Goal: Task Accomplishment & Management: Complete application form

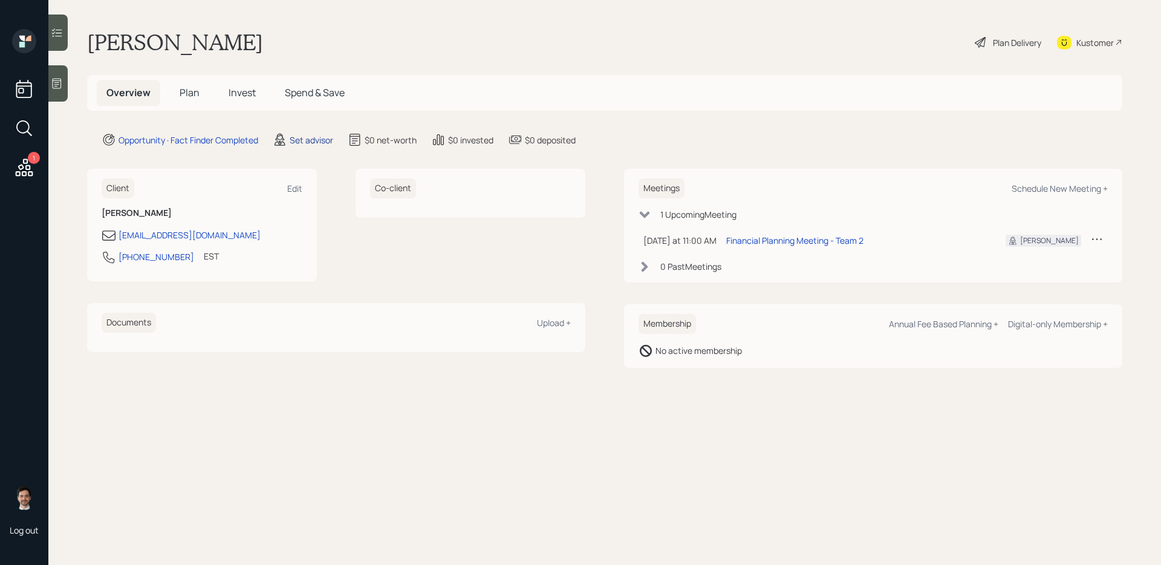
click at [312, 140] on div "Set advisor" at bounding box center [312, 140] width 44 height 13
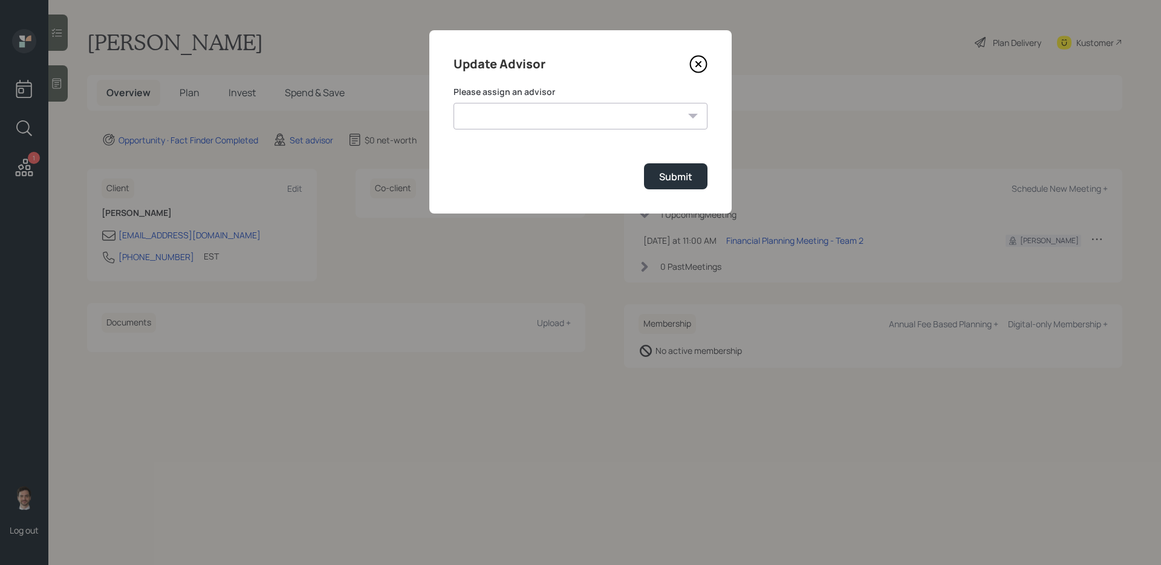
click at [471, 125] on select "[PERSON_NAME] [PERSON_NAME] End [PERSON_NAME] [PERSON_NAME] [PERSON_NAME] [PERS…" at bounding box center [581, 116] width 254 height 27
select select "ef6b64e1-8f62-4a74-b865-a7df4b35b836"
click at [454, 103] on select "Jonah Coleman Tyler End James DiStasi Treva Nostdahl Eric Schwartz Aleksandra S…" at bounding box center [581, 116] width 254 height 27
click at [664, 183] on div "Submit" at bounding box center [675, 176] width 33 height 13
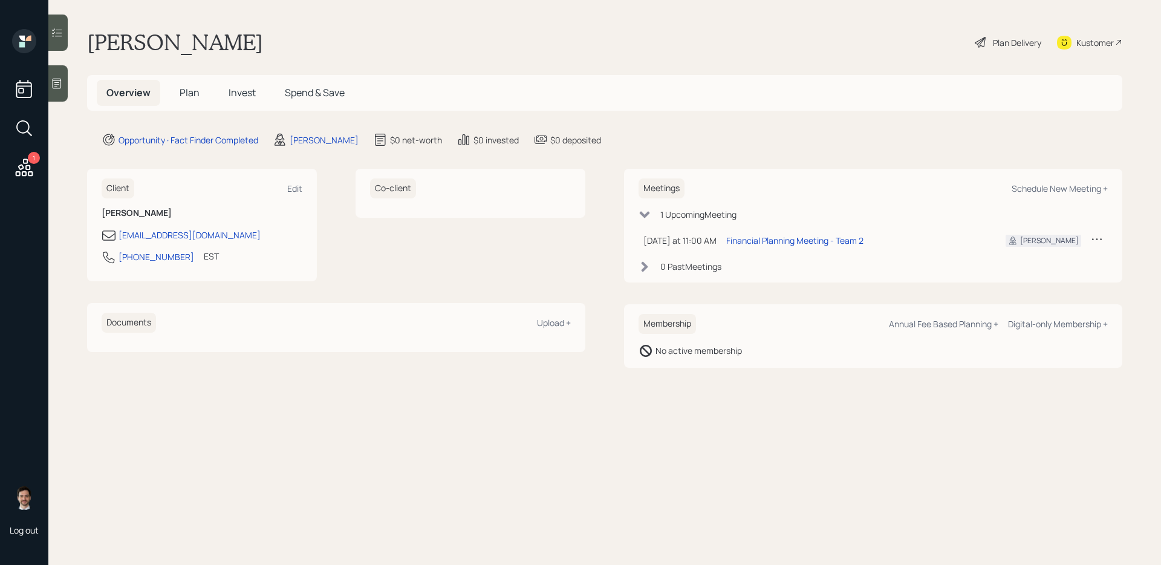
click at [204, 94] on h5 "Plan" at bounding box center [189, 93] width 39 height 26
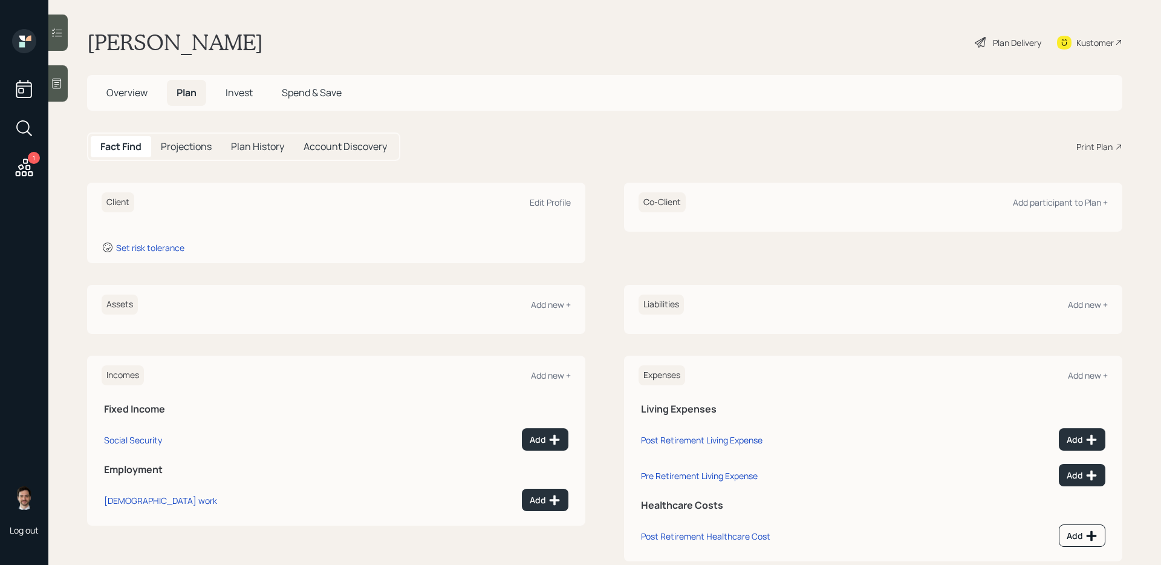
click at [193, 94] on span "Plan" at bounding box center [187, 92] width 20 height 13
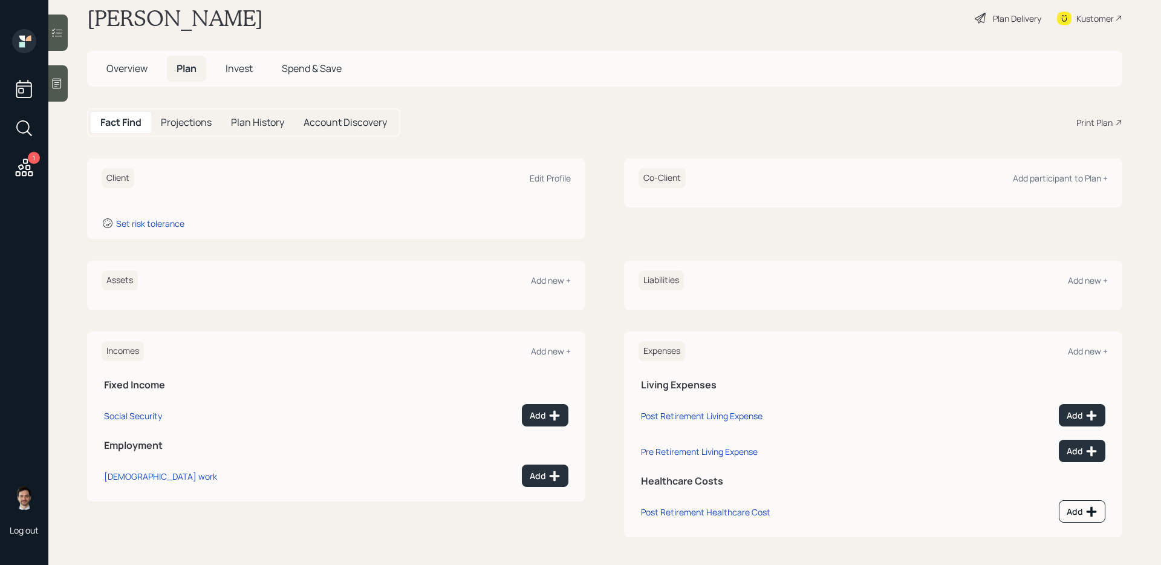
scroll to position [25, 0]
click at [549, 276] on div "Add new +" at bounding box center [551, 278] width 40 height 11
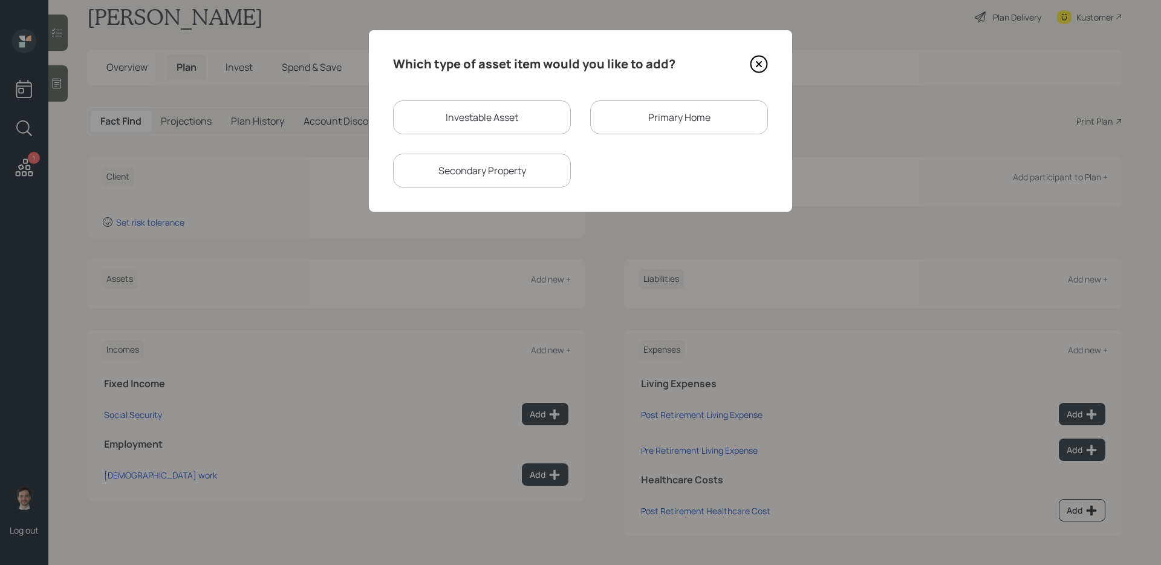
click at [759, 64] on icon at bounding box center [759, 64] width 5 height 5
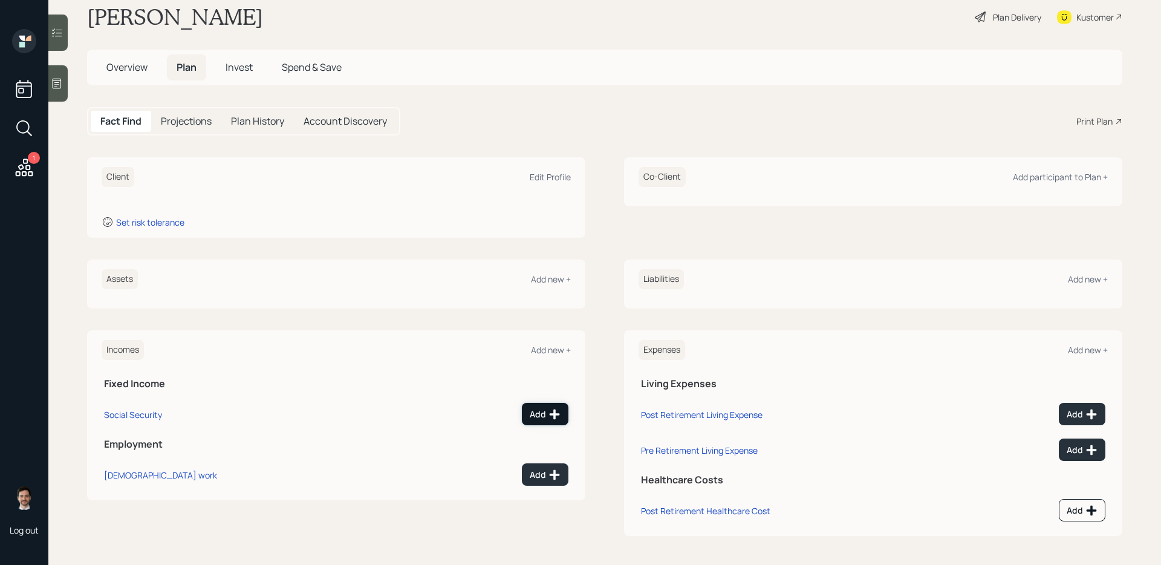
click at [544, 413] on div "Add" at bounding box center [545, 414] width 31 height 12
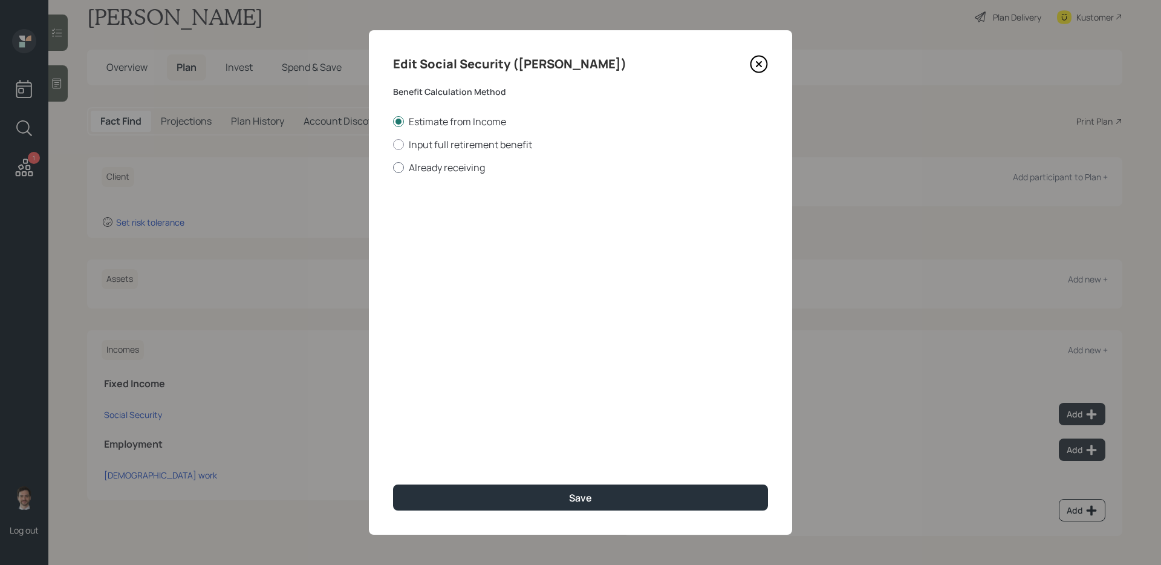
click at [463, 168] on label "Already receiving" at bounding box center [580, 167] width 375 height 13
click at [393, 168] on input "Already receiving" at bounding box center [393, 167] width 1 height 1
radio input "true"
click at [461, 222] on input "$" at bounding box center [580, 218] width 375 height 27
type input "$ 1,500"
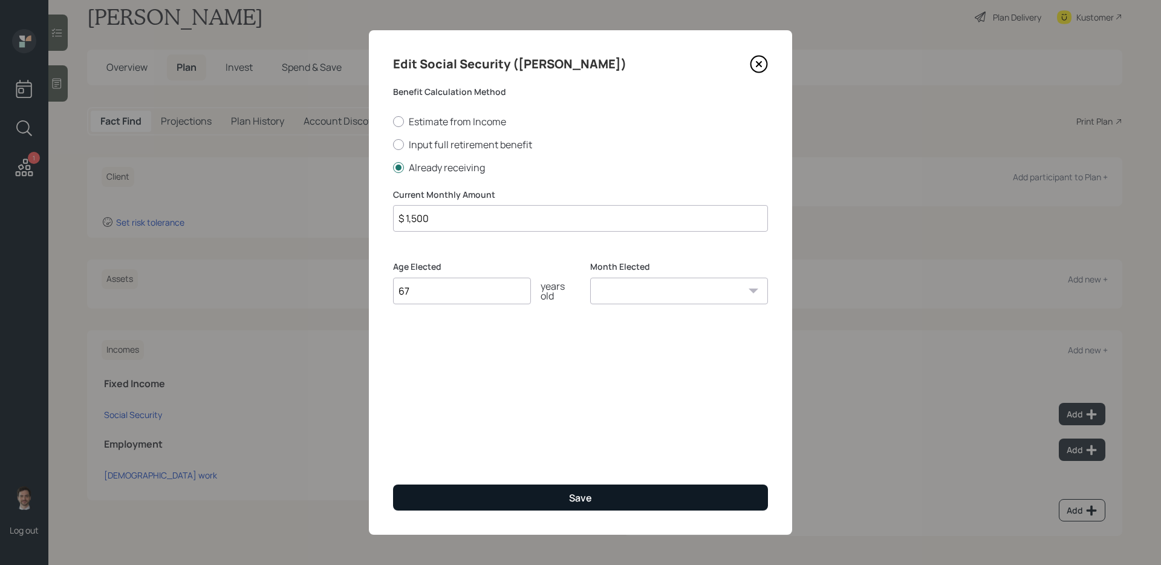
type input "67"
click at [515, 449] on button "Save" at bounding box center [580, 498] width 375 height 26
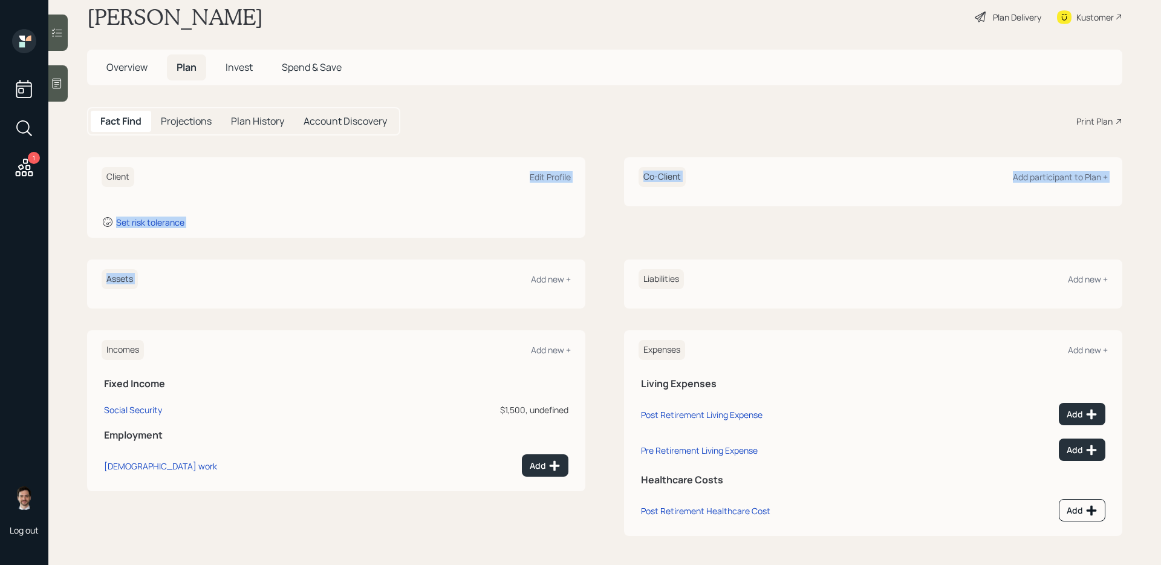
drag, startPoint x: 557, startPoint y: 170, endPoint x: 530, endPoint y: 276, distance: 109.9
click at [529, 277] on div "Client Edit Profile Set risk tolerance Co-Client Add participant to Plan + Asse…" at bounding box center [605, 346] width 1036 height 379
click at [554, 277] on div "Add new +" at bounding box center [551, 278] width 40 height 11
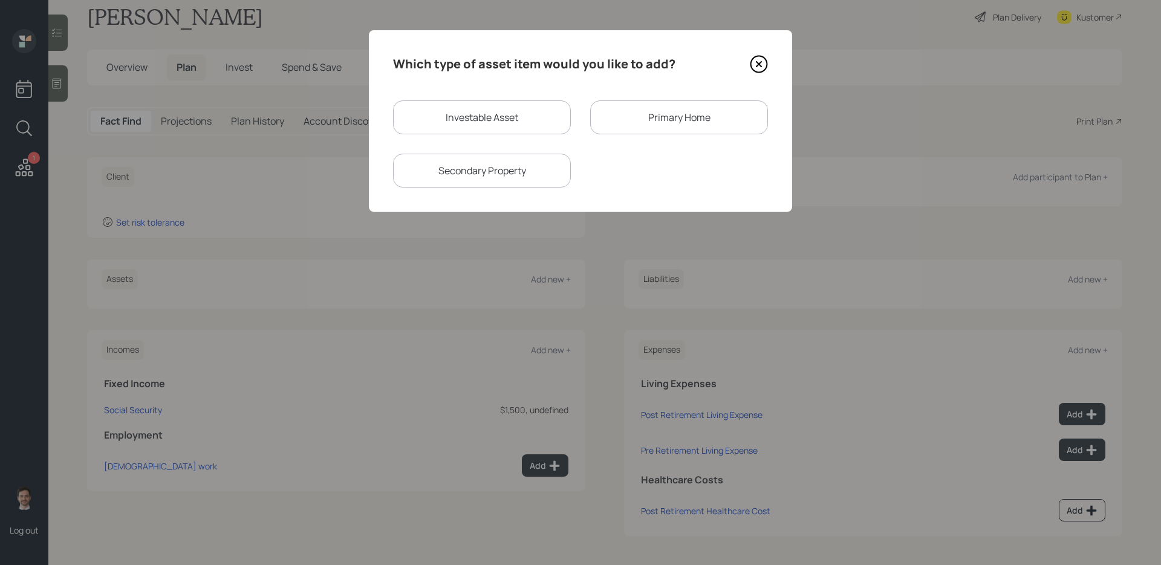
click at [511, 117] on div "Investable Asset" at bounding box center [482, 117] width 178 height 34
select select "taxable"
select select "balanced"
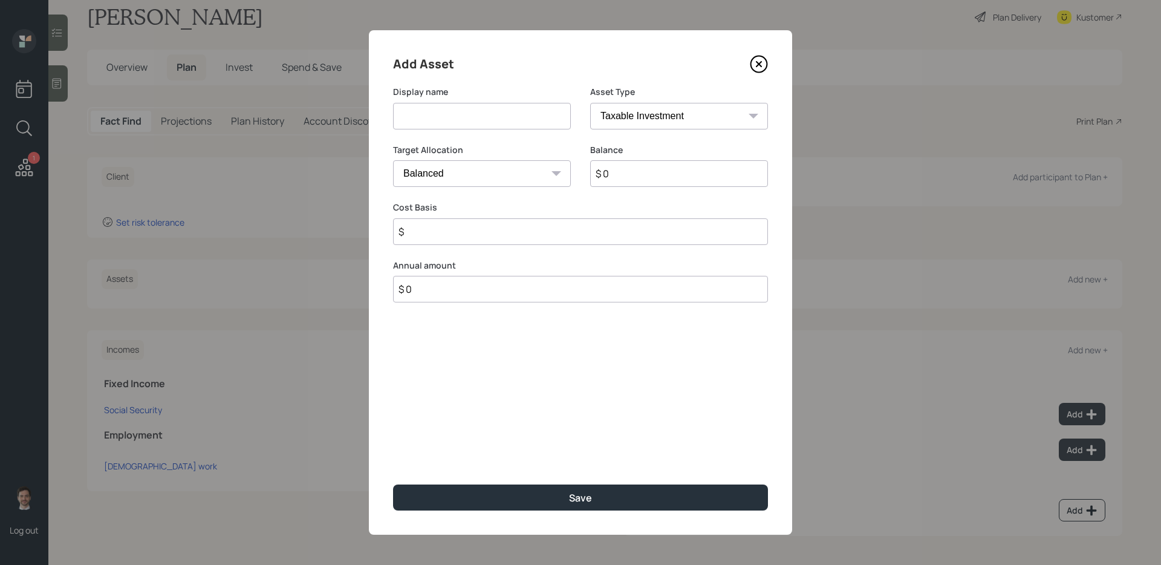
click at [509, 117] on input at bounding box center [482, 116] width 178 height 27
type input "Brokerage Account"
type input "$ 250,000"
type input "$ 200,000"
click at [393, 449] on button "Save" at bounding box center [580, 498] width 375 height 26
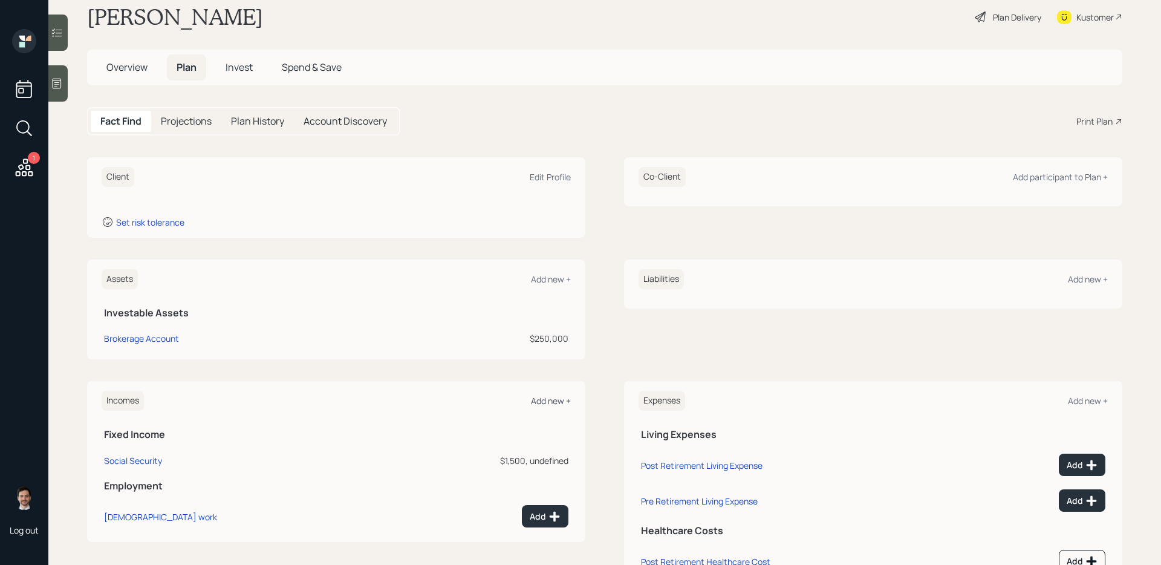
click at [552, 399] on div "Add new +" at bounding box center [551, 400] width 40 height 11
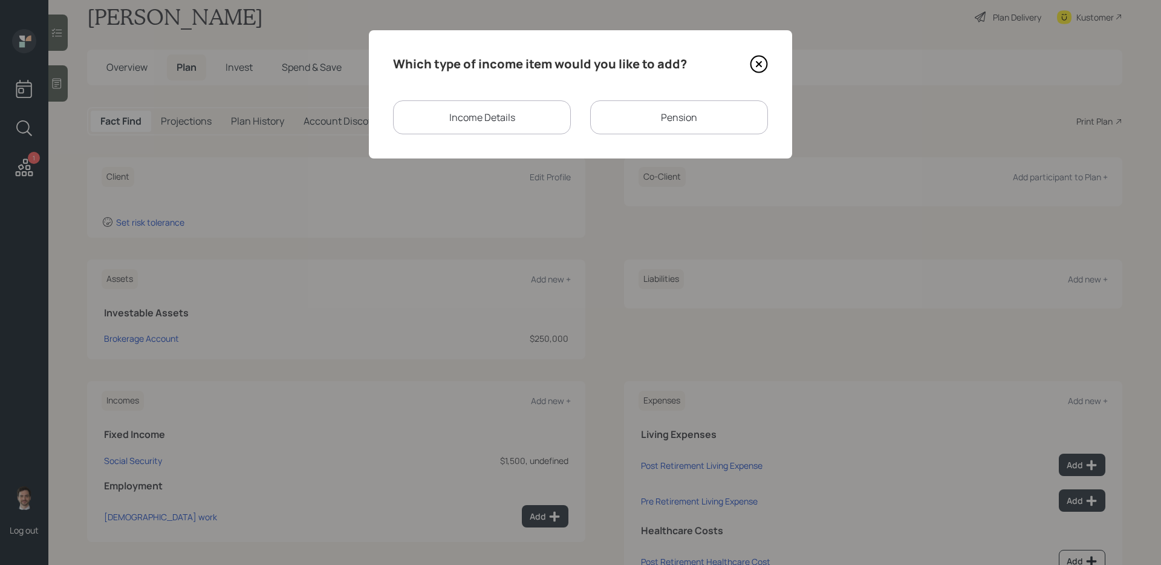
click at [669, 108] on div "Pension" at bounding box center [679, 117] width 178 height 34
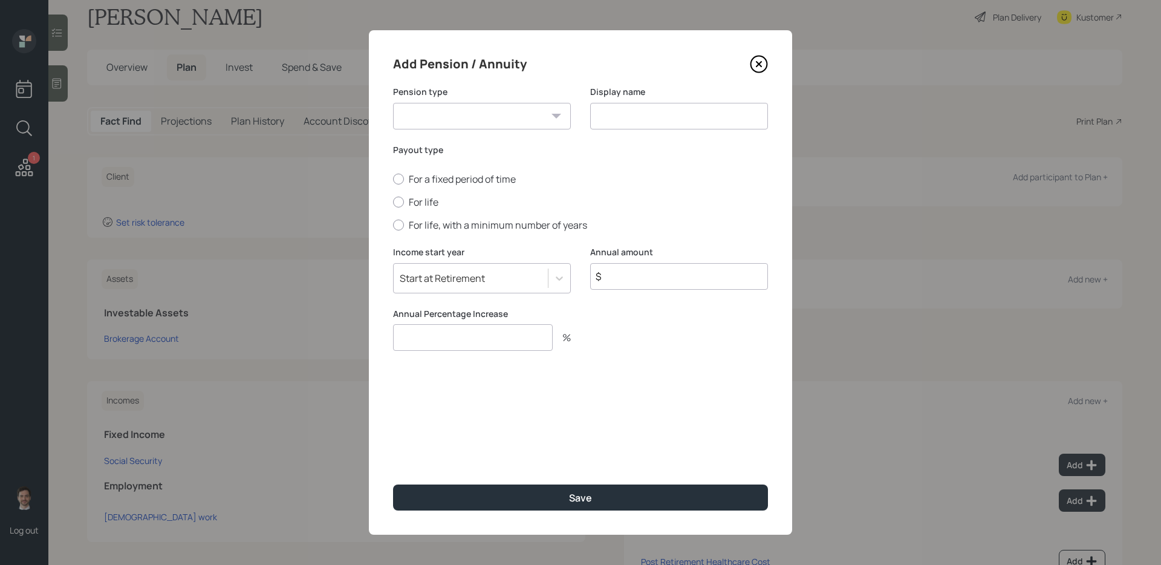
click at [537, 131] on div "Pension type Pension Annuity" at bounding box center [482, 115] width 178 height 58
click at [531, 109] on select "Pension Annuity" at bounding box center [482, 116] width 178 height 27
select select "pension"
click at [393, 103] on select "Pension Annuity" at bounding box center [482, 116] width 178 height 27
click at [655, 111] on input at bounding box center [679, 116] width 178 height 27
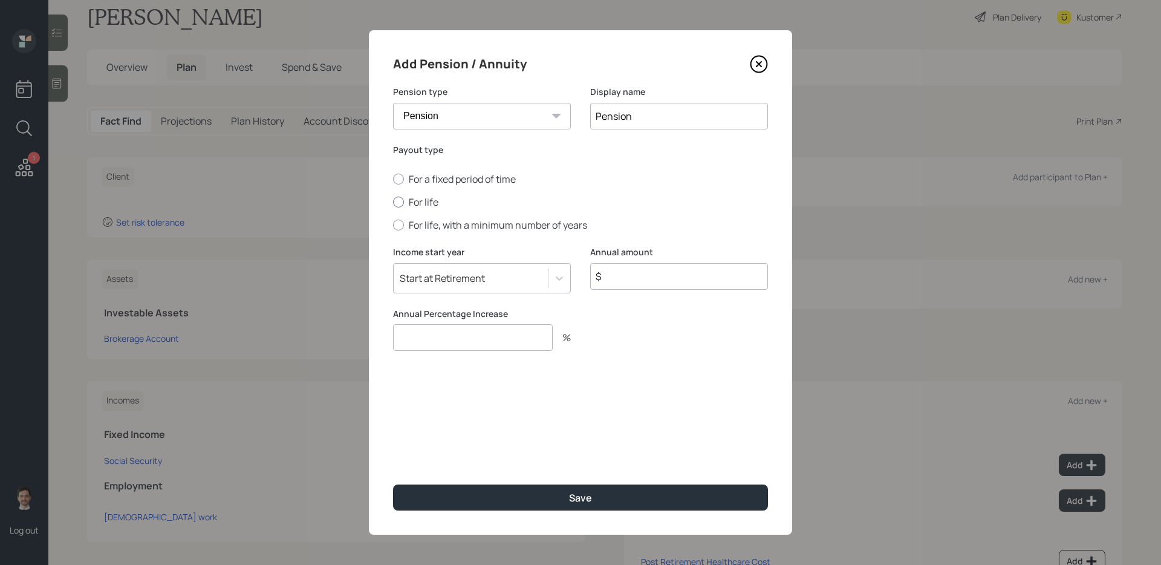
type input "Pension"
click at [422, 204] on label "For life" at bounding box center [580, 201] width 375 height 13
click at [393, 203] on input "For life" at bounding box center [393, 202] width 1 height 1
radio input "true"
click at [673, 281] on input "$" at bounding box center [679, 276] width 178 height 27
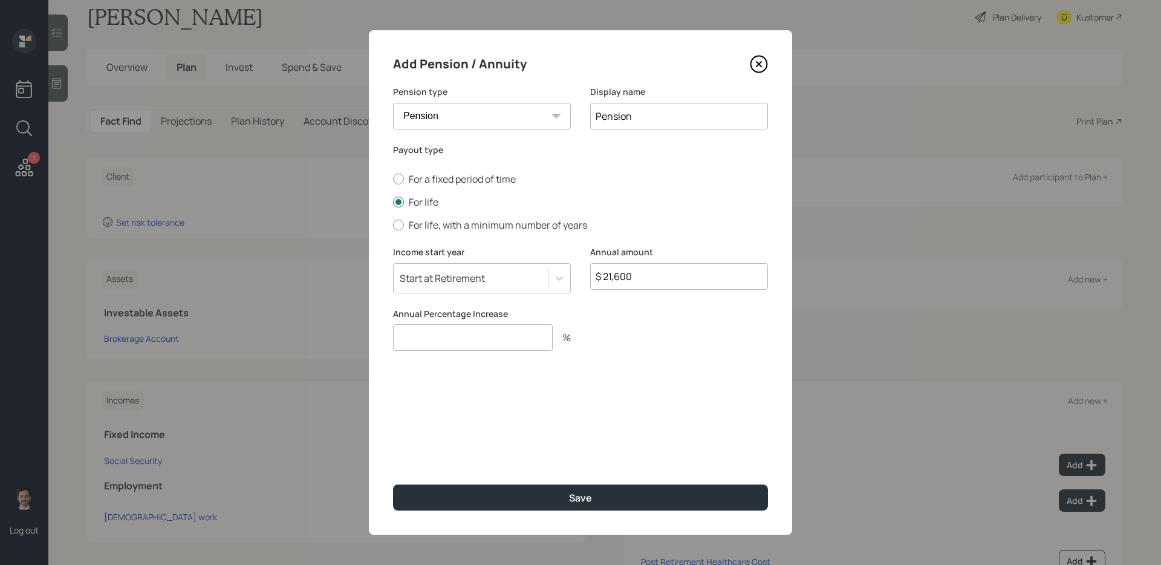
type input "$ 21,600"
click at [515, 336] on input "number" at bounding box center [473, 337] width 160 height 27
type input "0"
click at [393, 449] on button "Save" at bounding box center [580, 498] width 375 height 26
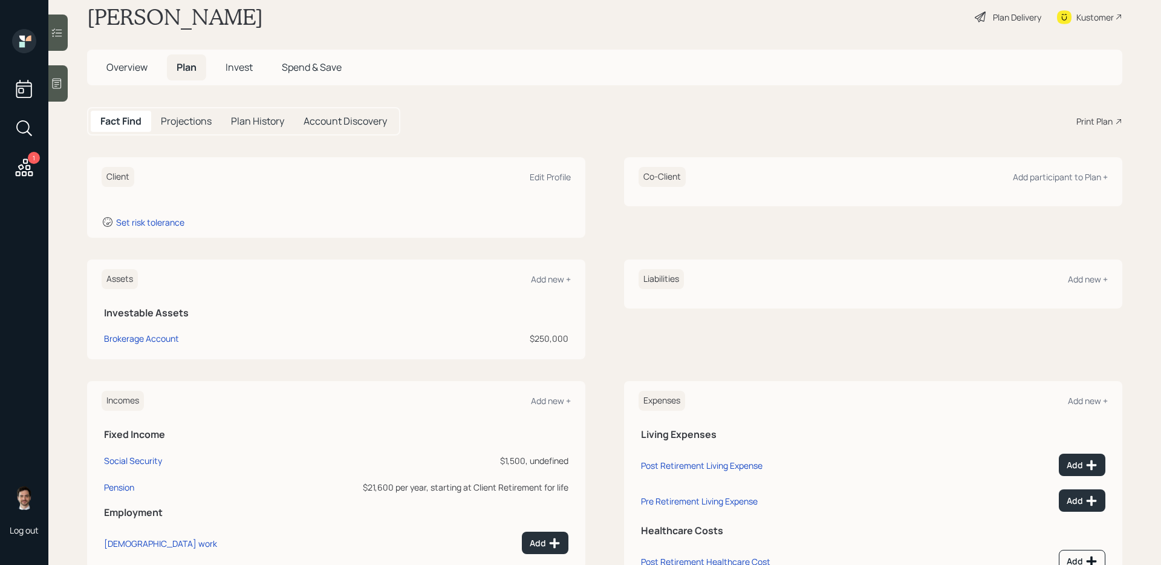
click at [608, 425] on div "Incomes Add new + Fixed Income Social Security $1,500, undefined Pension $21,60…" at bounding box center [605, 484] width 1036 height 206
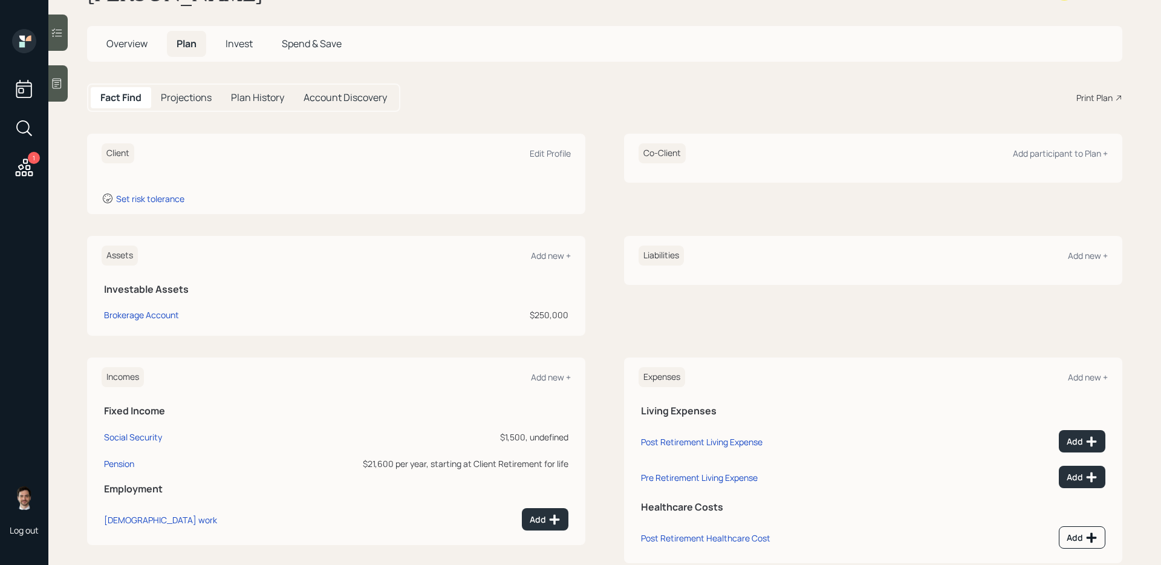
scroll to position [45, 0]
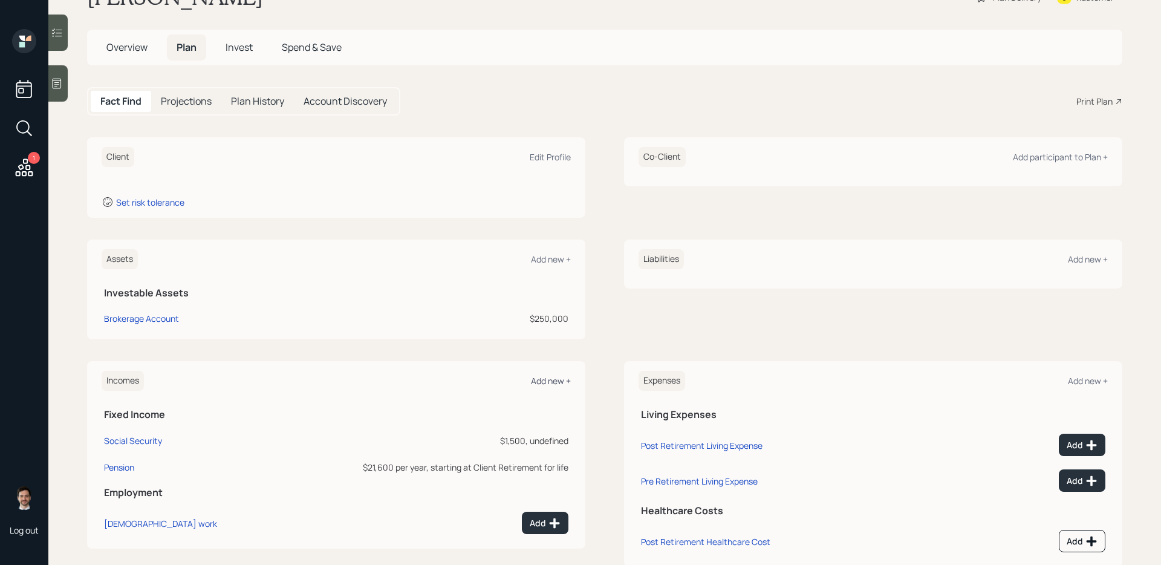
click at [544, 375] on div "Add new +" at bounding box center [551, 380] width 40 height 11
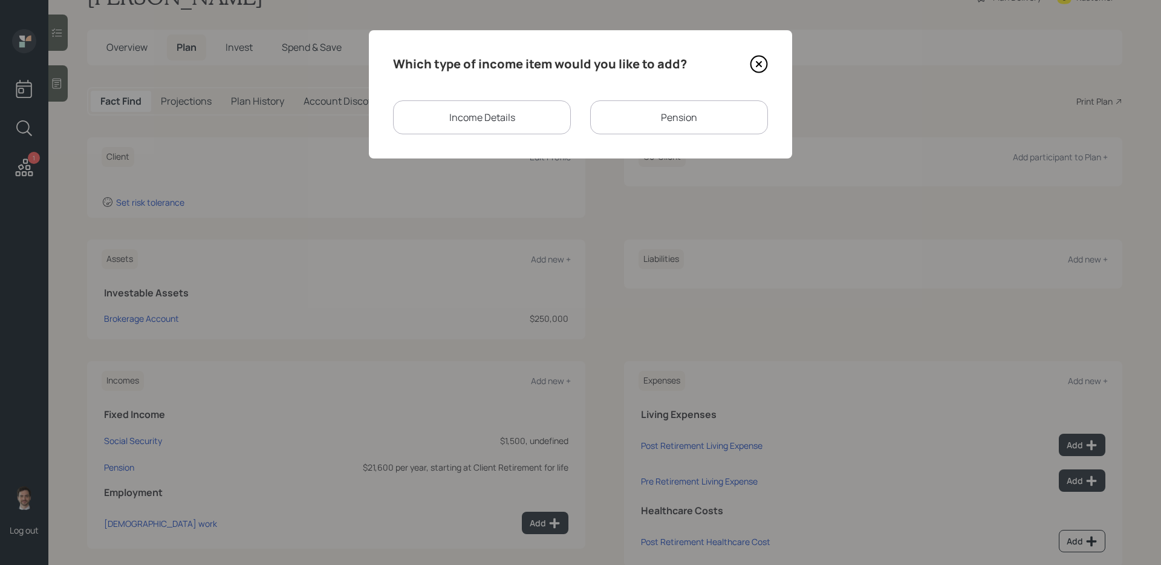
click at [635, 120] on div "Pension" at bounding box center [679, 117] width 178 height 34
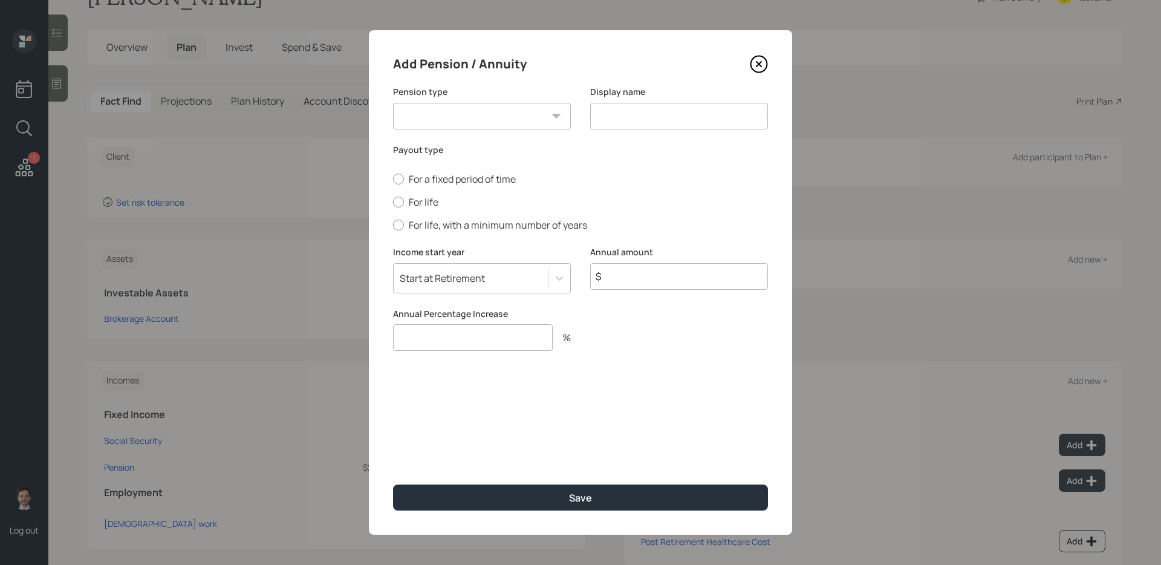
click at [530, 117] on select "Pension Annuity" at bounding box center [482, 116] width 178 height 27
select select "annuity"
click at [393, 103] on select "Pension Annuity" at bounding box center [482, 116] width 178 height 27
click at [603, 114] on input at bounding box center [679, 116] width 178 height 27
type input "Annuity"
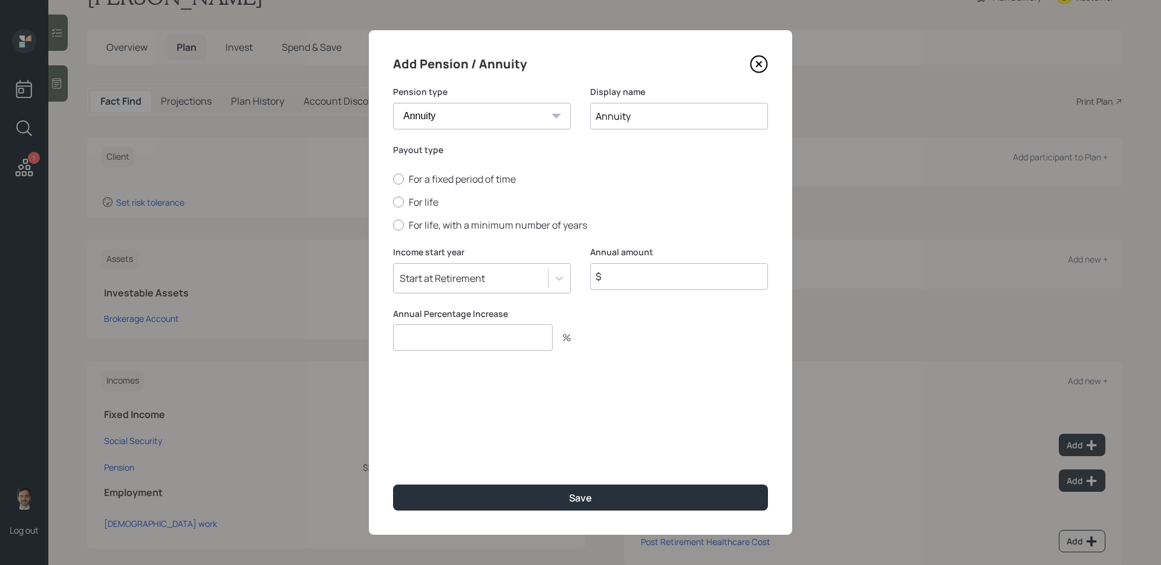
click at [425, 209] on div "For a fixed period of time For life For life, with a minimum number of years" at bounding box center [580, 201] width 375 height 59
click at [426, 200] on label "For life" at bounding box center [580, 201] width 375 height 13
click at [393, 202] on input "For life" at bounding box center [393, 202] width 1 height 1
radio input "true"
click at [629, 275] on input "$" at bounding box center [679, 276] width 178 height 27
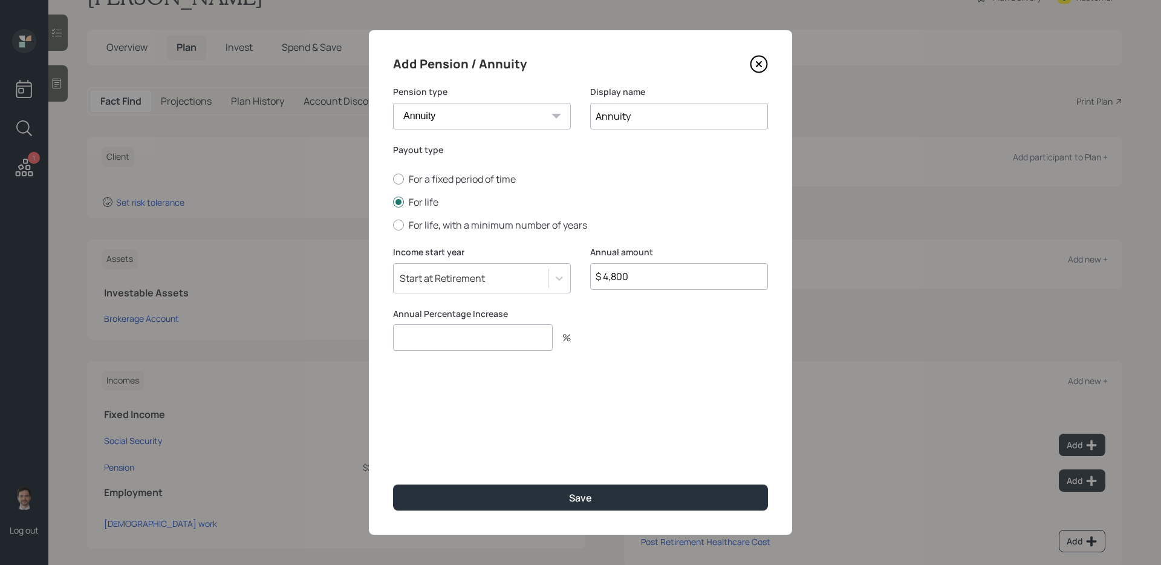
type input "$ 4,800"
type input "0"
click at [393, 449] on button "Save" at bounding box center [580, 498] width 375 height 26
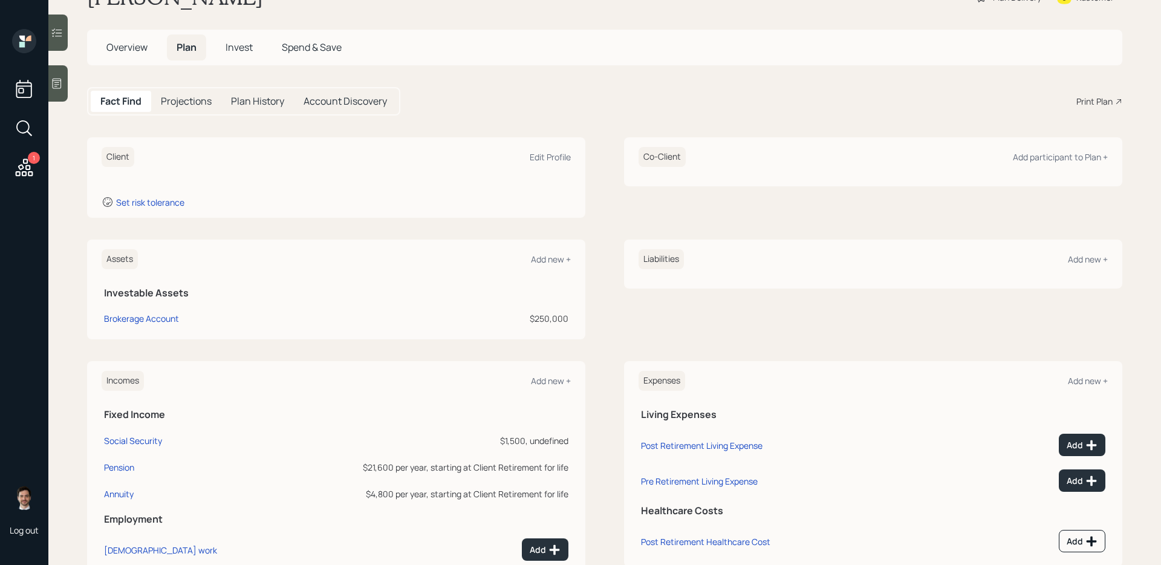
click at [592, 393] on div "Incomes Add new + Fixed Income Social Security $1,500, undefined Pension $21,60…" at bounding box center [605, 468] width 1036 height 214
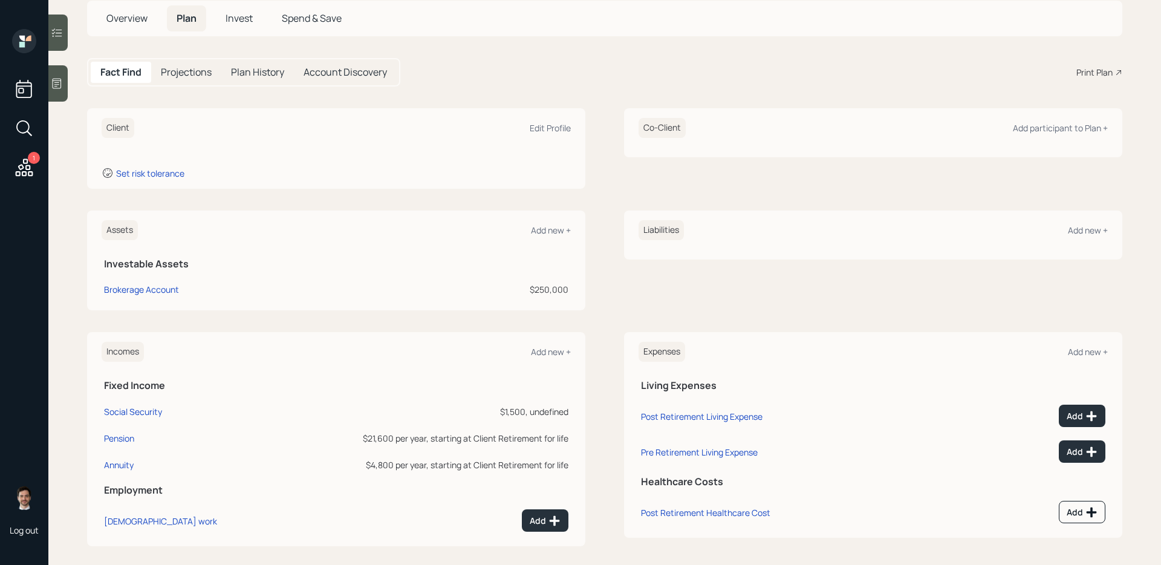
scroll to position [78, 0]
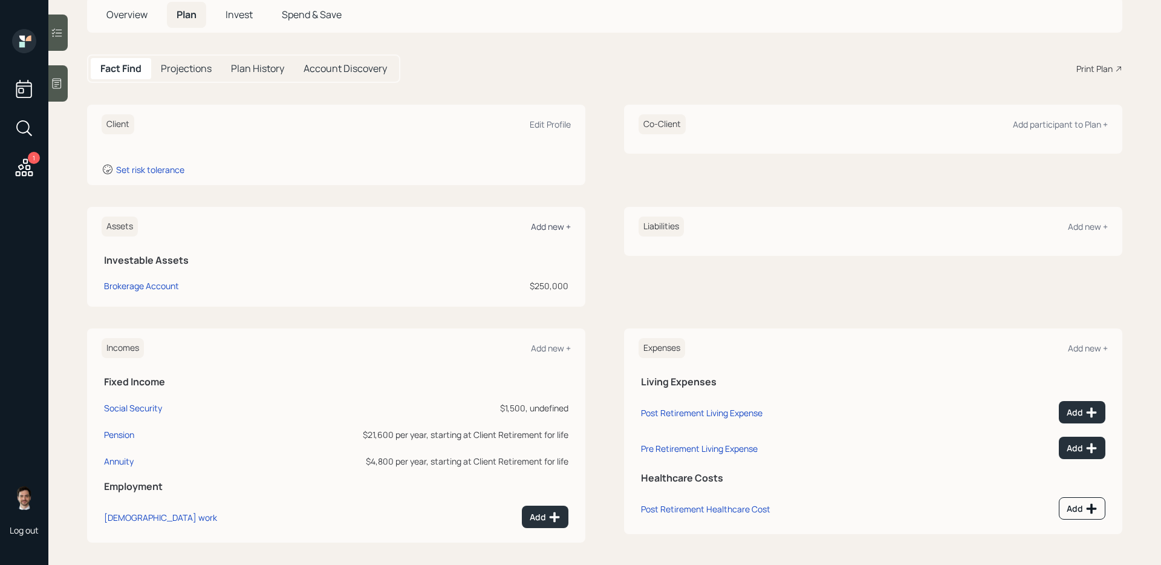
click at [552, 222] on div "Add new +" at bounding box center [551, 226] width 40 height 11
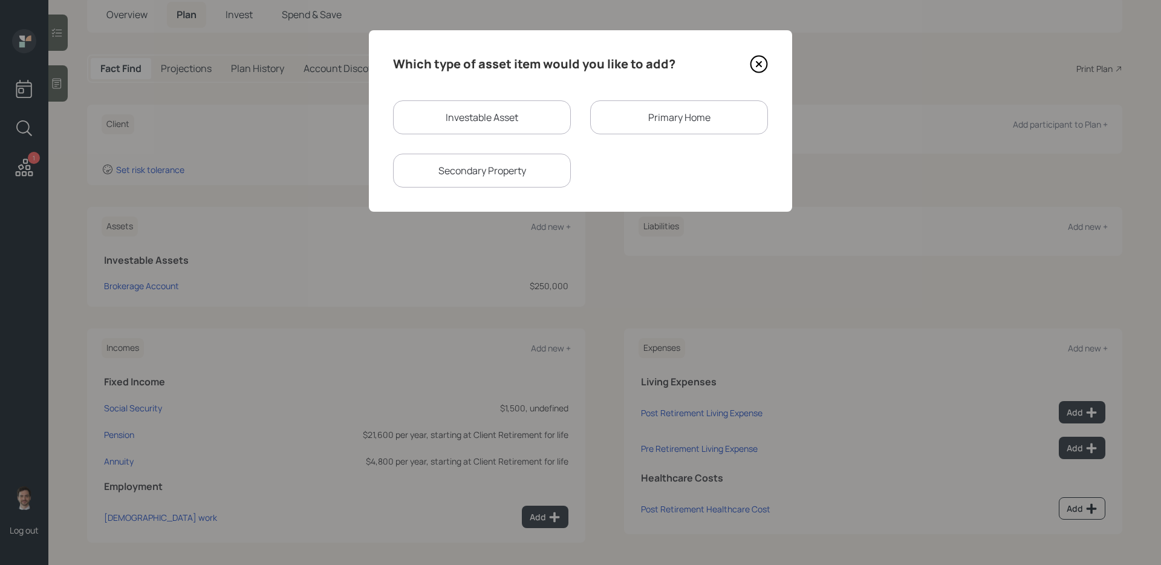
click at [504, 105] on div "Investable Asset" at bounding box center [482, 117] width 178 height 34
select select "taxable"
select select "balanced"
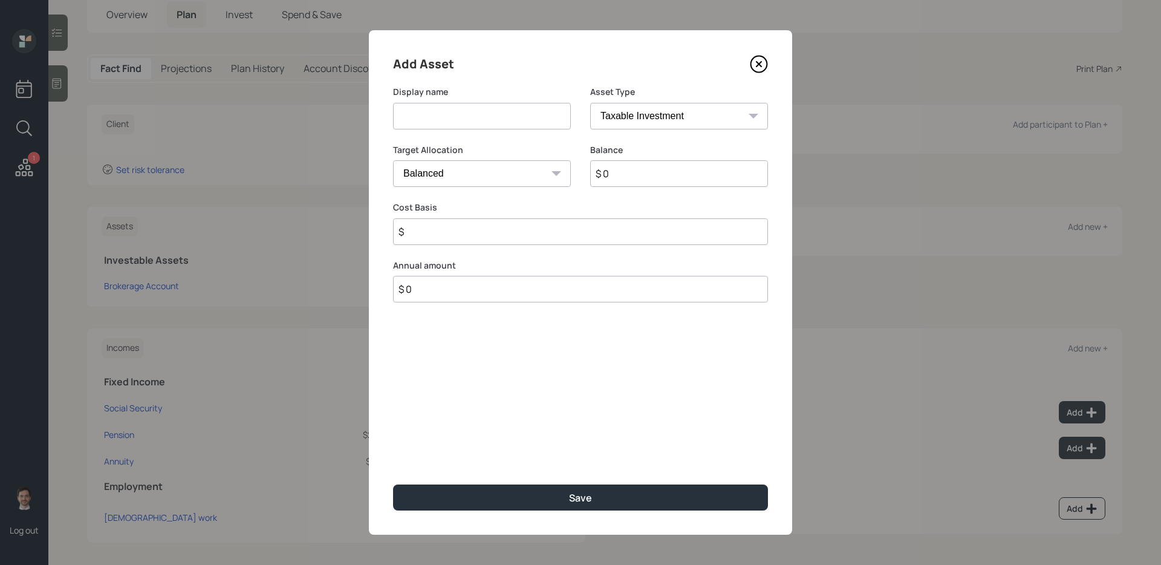
click at [488, 111] on input at bounding box center [482, 116] width 178 height 27
type input "Savings"
select select "emergency_fund"
type input "$ 6,000"
click at [393, 449] on button "Save" at bounding box center [580, 498] width 375 height 26
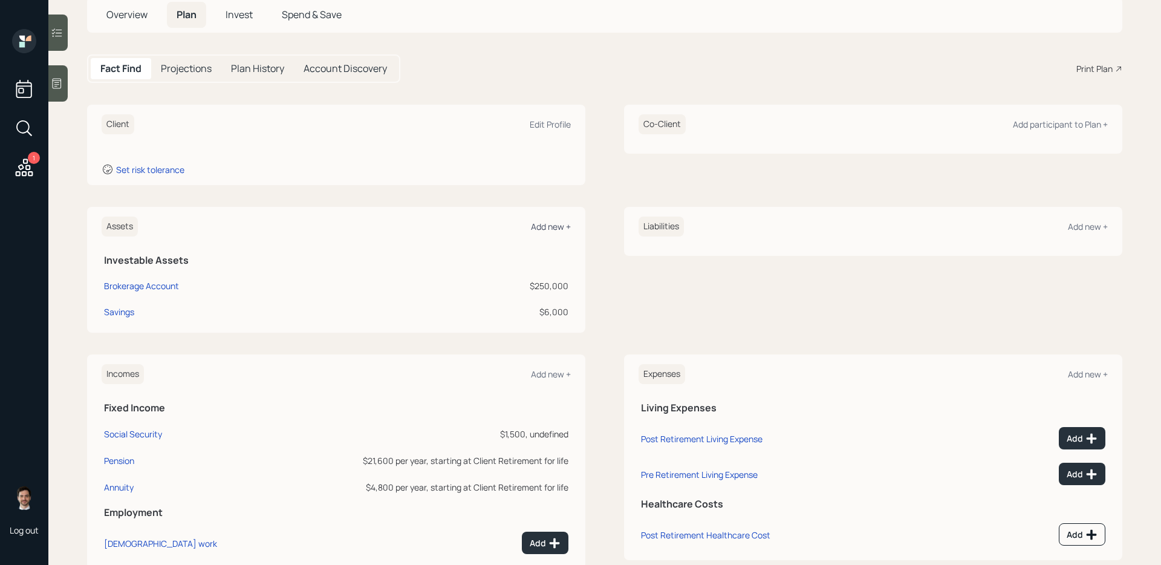
click at [558, 223] on div "Add new +" at bounding box center [551, 226] width 40 height 11
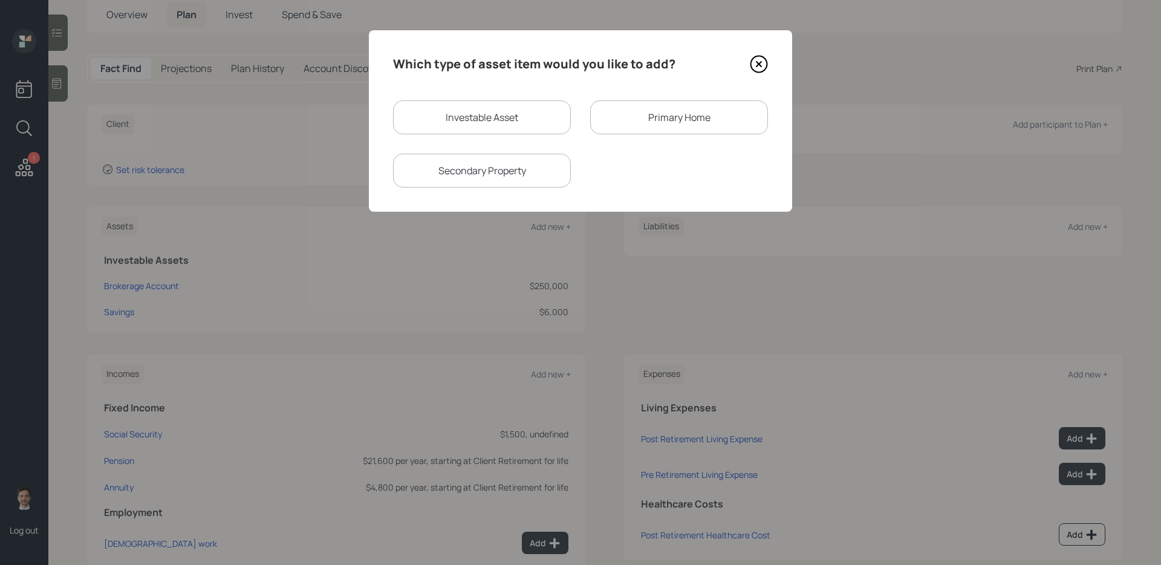
click at [519, 126] on div "Investable Asset" at bounding box center [482, 117] width 178 height 34
select select "taxable"
select select "balanced"
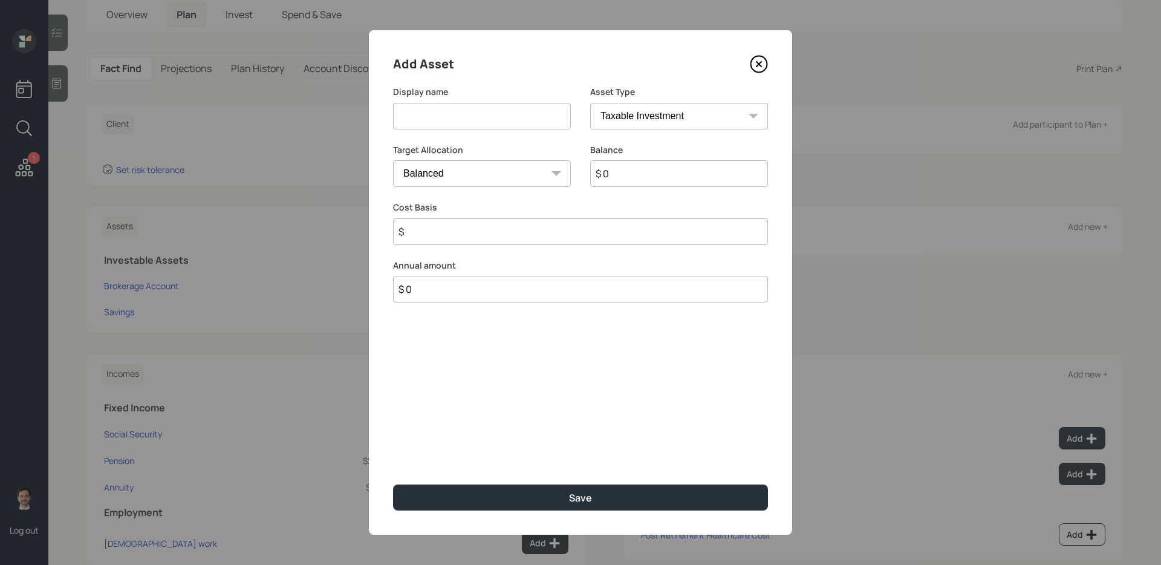
click at [495, 127] on input at bounding box center [482, 116] width 178 height 27
type input "Annuity"
type input "$ 350,000"
type input "$ 300,000"
click at [393, 449] on button "Save" at bounding box center [580, 498] width 375 height 26
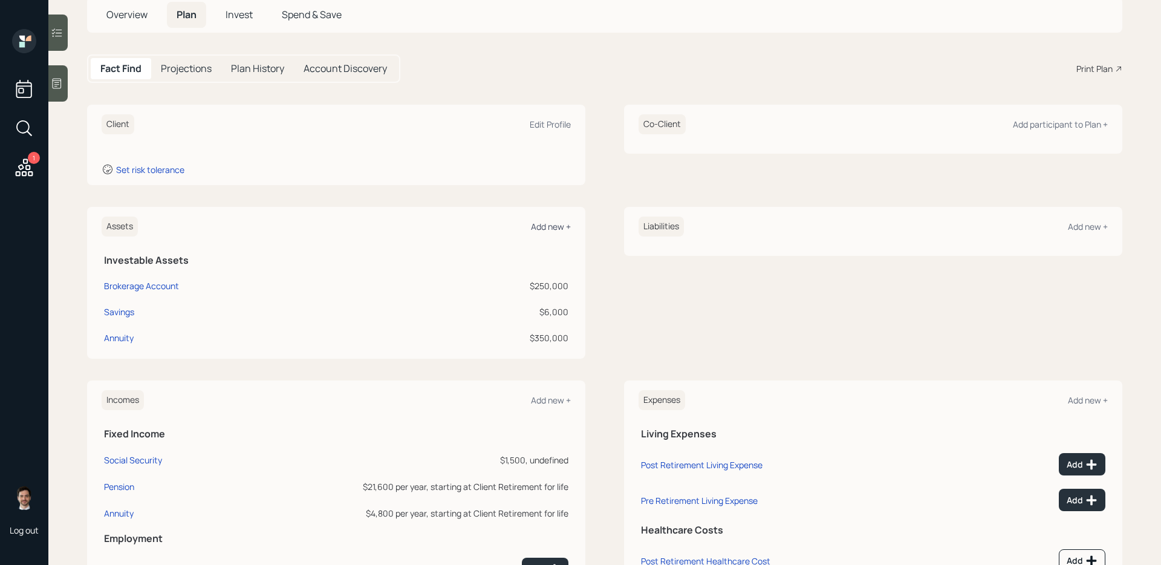
click at [547, 227] on div "Add new +" at bounding box center [551, 226] width 40 height 11
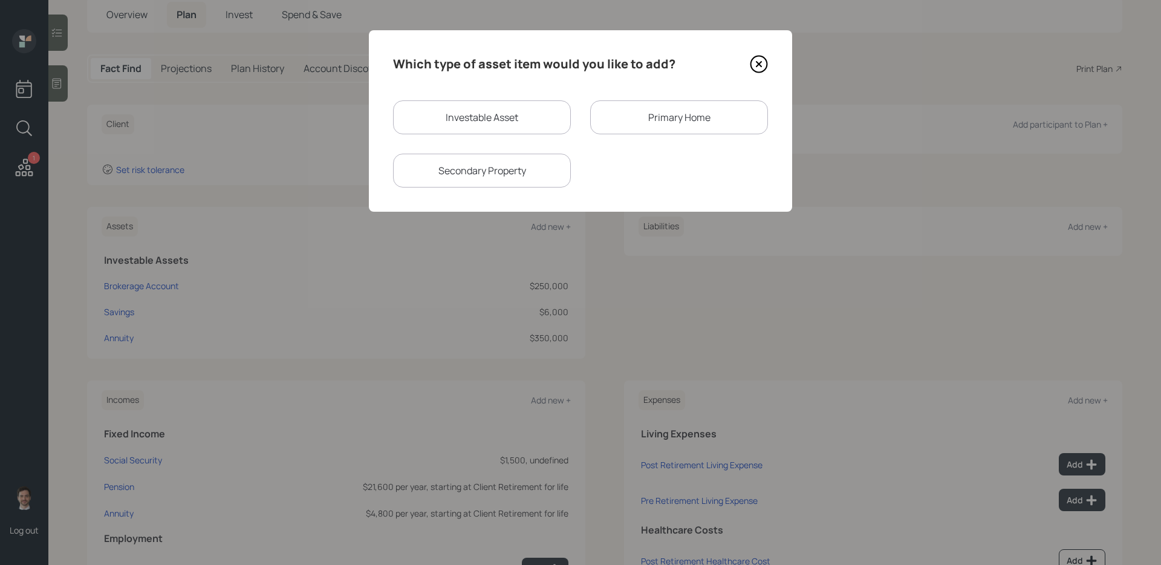
click at [653, 126] on div "Primary Home" at bounding box center [679, 117] width 178 height 34
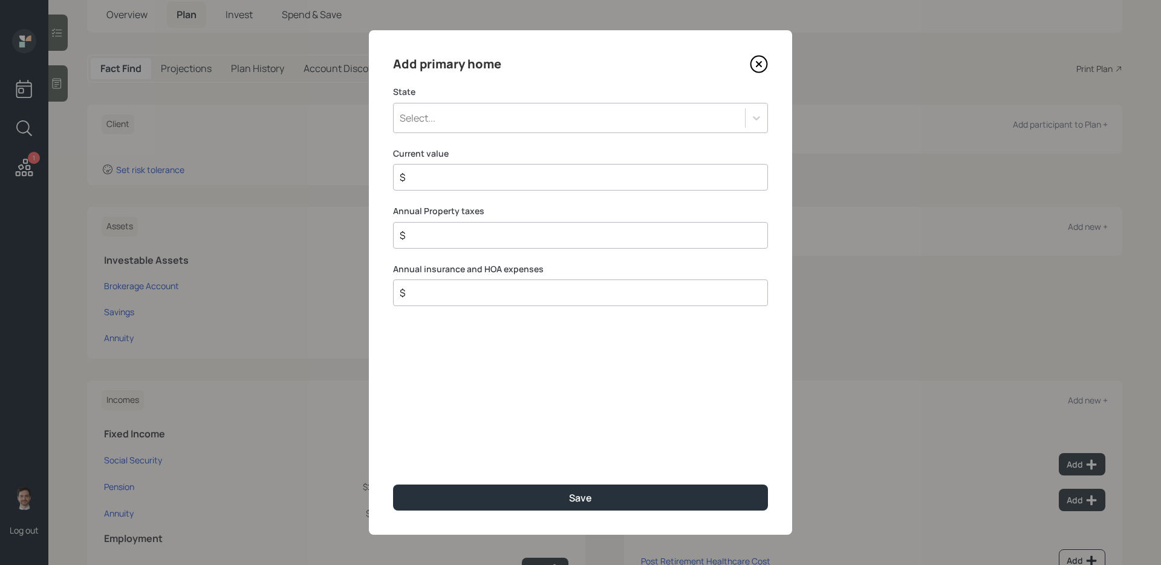
click at [653, 126] on div "Select..." at bounding box center [569, 118] width 351 height 21
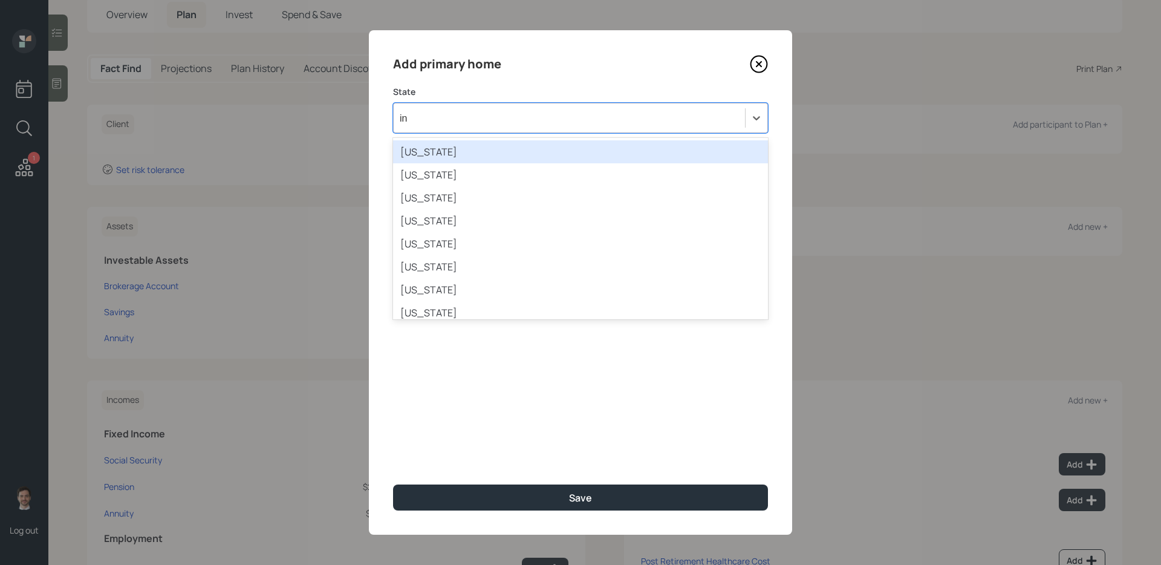
type input "ind"
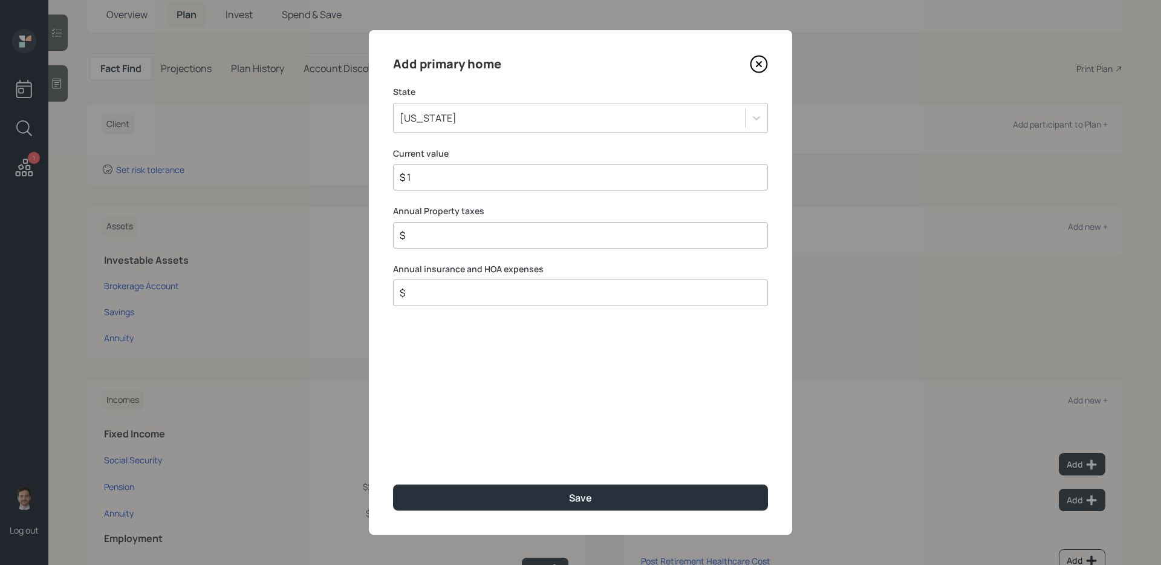
type input "$ 1"
type input "$ 1,200"
type input "$ 1,300"
click at [393, 449] on button "Save" at bounding box center [580, 498] width 375 height 26
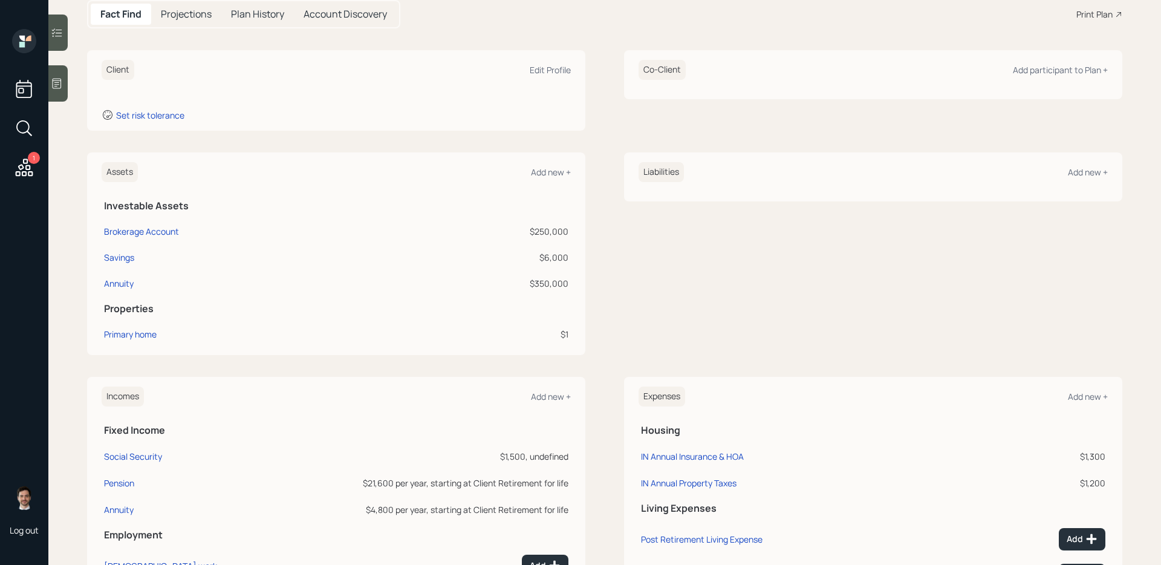
scroll to position [140, 0]
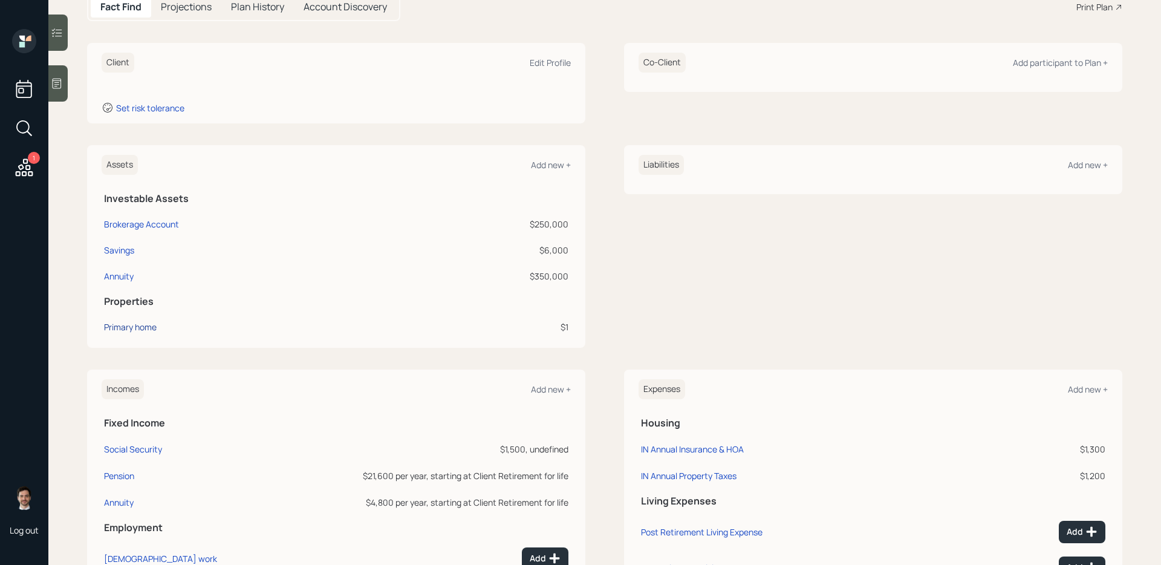
click at [142, 326] on div "Primary home" at bounding box center [130, 327] width 53 height 13
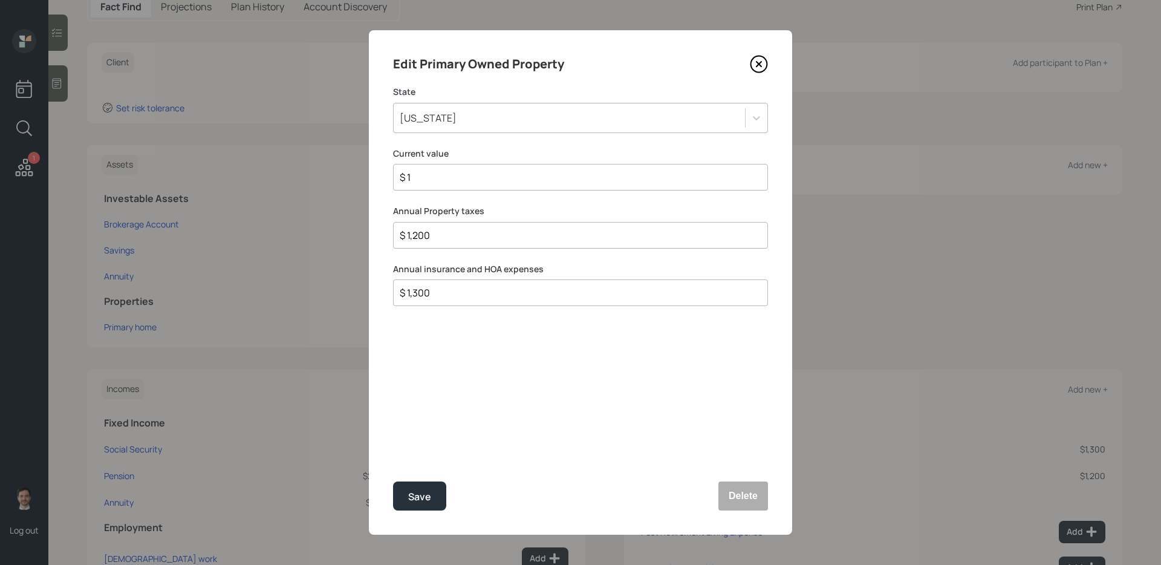
click at [573, 291] on input "$ 1,300" at bounding box center [576, 293] width 354 height 15
type input "$ 2,900"
click at [393, 449] on button "Save" at bounding box center [419, 496] width 53 height 29
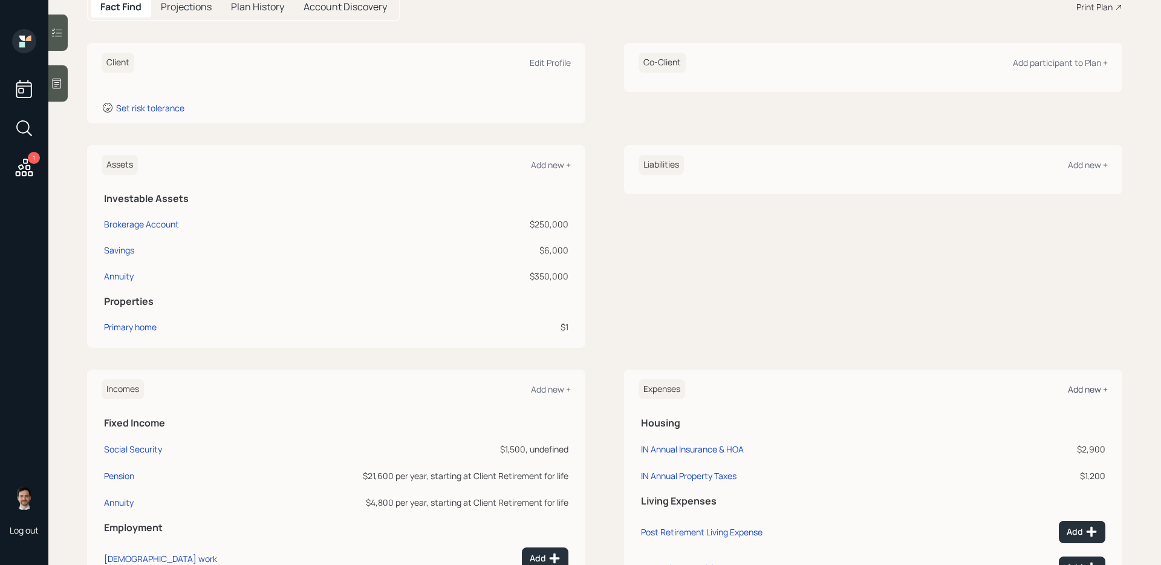
click at [889, 389] on div "Add new +" at bounding box center [1088, 389] width 40 height 11
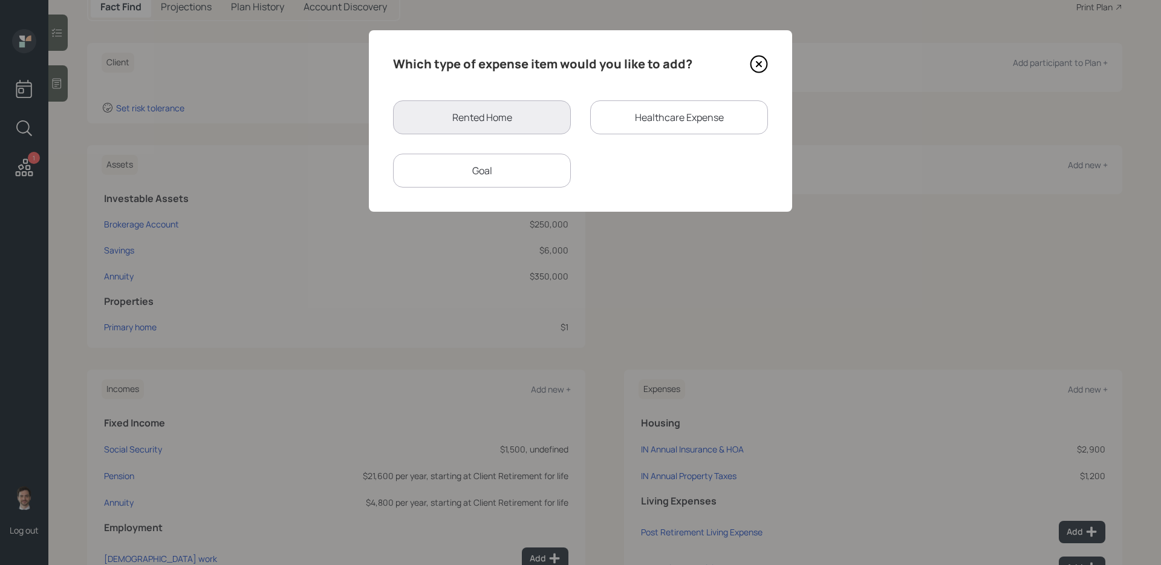
click at [534, 167] on div "Goal" at bounding box center [482, 171] width 178 height 34
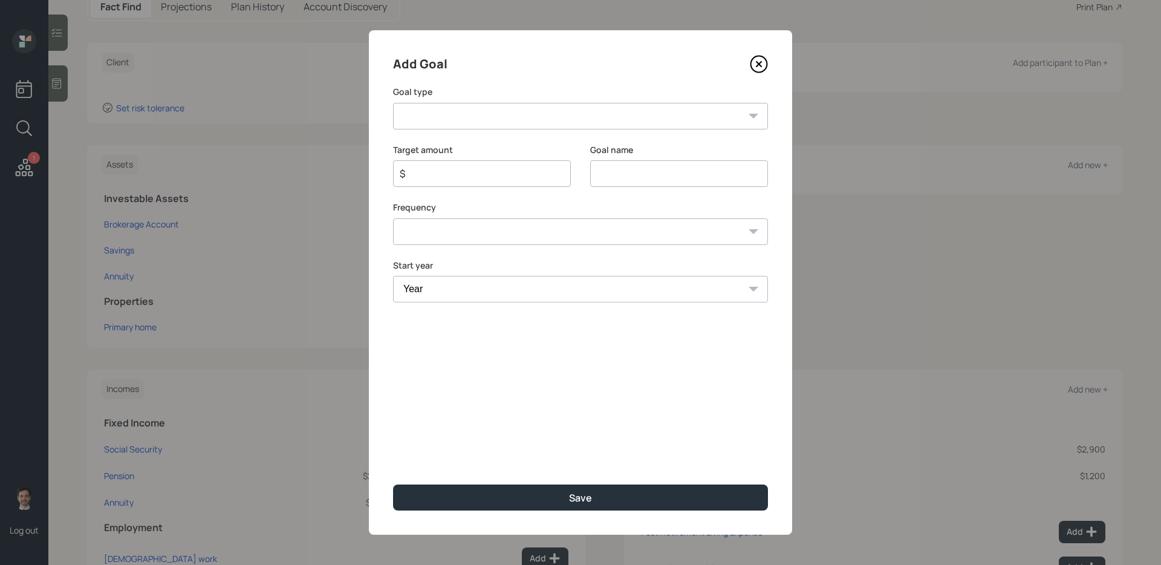
click at [548, 112] on select "Create an emergency fund Donate to charity Purchase a home Make a purchase Supp…" at bounding box center [580, 116] width 375 height 27
select select "other"
click at [393, 103] on select "Create an emergency fund Donate to charity Purchase a home Make a purchase Supp…" at bounding box center [580, 116] width 375 height 27
click at [661, 169] on input "Other" at bounding box center [679, 173] width 178 height 27
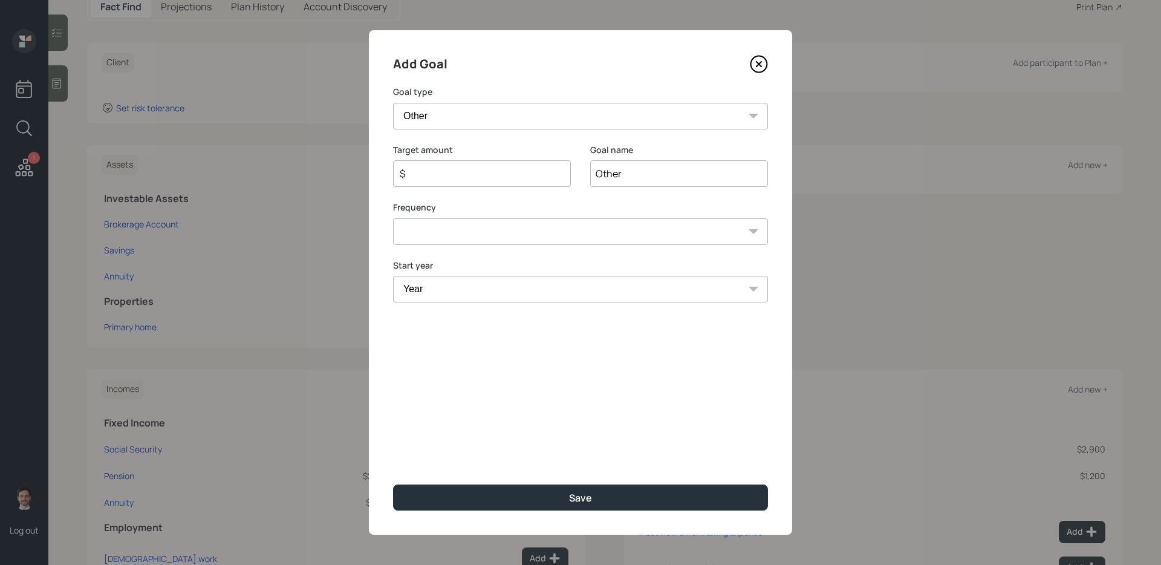
click at [661, 169] on input "Other" at bounding box center [679, 173] width 178 height 27
type input "Long Term Care Insurance"
type input "$ 3,600"
select select "1"
select select "2025"
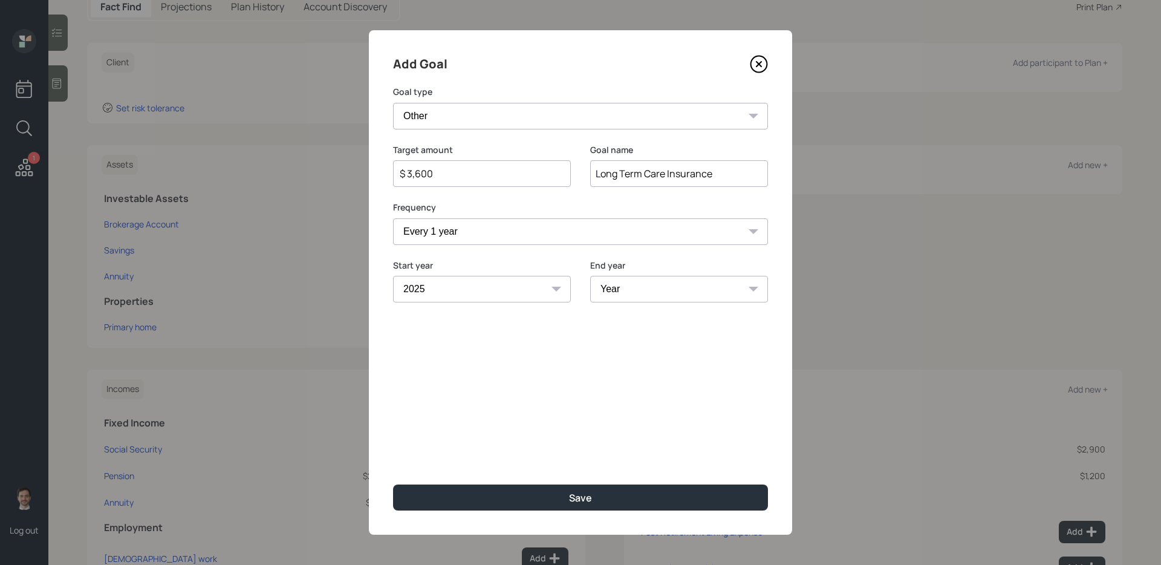
click at [661, 290] on select "Year 2025 2026 2027 2028 2029 2030 2031 2032 2033 2034 2035 2036 2037 2038 2039…" at bounding box center [679, 289] width 178 height 27
select select "2049"
click at [590, 276] on select "Year 2025 2026 2027 2028 2029 2030 2031 2032 2033 2034 2035 2036 2037 2038 2039…" at bounding box center [679, 289] width 178 height 27
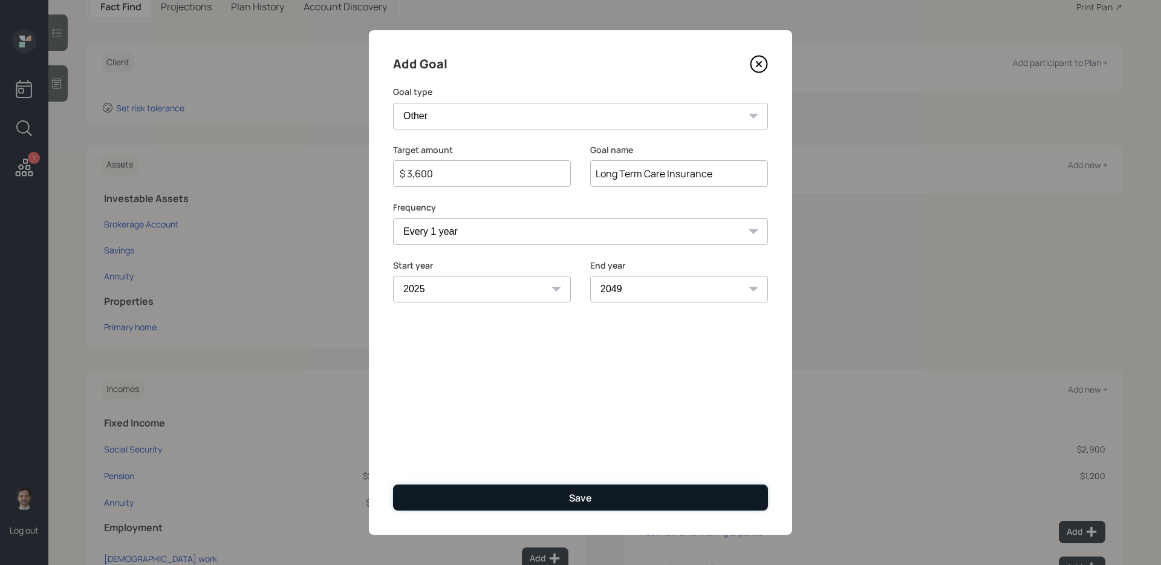
click at [561, 449] on button "Save" at bounding box center [580, 498] width 375 height 26
type input "$"
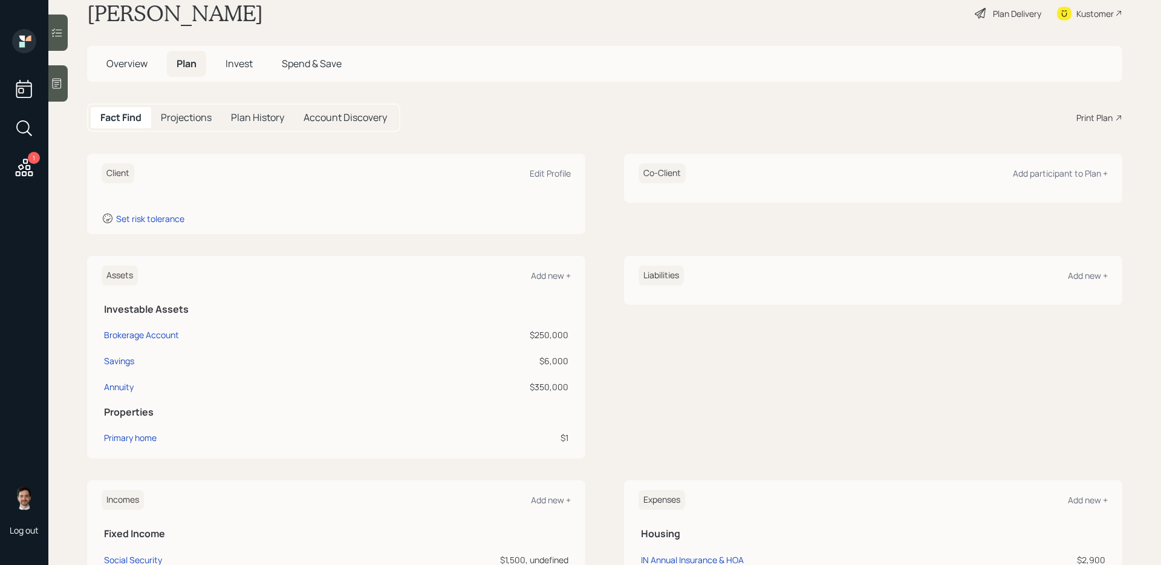
scroll to position [16, 0]
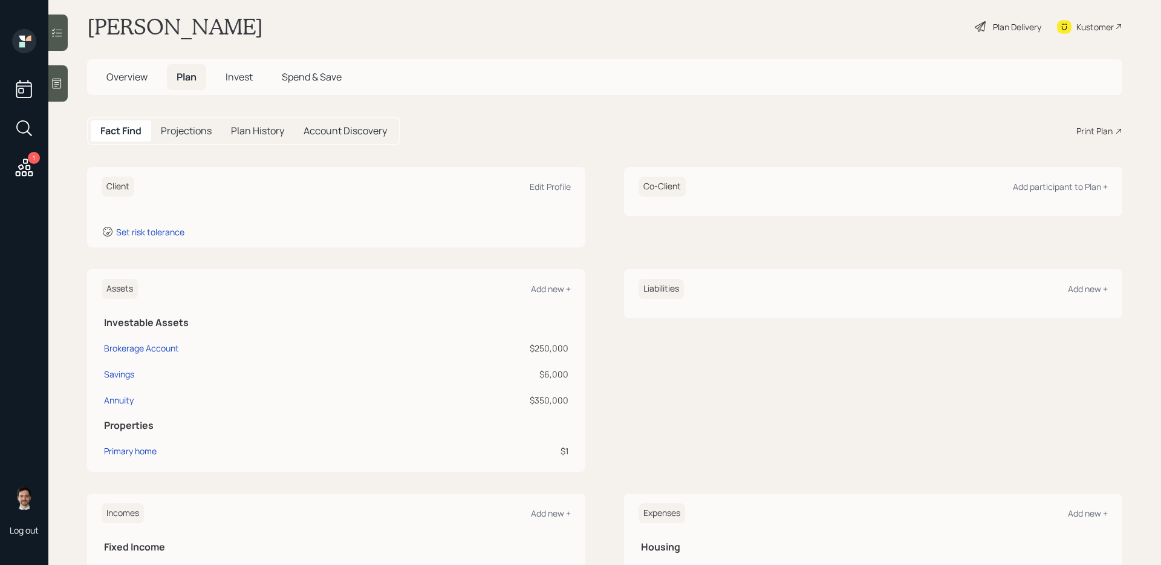
click at [889, 31] on div "Plan Delivery" at bounding box center [1017, 27] width 48 height 13
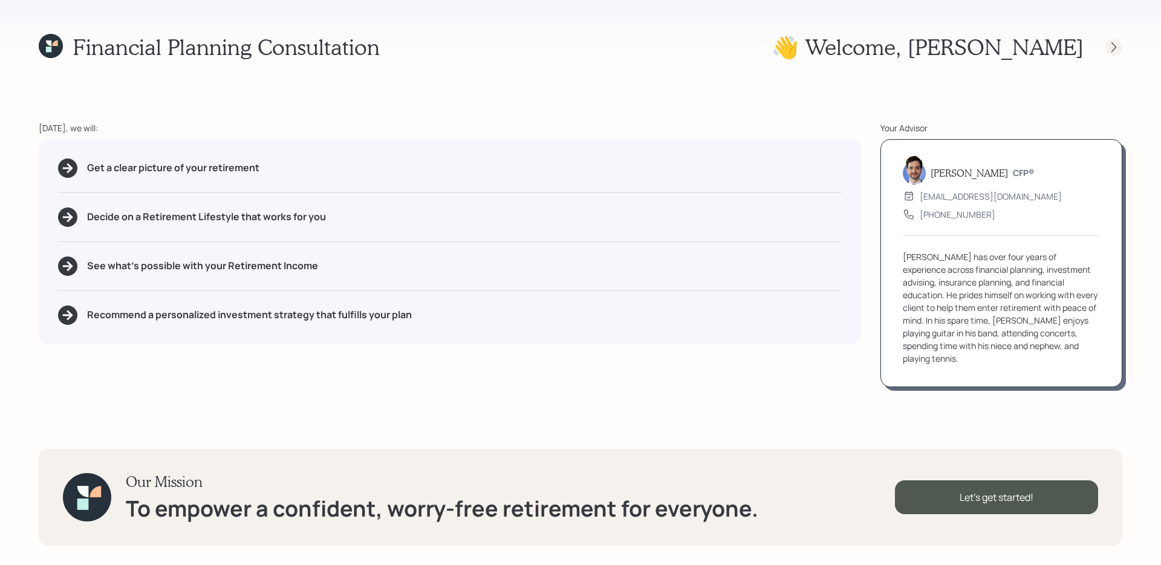
click at [889, 51] on icon at bounding box center [1114, 47] width 12 height 12
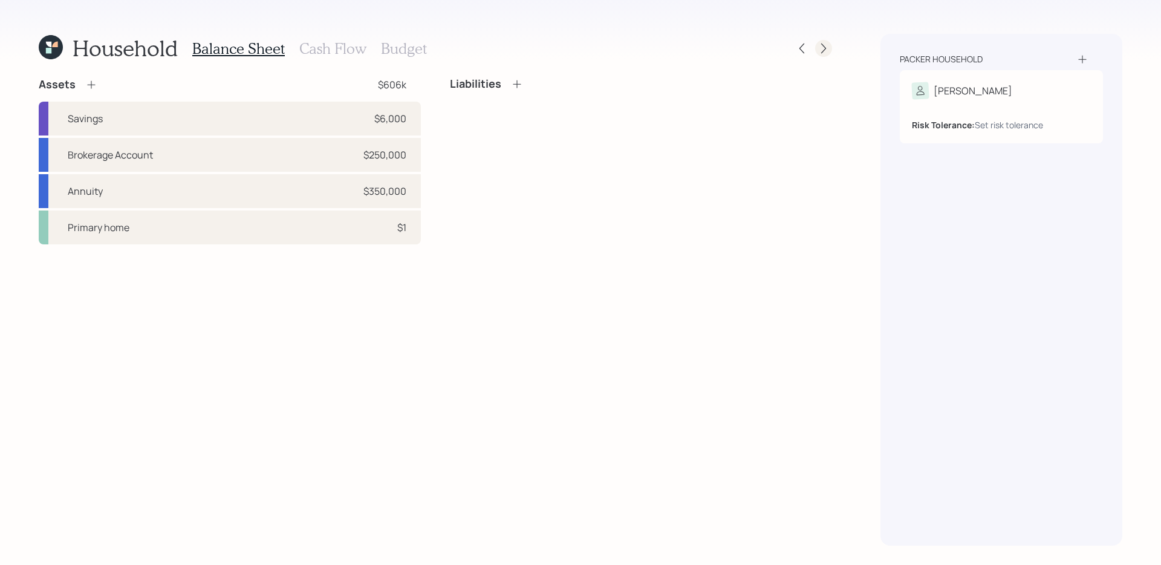
click at [828, 50] on icon at bounding box center [824, 48] width 12 height 12
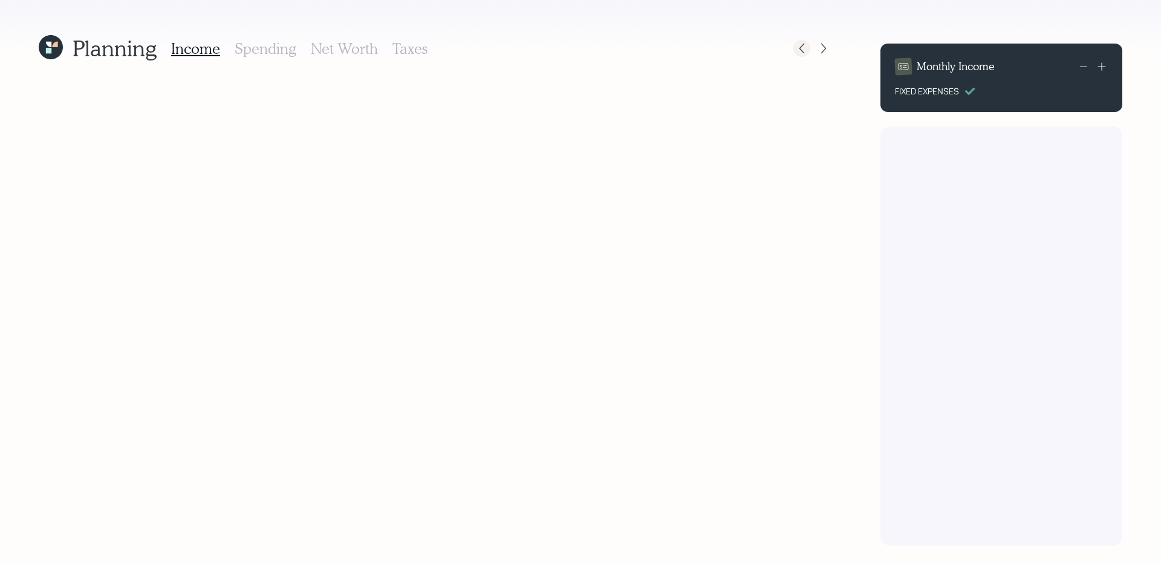
click at [798, 51] on icon at bounding box center [802, 48] width 12 height 12
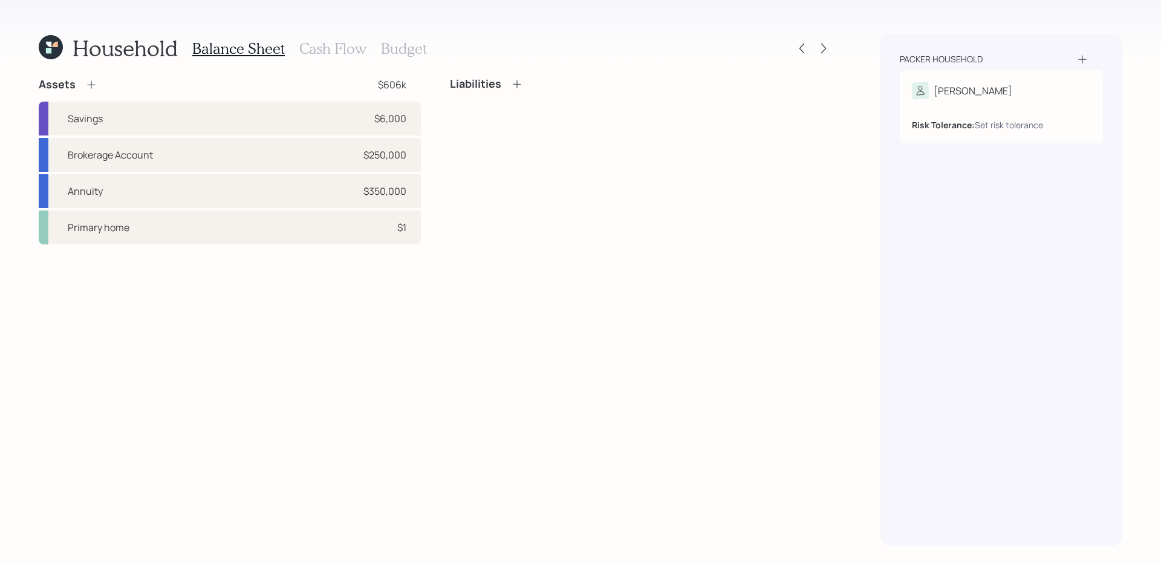
click at [313, 45] on h3 "Cash Flow" at bounding box center [332, 49] width 67 height 18
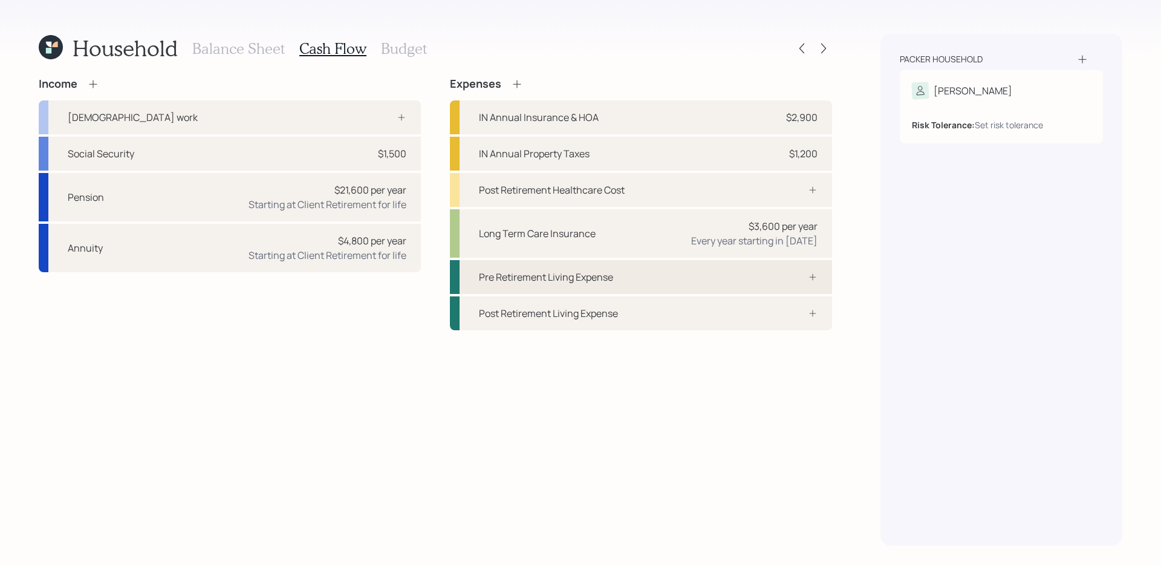
click at [777, 274] on div "Pre Retirement Living Expense" at bounding box center [641, 277] width 382 height 34
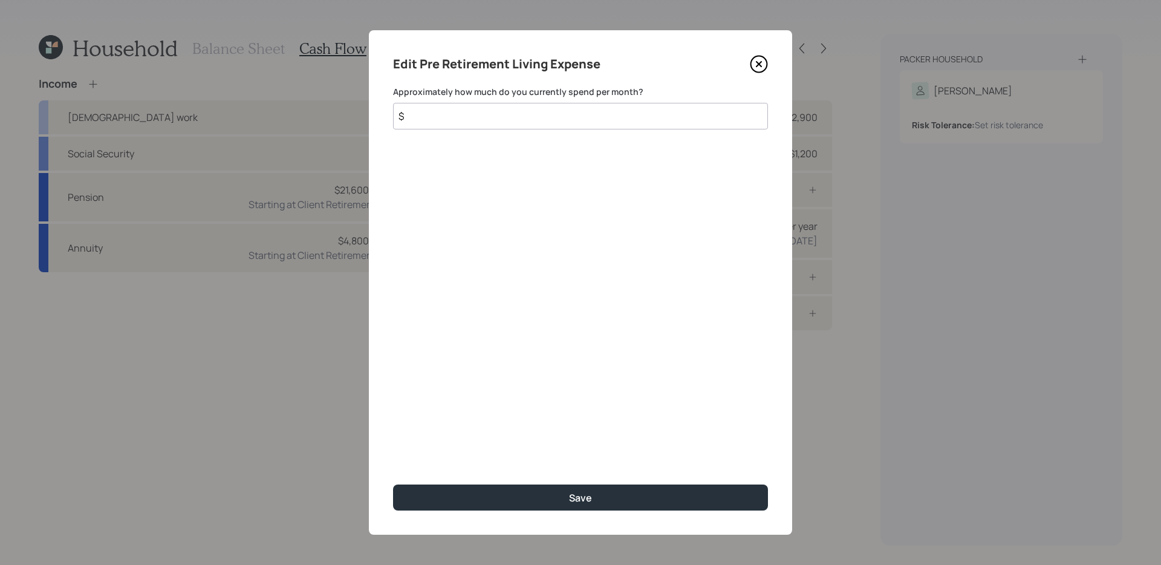
click at [673, 115] on input "$" at bounding box center [580, 116] width 375 height 27
type input "$ 4,000"
click at [393, 449] on button "Save" at bounding box center [580, 498] width 375 height 26
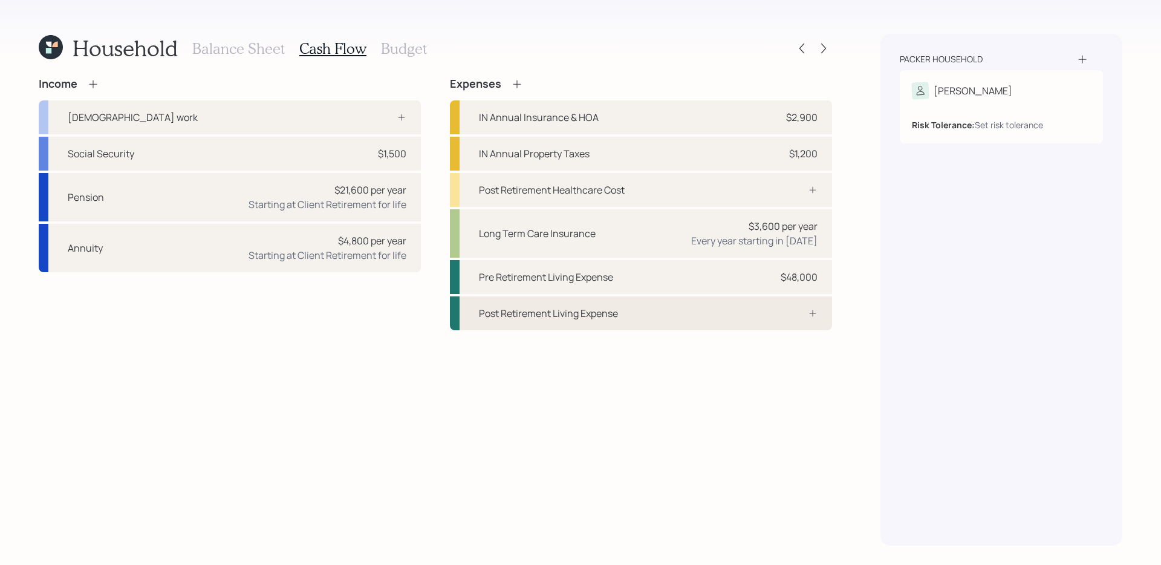
click at [652, 318] on div "Post Retirement Living Expense" at bounding box center [641, 313] width 382 height 34
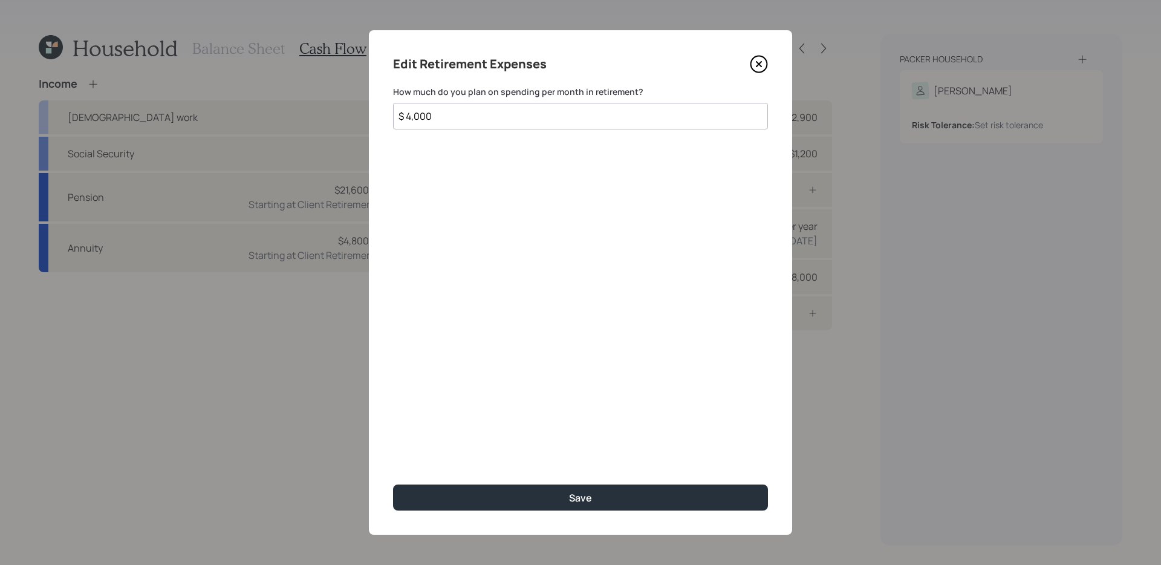
type input "$ 4,000"
click at [393, 449] on button "Save" at bounding box center [580, 498] width 375 height 26
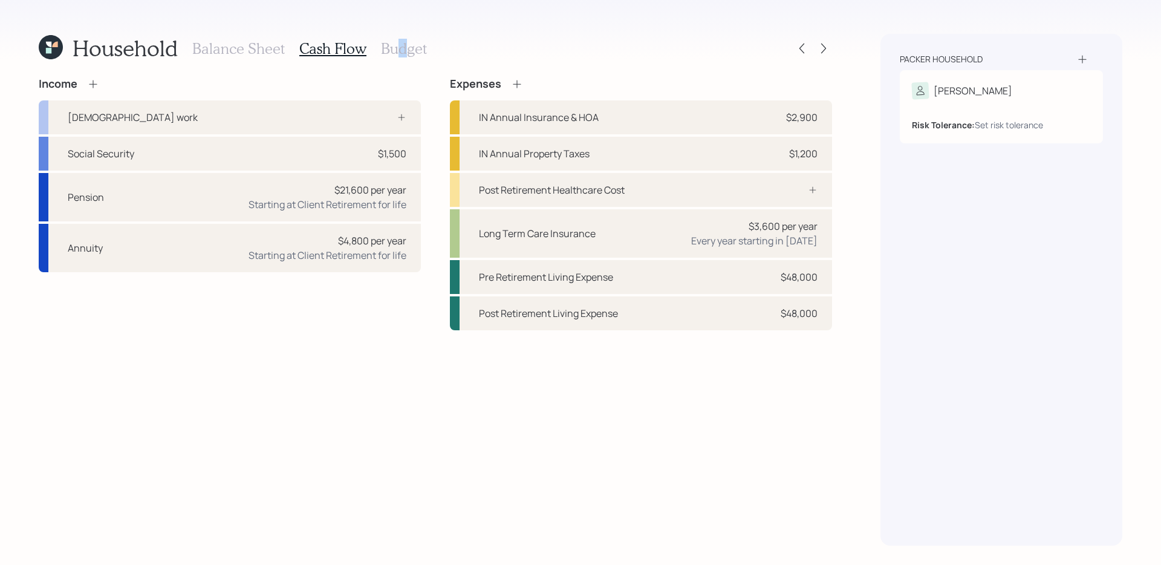
click at [401, 50] on h3 "Budget" at bounding box center [404, 49] width 46 height 18
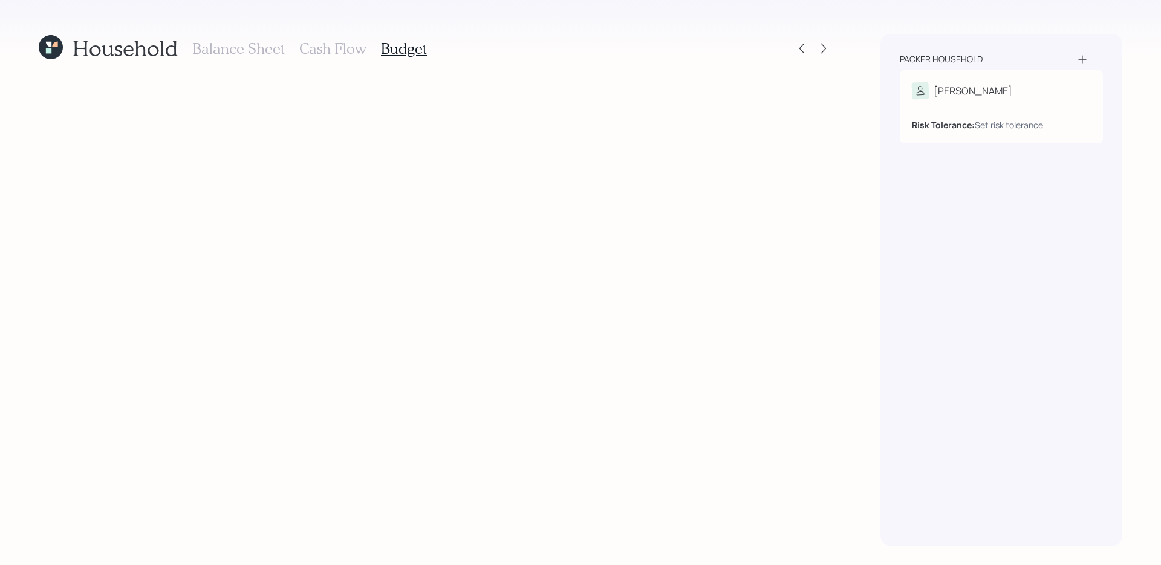
click at [368, 114] on div "Household Balance Sheet Cash Flow Budget" at bounding box center [436, 290] width 794 height 512
click at [345, 45] on h3 "Cash Flow" at bounding box center [332, 49] width 67 height 18
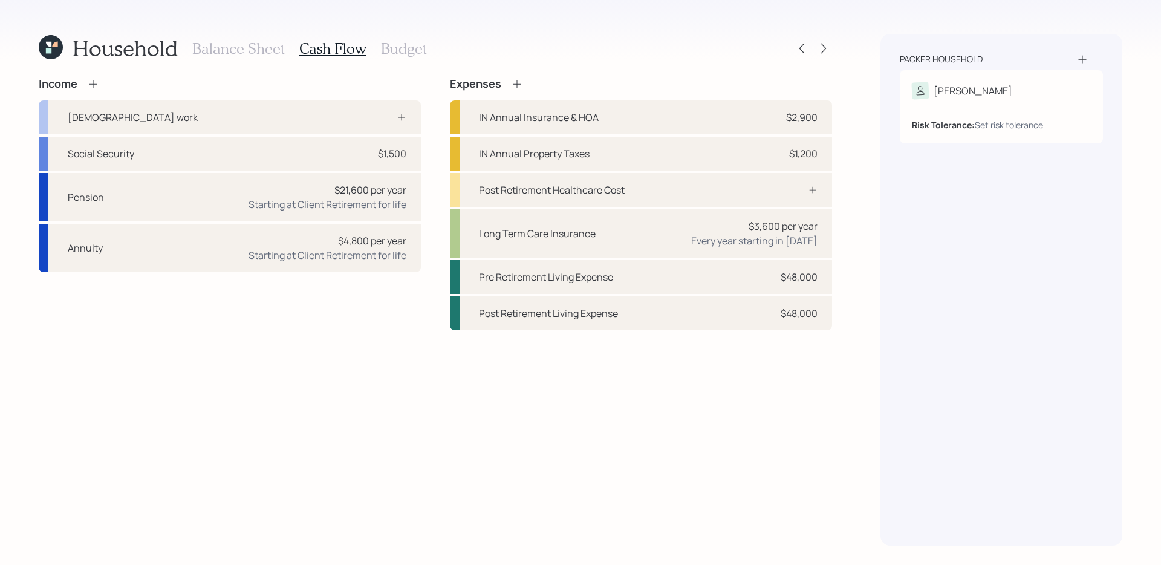
click at [400, 49] on h3 "Budget" at bounding box center [404, 49] width 46 height 18
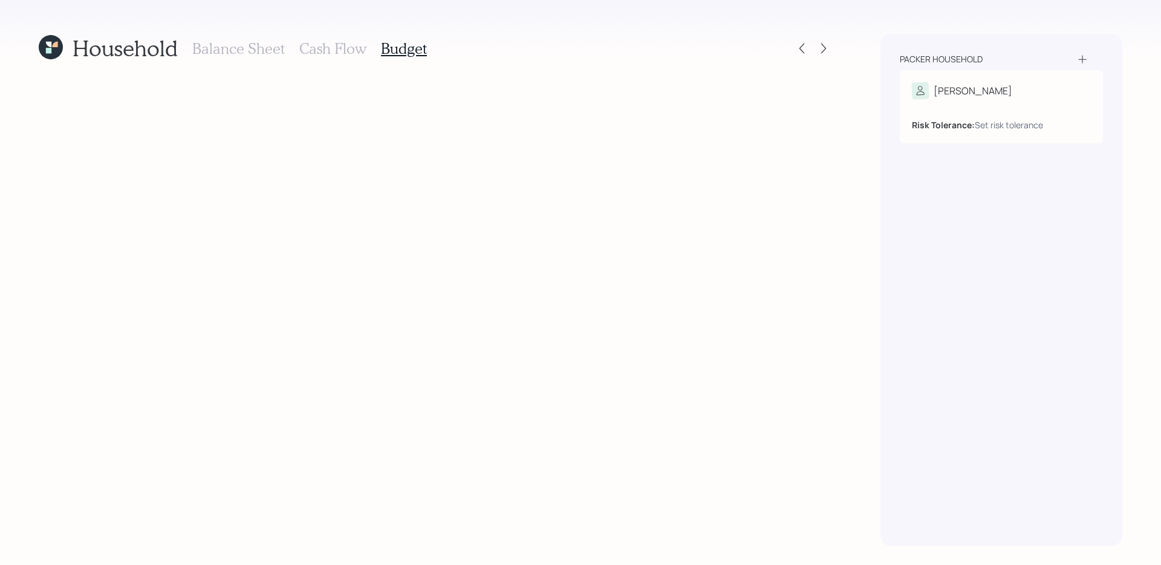
click at [51, 53] on icon at bounding box center [48, 50] width 5 height 5
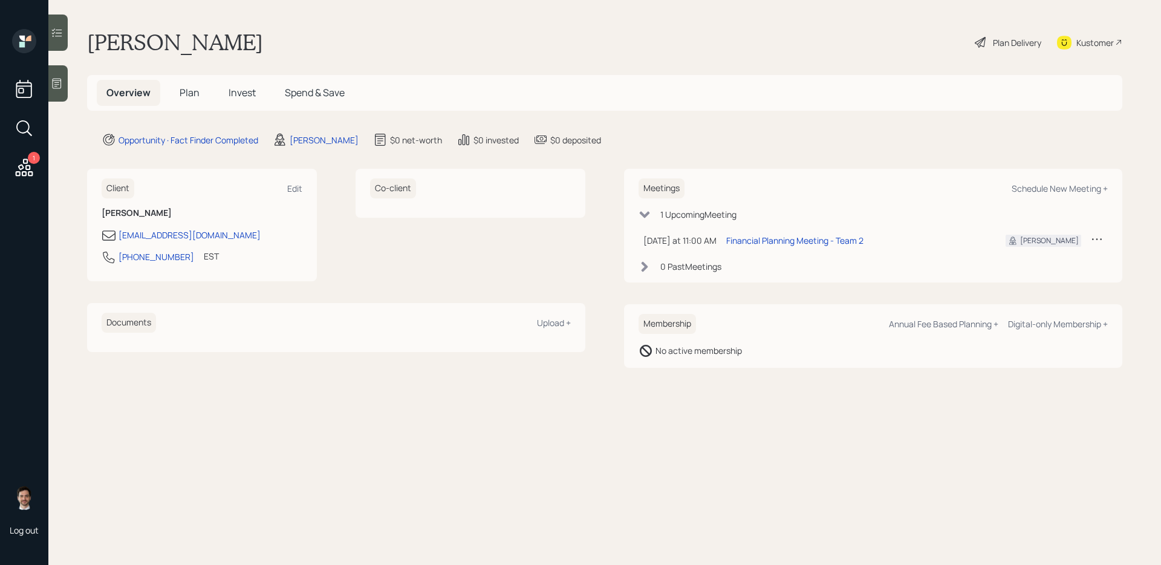
click at [188, 91] on span "Plan" at bounding box center [190, 92] width 20 height 13
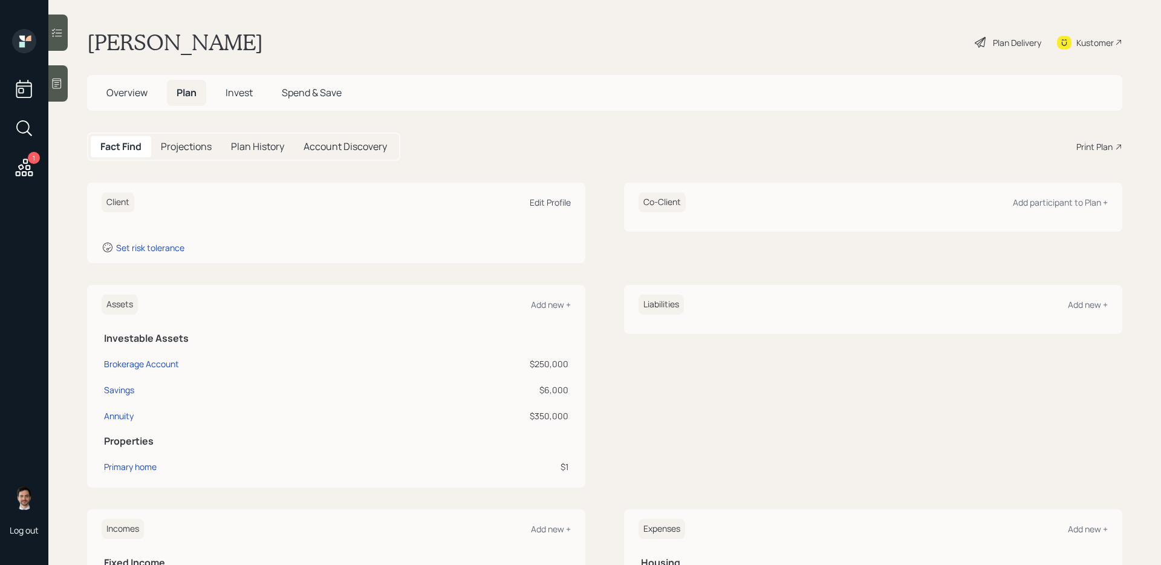
click at [546, 207] on div "Edit Profile" at bounding box center [550, 202] width 41 height 11
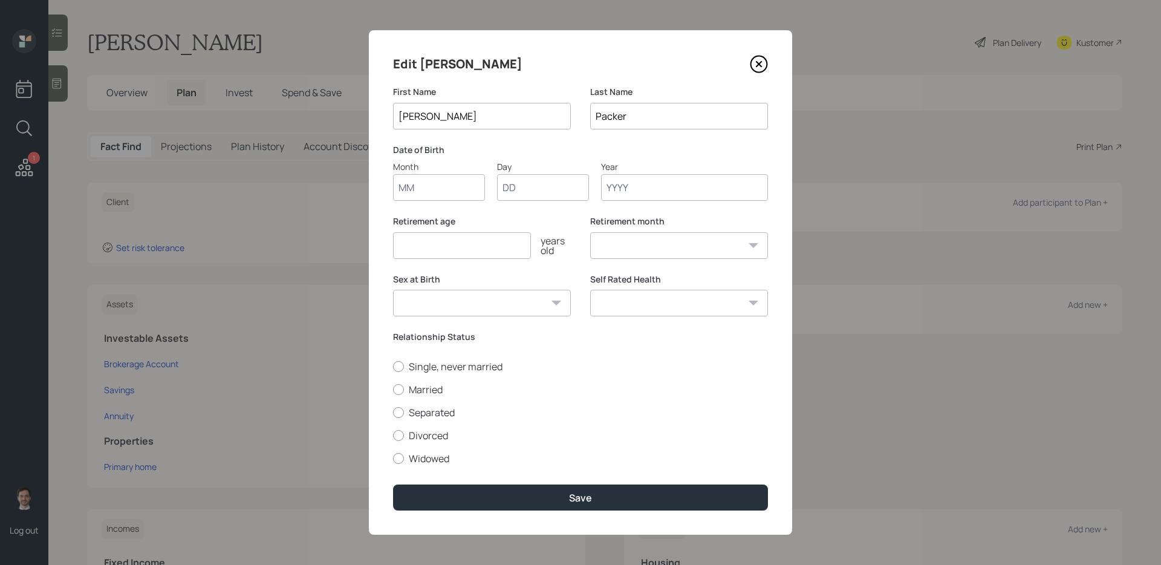
click at [438, 189] on input "Month" at bounding box center [439, 187] width 92 height 27
type input "01"
type input "1955"
select select "1"
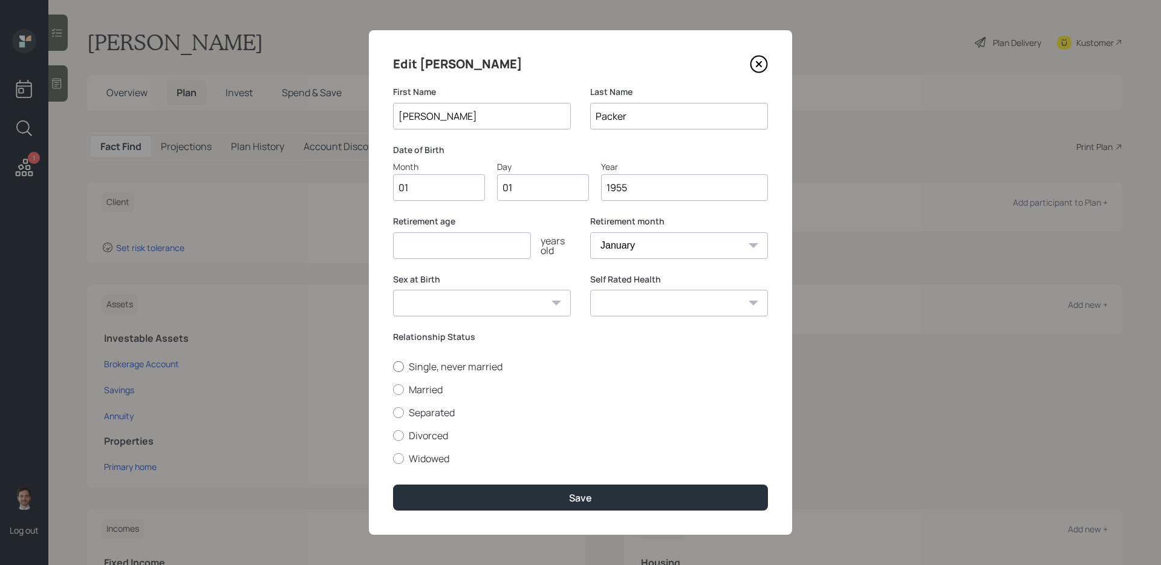
type input "1955"
click at [475, 365] on label "Single, never married" at bounding box center [580, 366] width 375 height 13
click at [393, 366] on input "Single, never married" at bounding box center [393, 366] width 1 height 1
radio input "true"
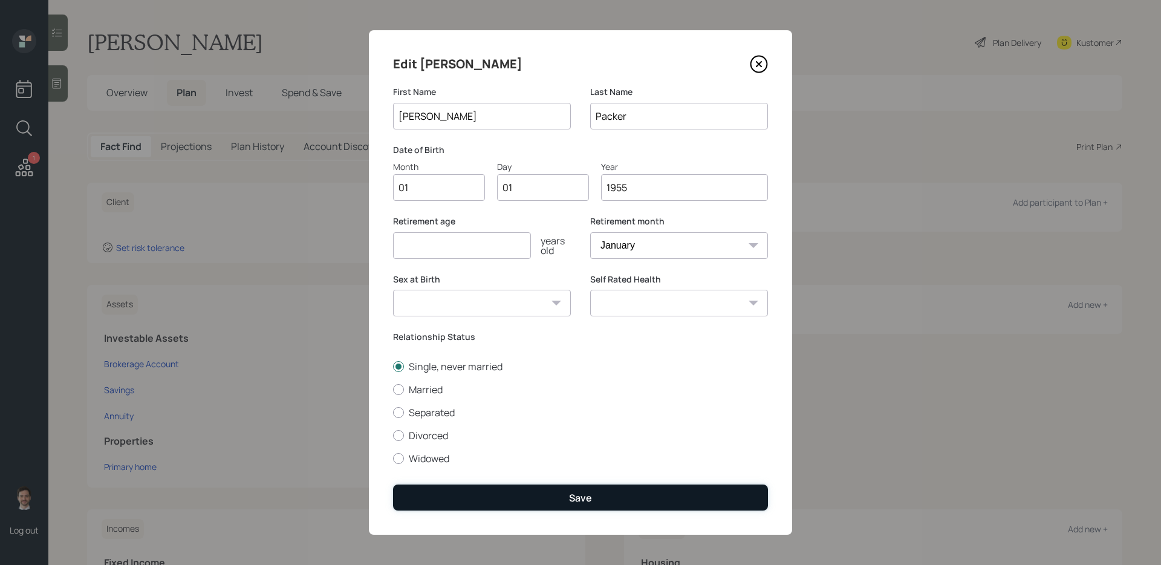
click at [529, 449] on button "Save" at bounding box center [580, 498] width 375 height 26
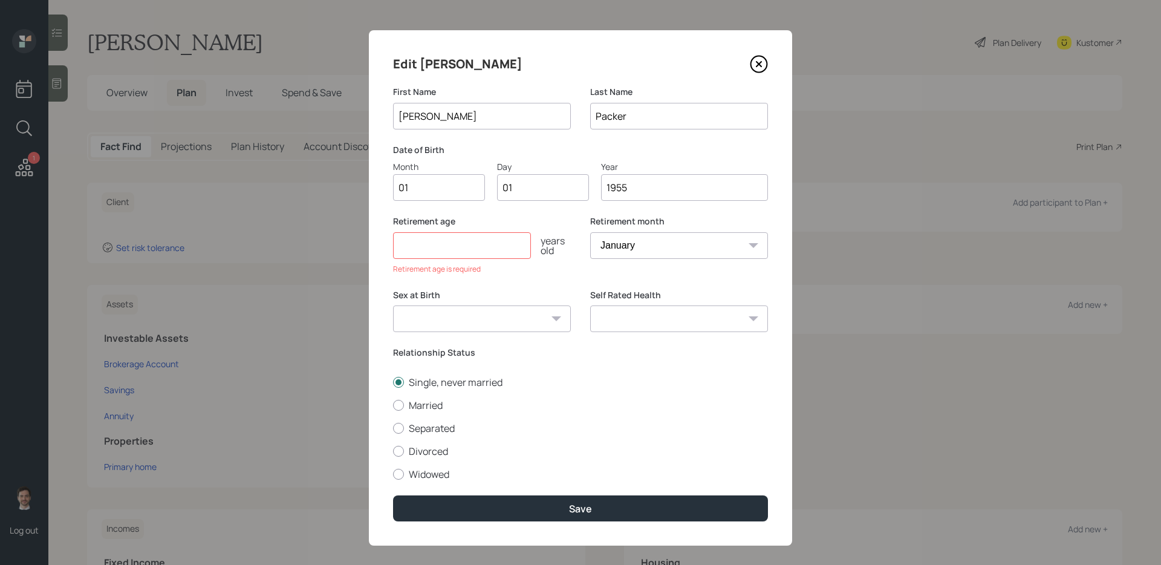
click at [468, 244] on input "number" at bounding box center [462, 245] width 138 height 27
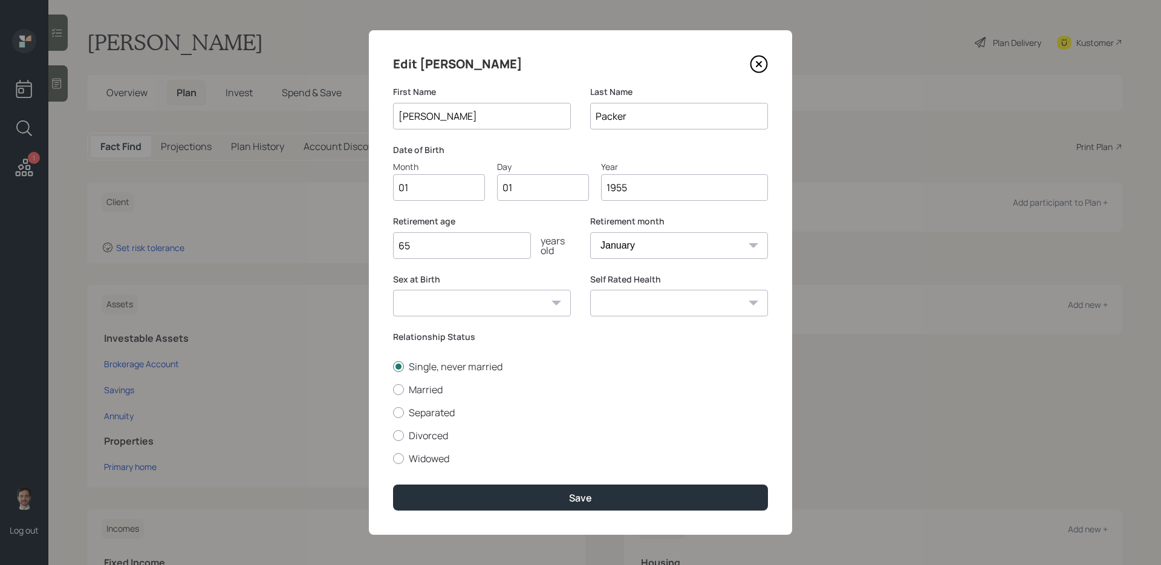
type input "65"
click at [466, 449] on div "Edit Mary First Name Mary Last Name Packer Date of Birth Month 01 Day 01 Year 1…" at bounding box center [580, 282] width 423 height 505
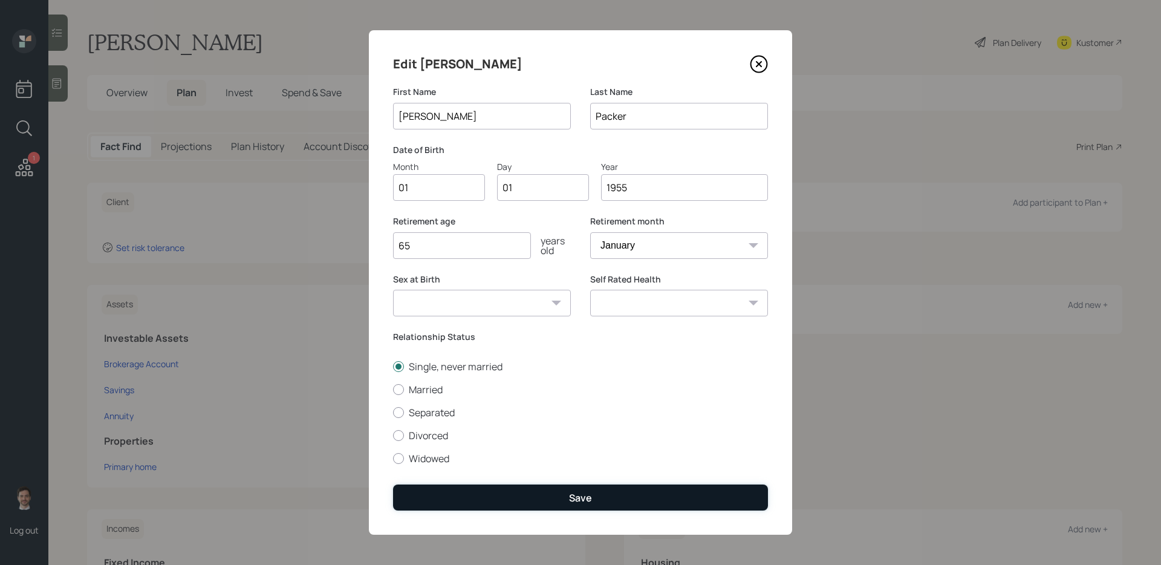
click at [465, 449] on button "Save" at bounding box center [580, 498] width 375 height 26
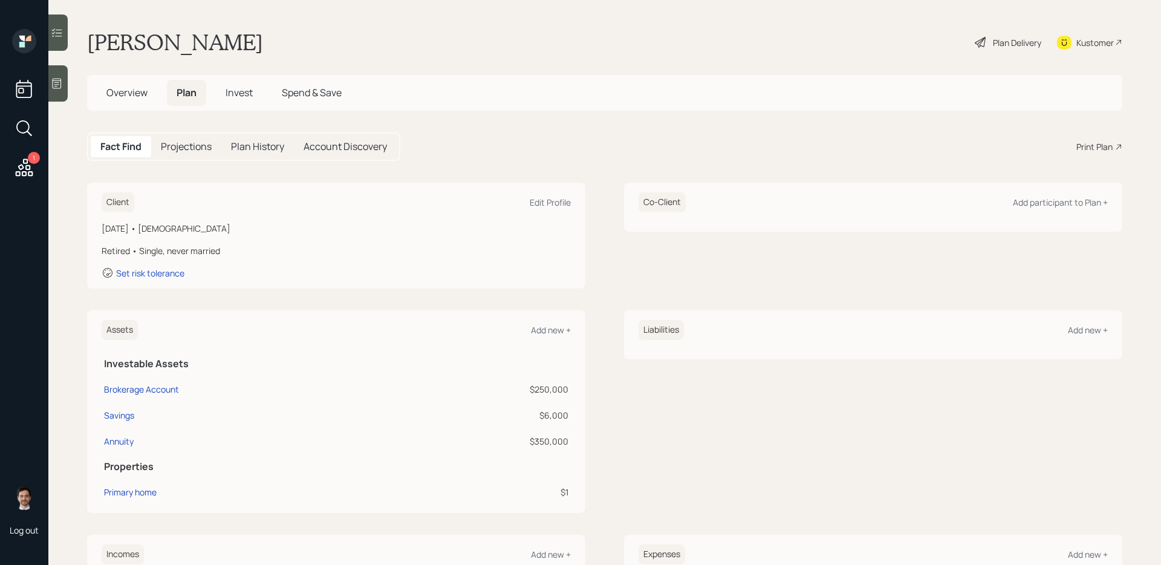
click at [889, 40] on div "Plan Delivery" at bounding box center [1008, 42] width 69 height 27
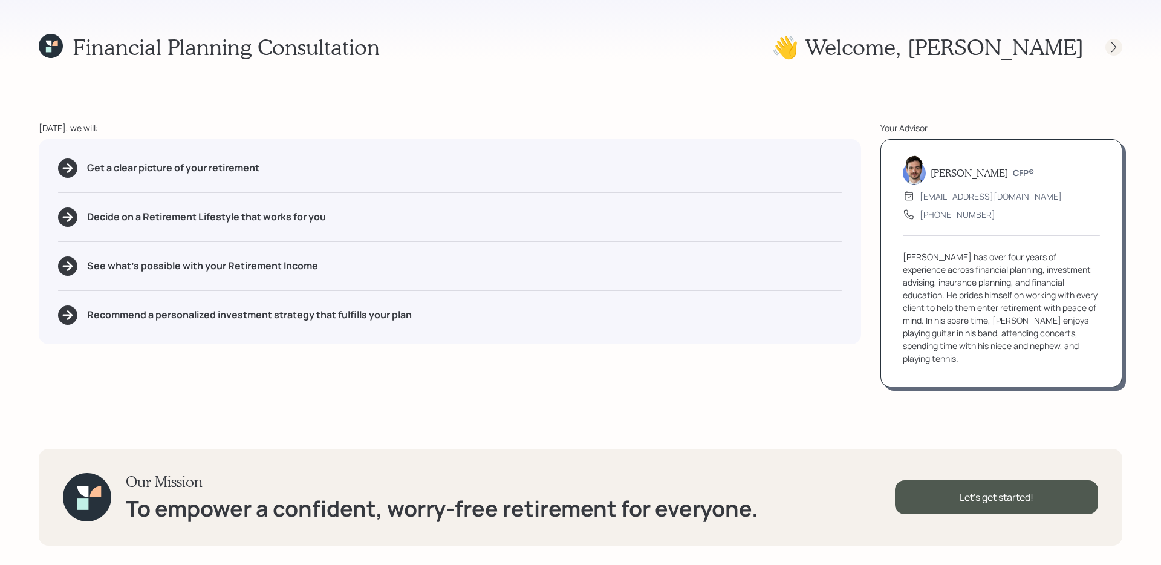
click at [889, 43] on icon at bounding box center [1114, 47] width 12 height 12
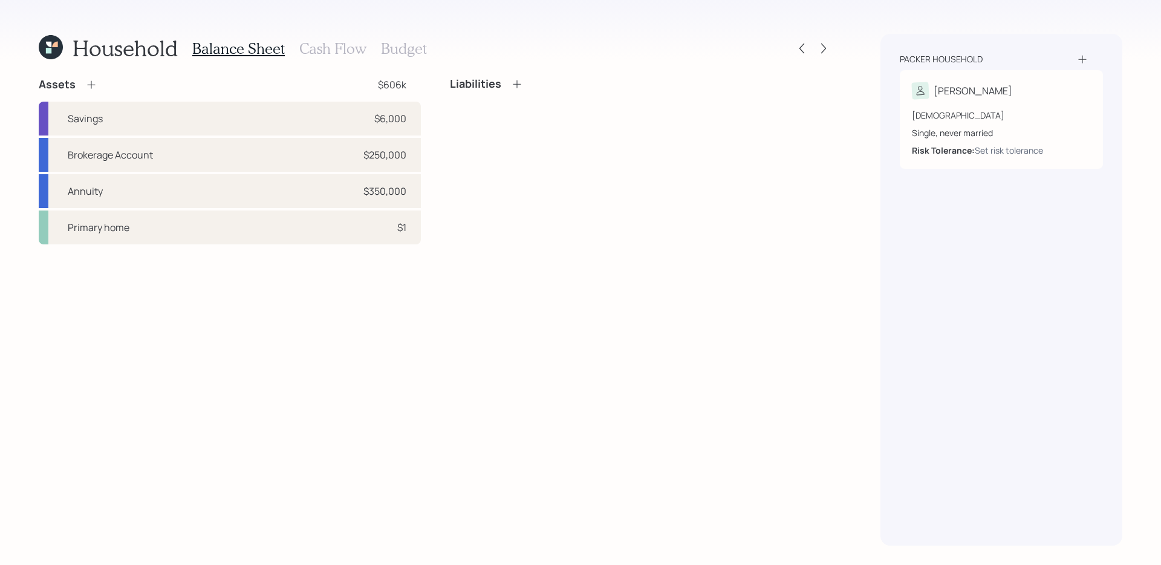
click at [396, 53] on h3 "Budget" at bounding box center [404, 49] width 46 height 18
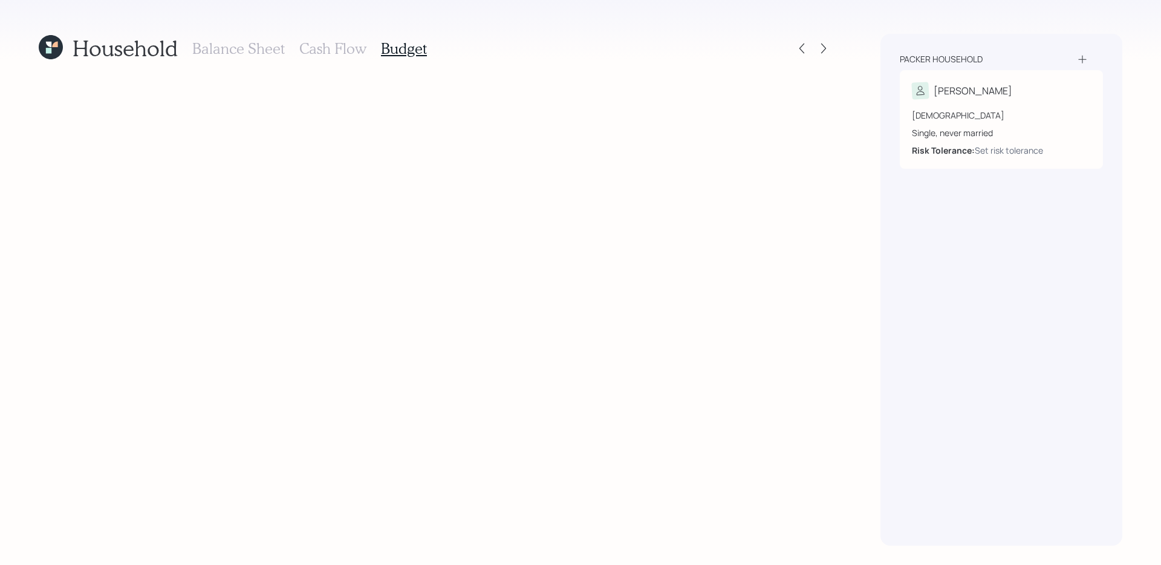
click at [355, 45] on h3 "Cash Flow" at bounding box center [332, 49] width 67 height 18
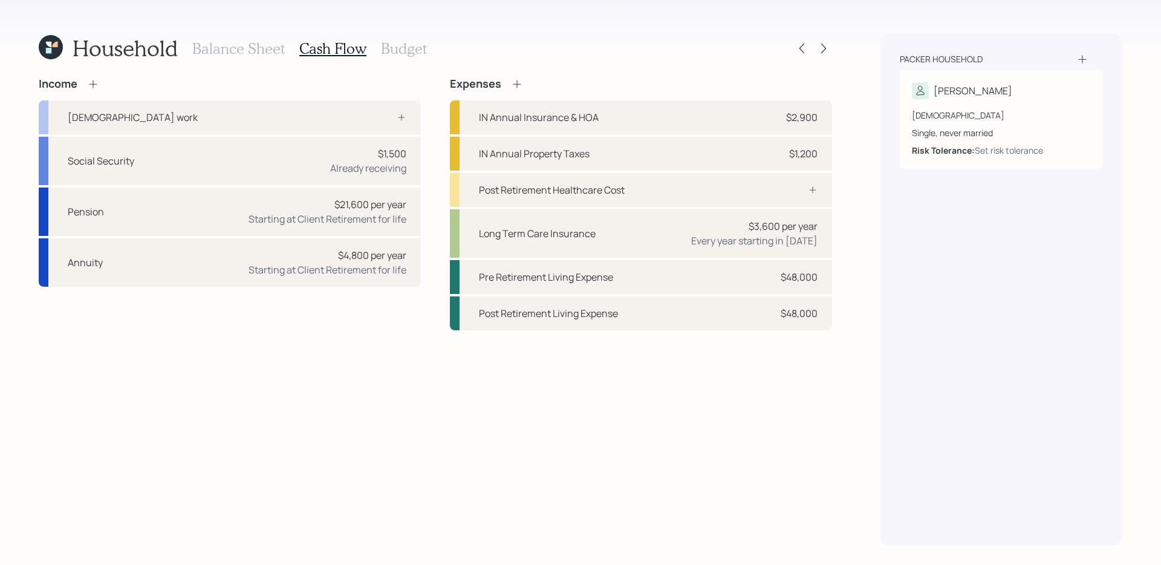
click at [250, 51] on h3 "Balance Sheet" at bounding box center [238, 49] width 93 height 18
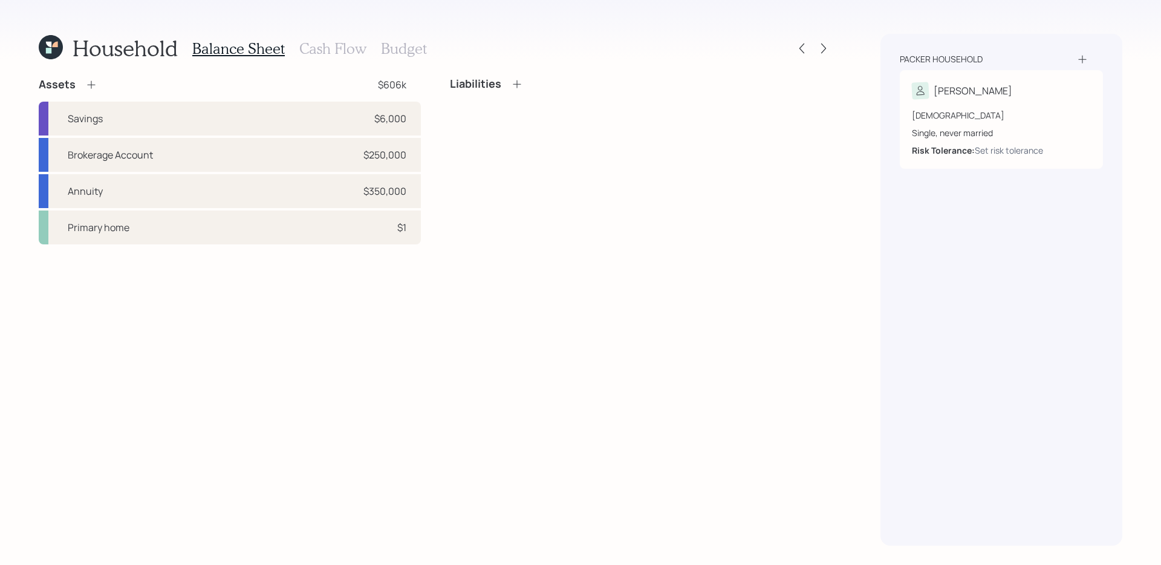
click at [335, 51] on h3 "Cash Flow" at bounding box center [332, 49] width 67 height 18
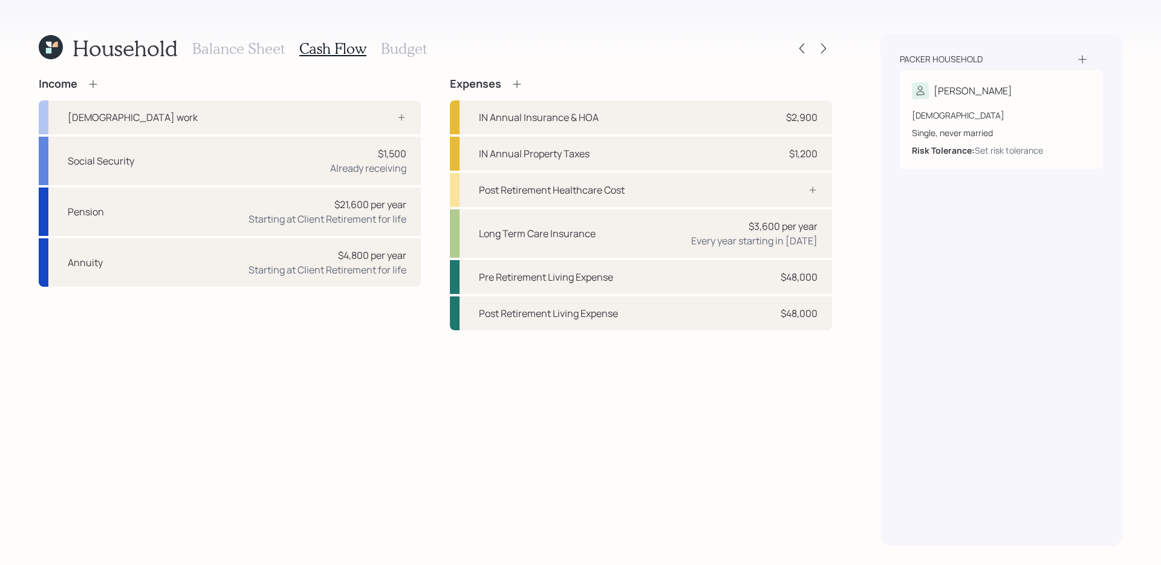
click at [408, 40] on h3 "Budget" at bounding box center [404, 49] width 46 height 18
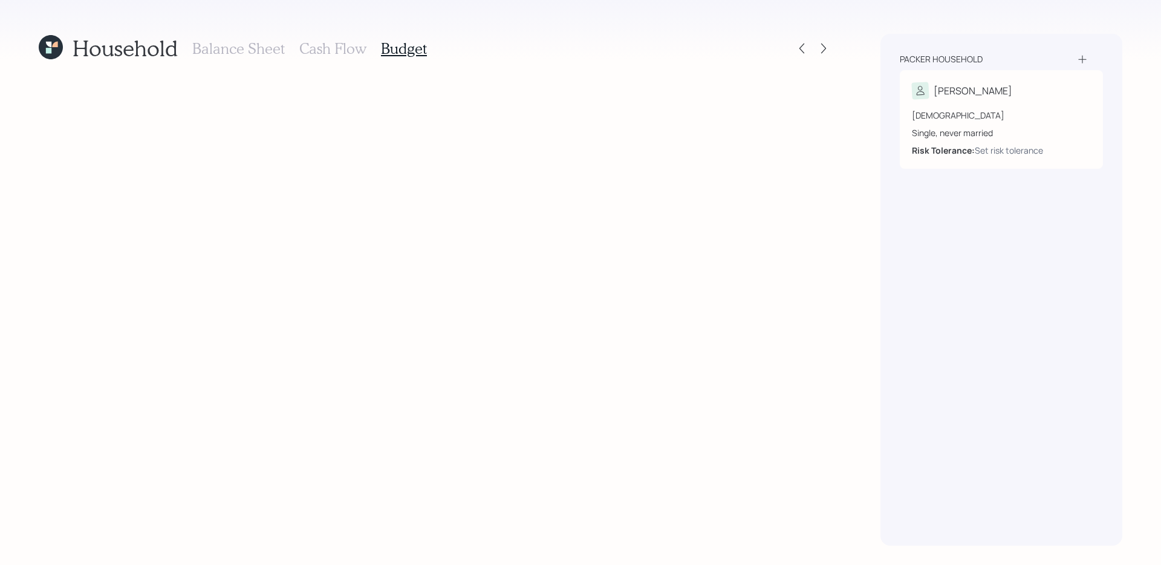
click at [58, 53] on icon at bounding box center [51, 47] width 24 height 24
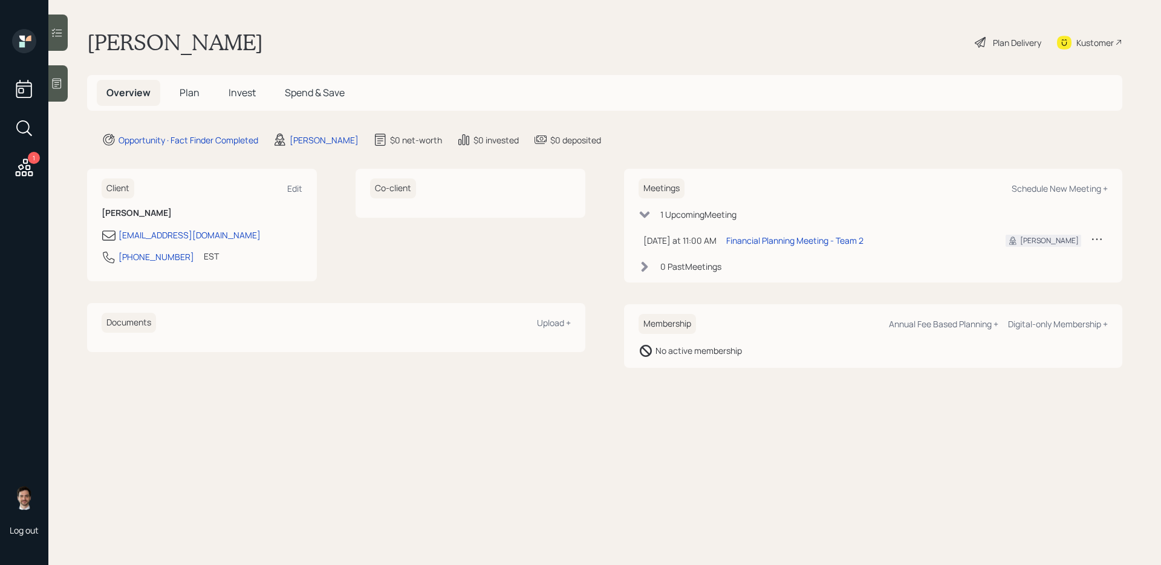
click at [191, 91] on span "Plan" at bounding box center [190, 92] width 20 height 13
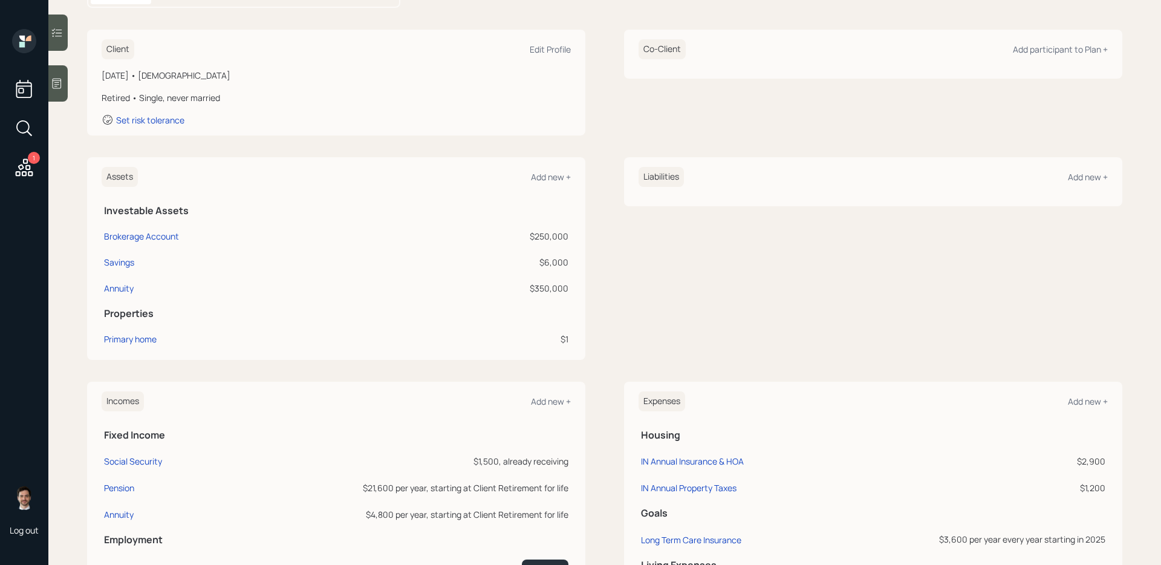
scroll to position [152, 0]
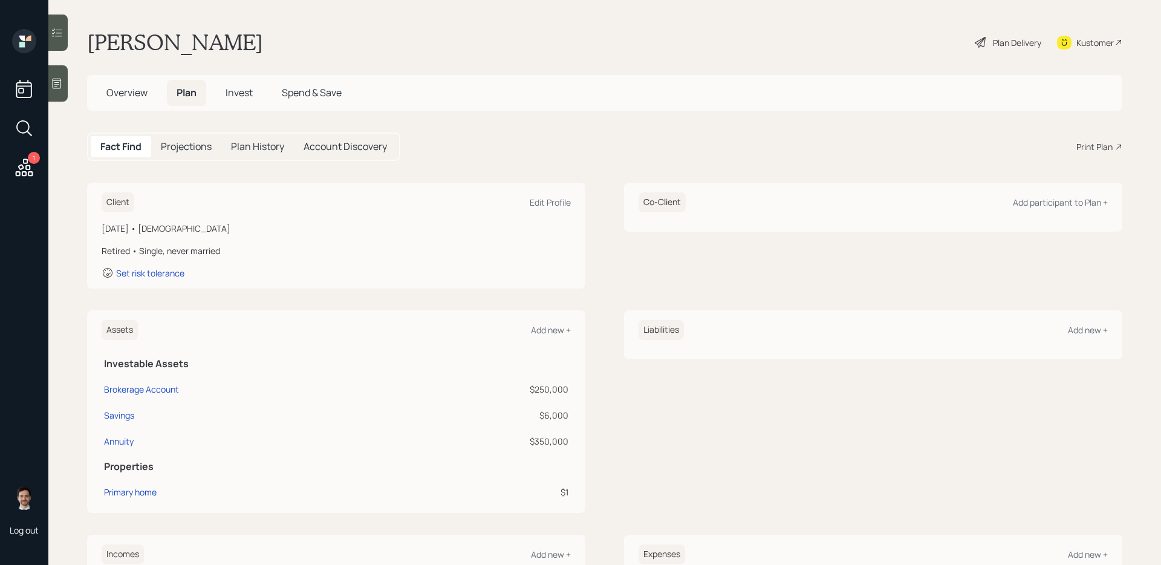
click at [1013, 48] on div "Plan Delivery" at bounding box center [1008, 42] width 69 height 27
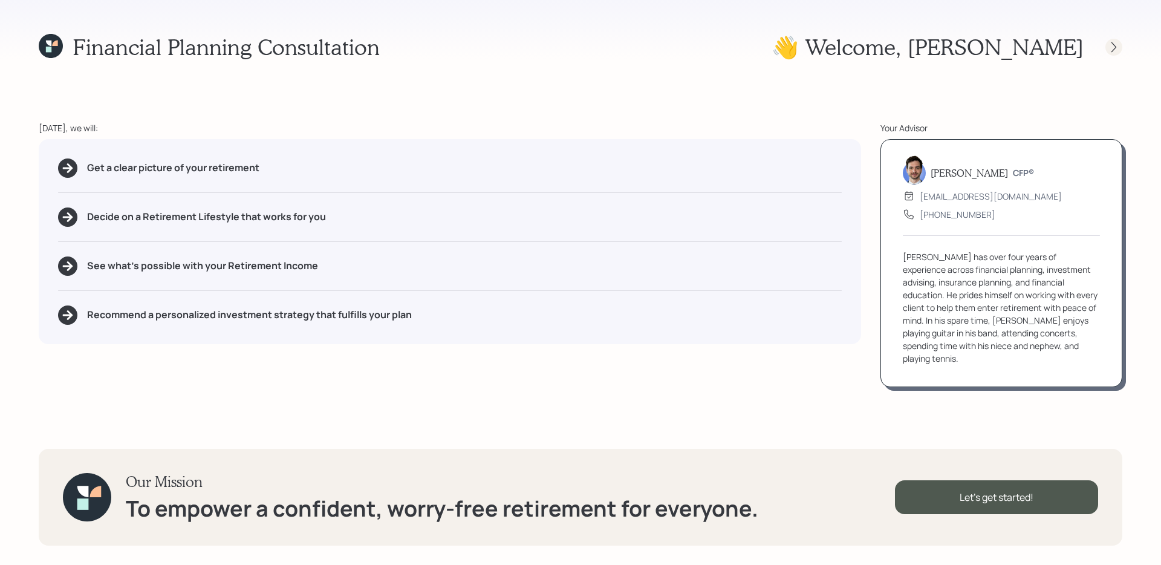
click at [1111, 49] on icon at bounding box center [1114, 47] width 12 height 12
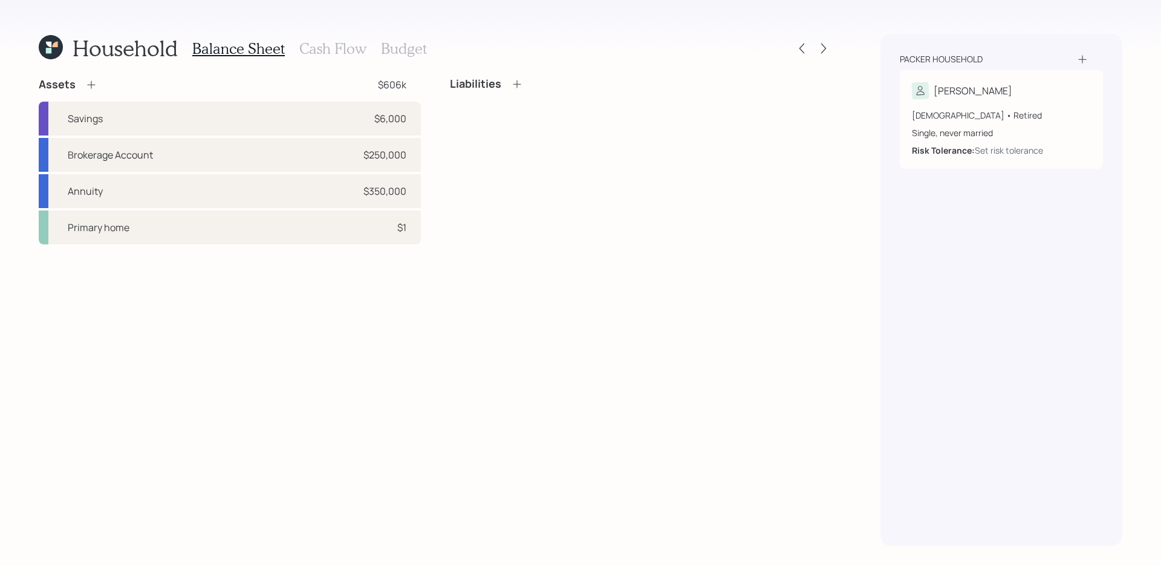
click at [416, 61] on div "Balance Sheet Cash Flow Budget" at bounding box center [309, 48] width 235 height 29
click at [412, 47] on h3 "Budget" at bounding box center [404, 49] width 46 height 18
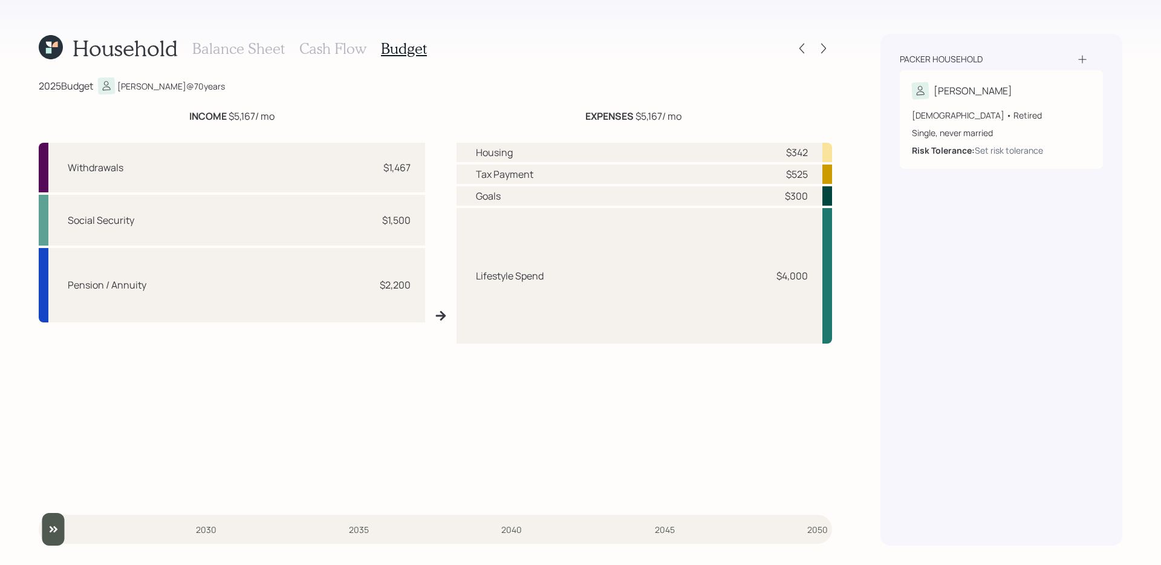
click at [341, 47] on h3 "Cash Flow" at bounding box center [332, 49] width 67 height 18
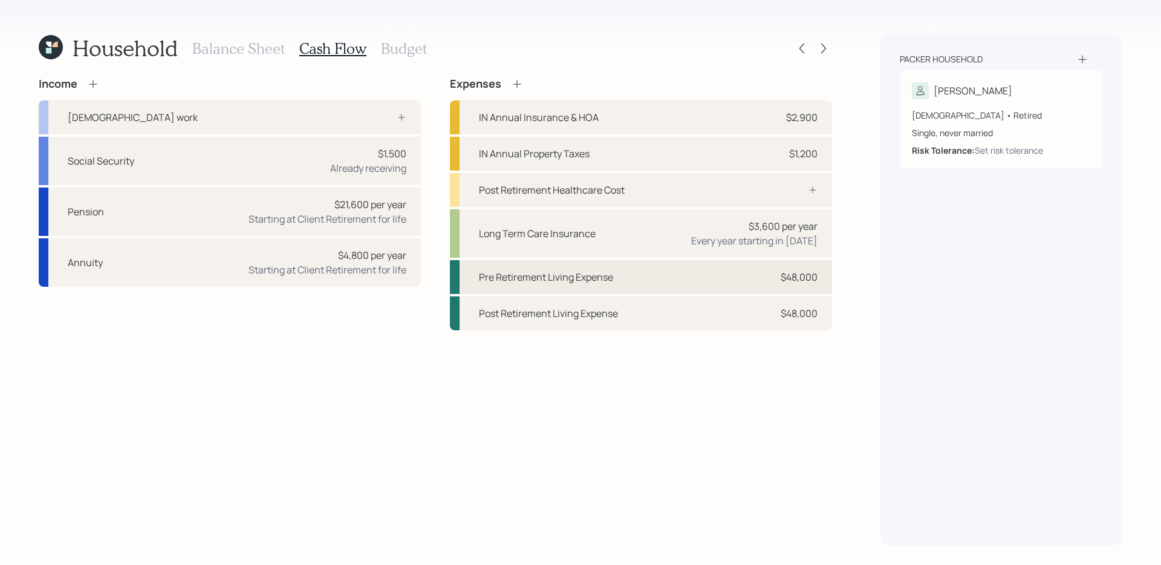
click at [664, 281] on div "Pre Retirement Living Expense $48,000" at bounding box center [641, 277] width 382 height 34
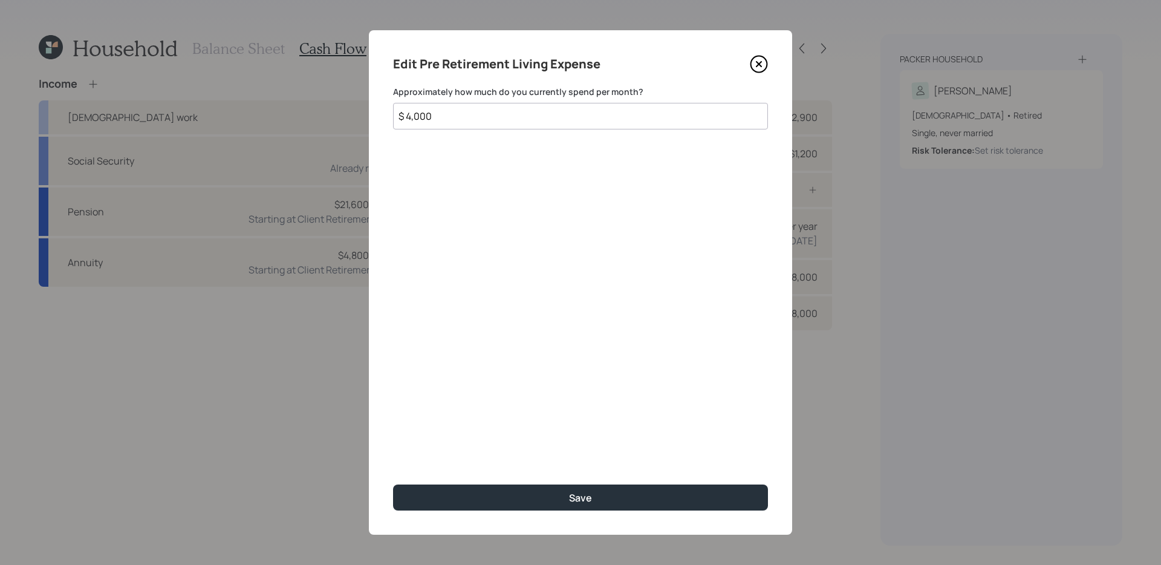
click at [532, 109] on input "$ 4,000" at bounding box center [580, 116] width 375 height 27
type input "$ 5,000"
click at [393, 485] on button "Save" at bounding box center [580, 498] width 375 height 26
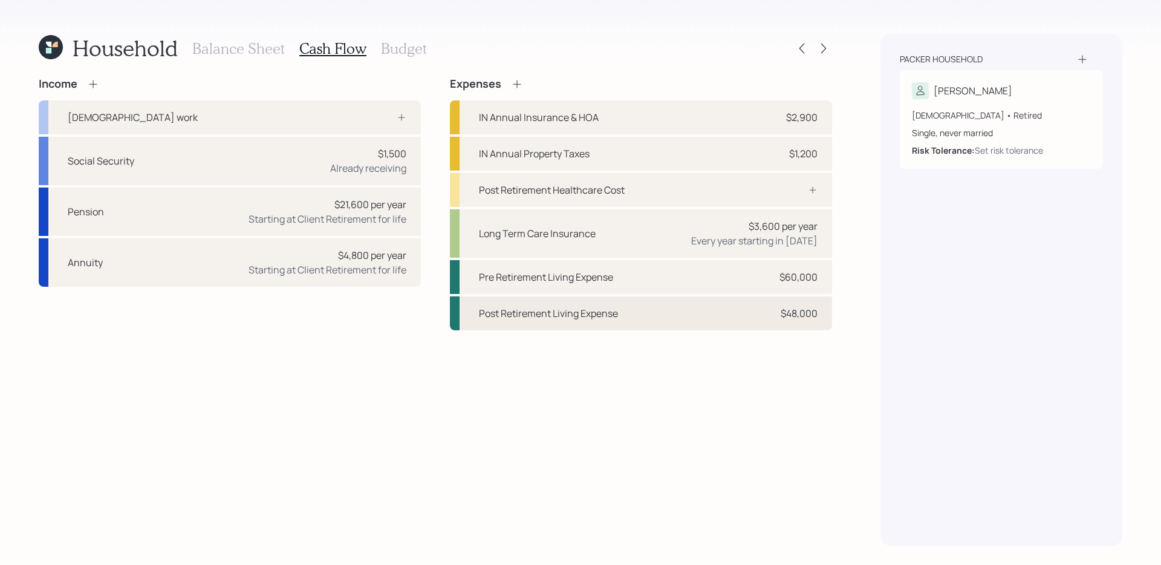
click at [584, 312] on div "Post Retirement Living Expense" at bounding box center [548, 313] width 139 height 15
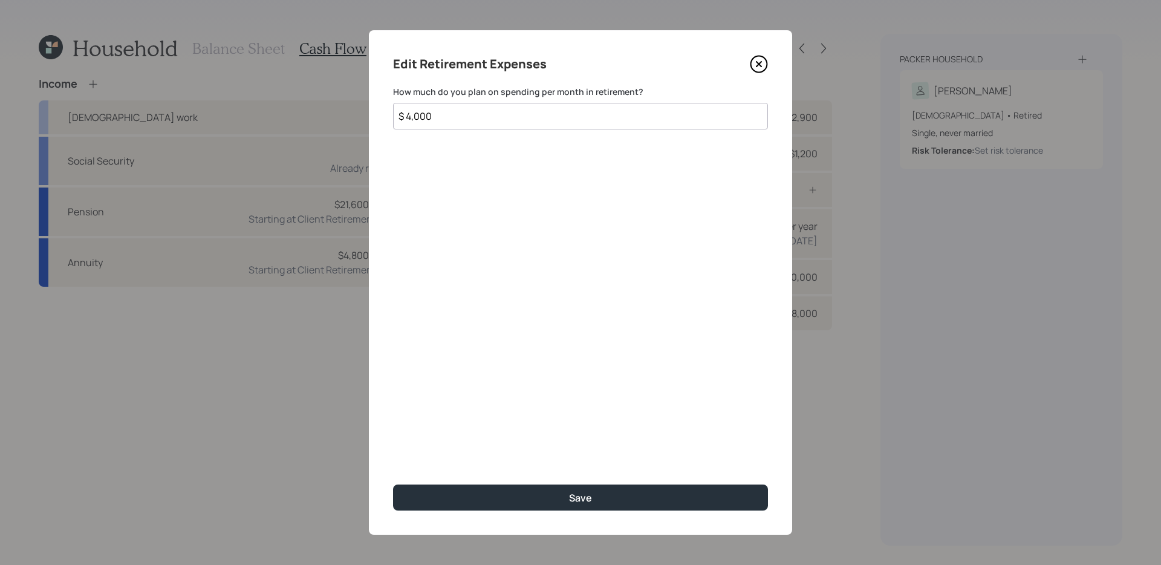
click at [452, 111] on input "$ 4,000" at bounding box center [580, 116] width 375 height 27
type input "$ 5,000"
click at [393, 485] on button "Save" at bounding box center [580, 498] width 375 height 26
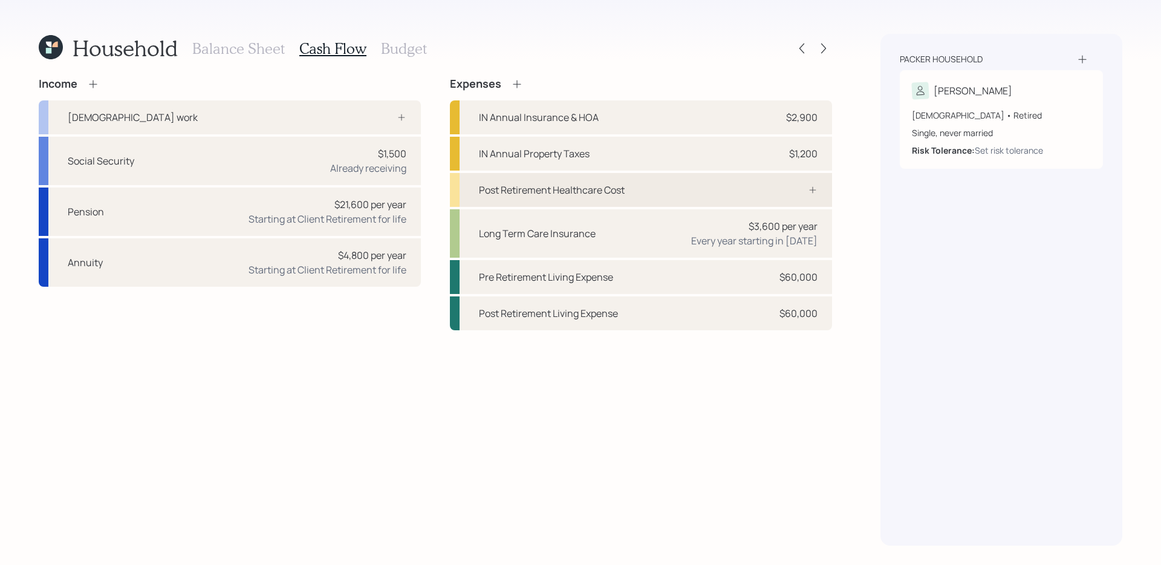
click at [629, 186] on div "Post Retirement Healthcare Cost" at bounding box center [641, 190] width 382 height 34
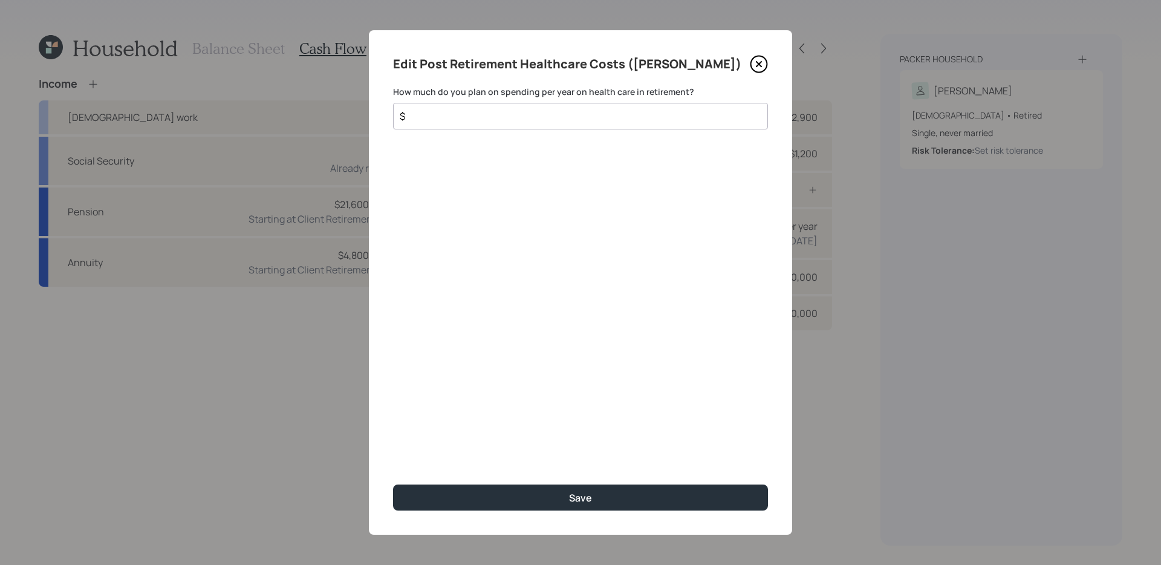
click at [548, 111] on input "$" at bounding box center [576, 116] width 354 height 15
type input "$ 5,000"
click at [393, 485] on button "Save" at bounding box center [580, 498] width 375 height 26
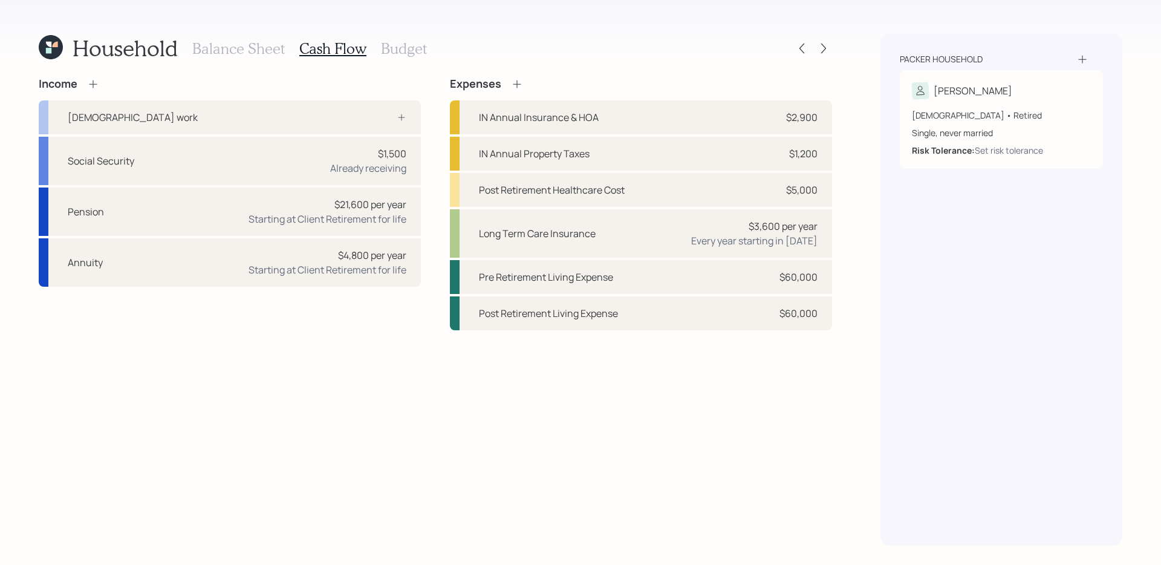
click at [410, 59] on div "Balance Sheet Cash Flow Budget" at bounding box center [309, 48] width 235 height 29
click at [402, 49] on h3 "Budget" at bounding box center [404, 49] width 46 height 18
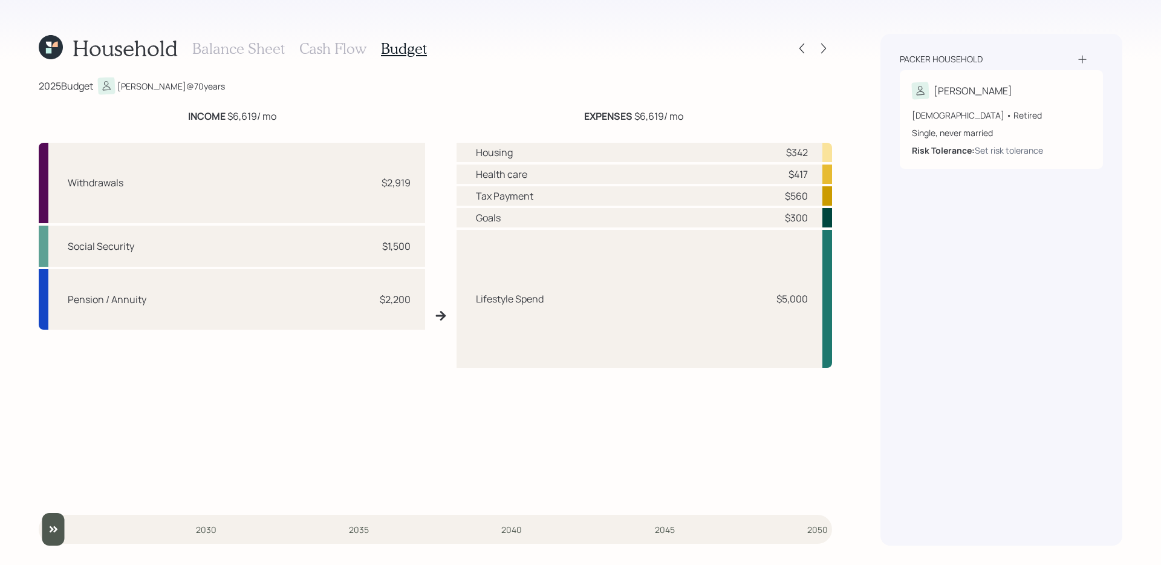
click at [333, 44] on h3 "Cash Flow" at bounding box center [332, 49] width 67 height 18
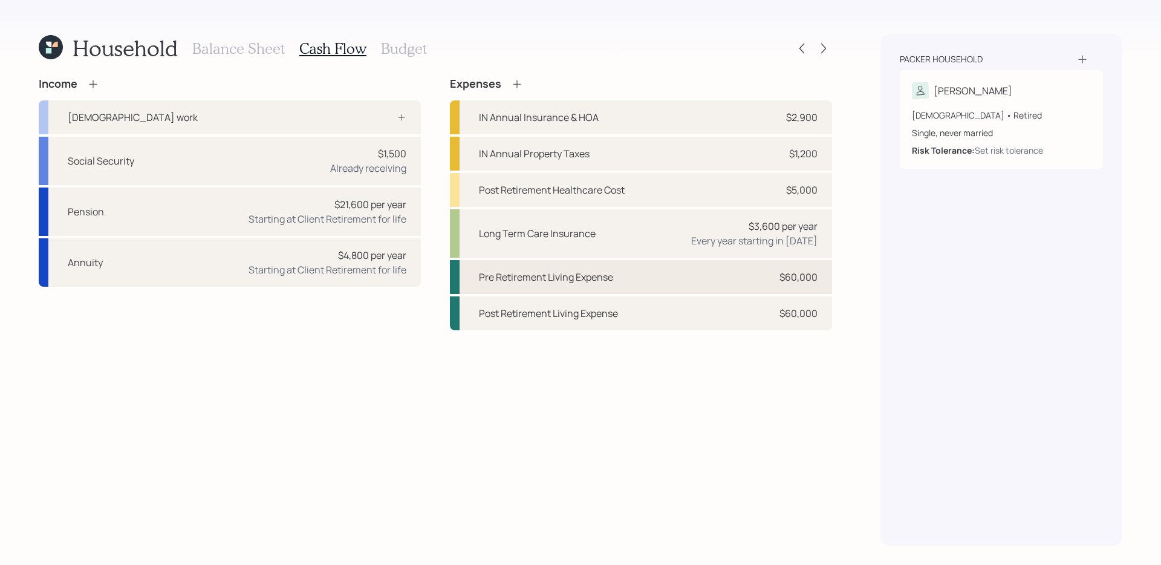
click at [722, 268] on div "Pre Retirement Living Expense $60,000" at bounding box center [641, 277] width 382 height 34
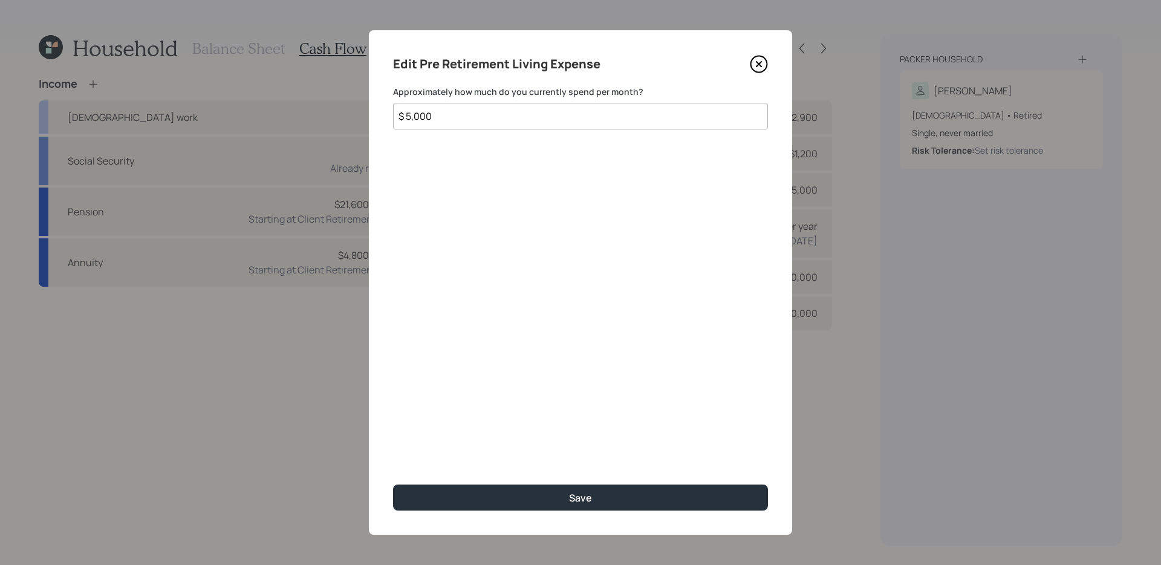
click at [527, 120] on input "$ 5,000" at bounding box center [580, 116] width 375 height 27
type input "$ 4,500"
click at [393, 485] on button "Save" at bounding box center [580, 498] width 375 height 26
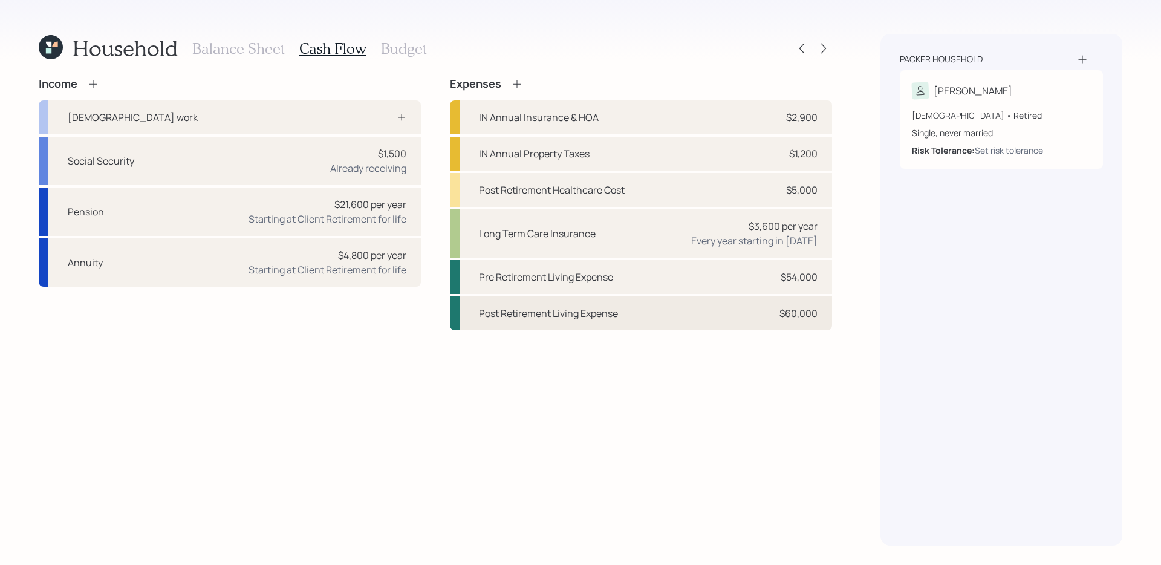
click at [584, 310] on div "Post Retirement Living Expense" at bounding box center [548, 313] width 139 height 15
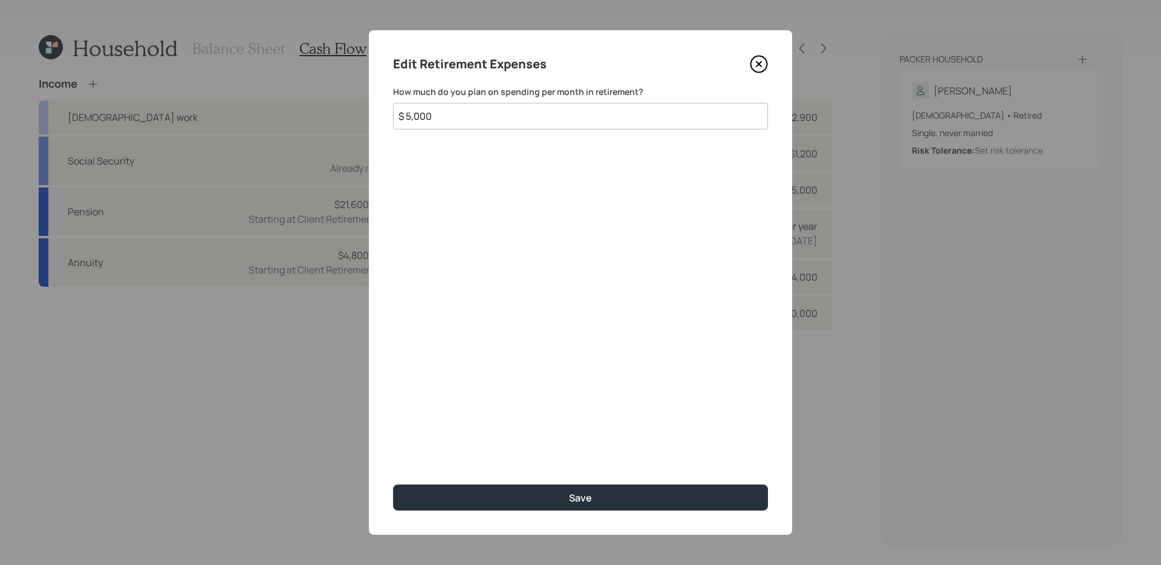
click at [498, 120] on input "$ 5,000" at bounding box center [580, 116] width 375 height 27
click at [393, 485] on button "Save" at bounding box center [580, 498] width 375 height 26
type input "$ 4,500"
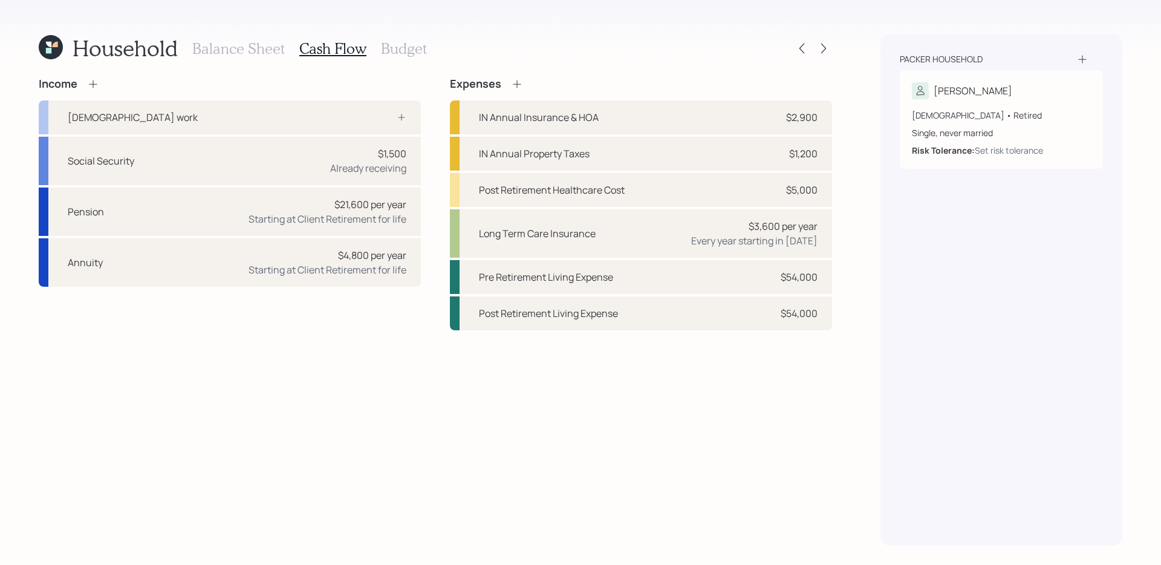
click at [402, 45] on h3 "Budget" at bounding box center [404, 49] width 46 height 18
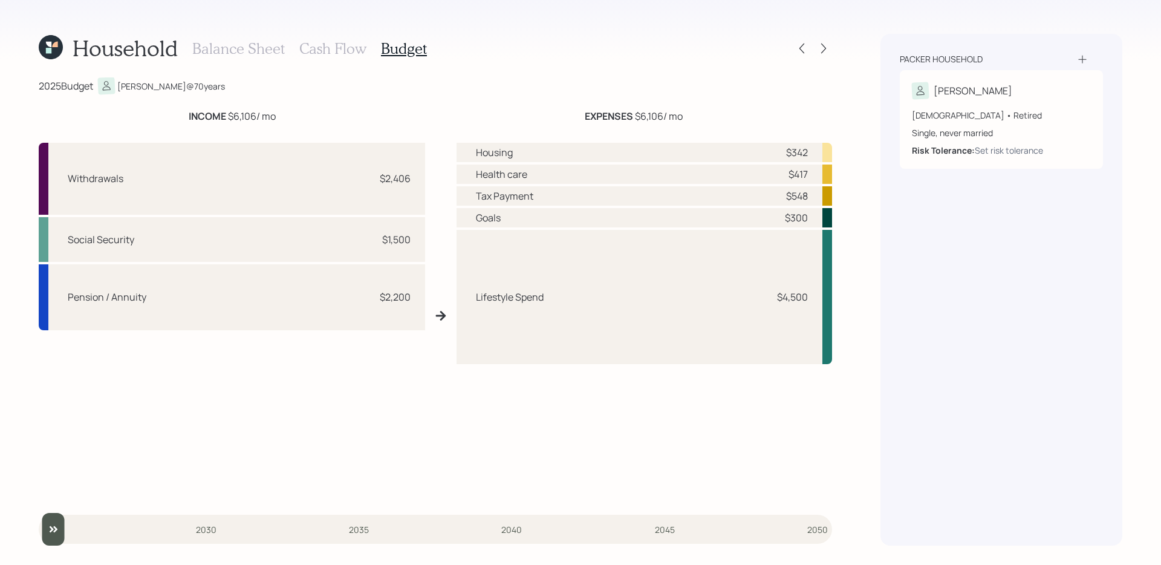
click at [332, 42] on h3 "Cash Flow" at bounding box center [332, 49] width 67 height 18
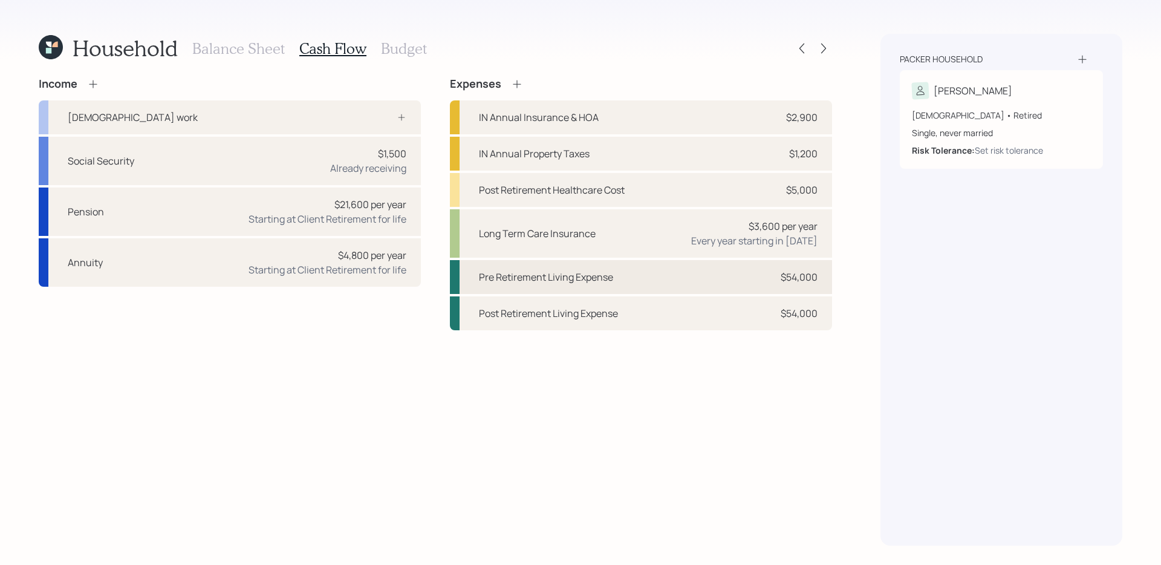
click at [670, 272] on div "Pre Retirement Living Expense $54,000" at bounding box center [641, 277] width 382 height 34
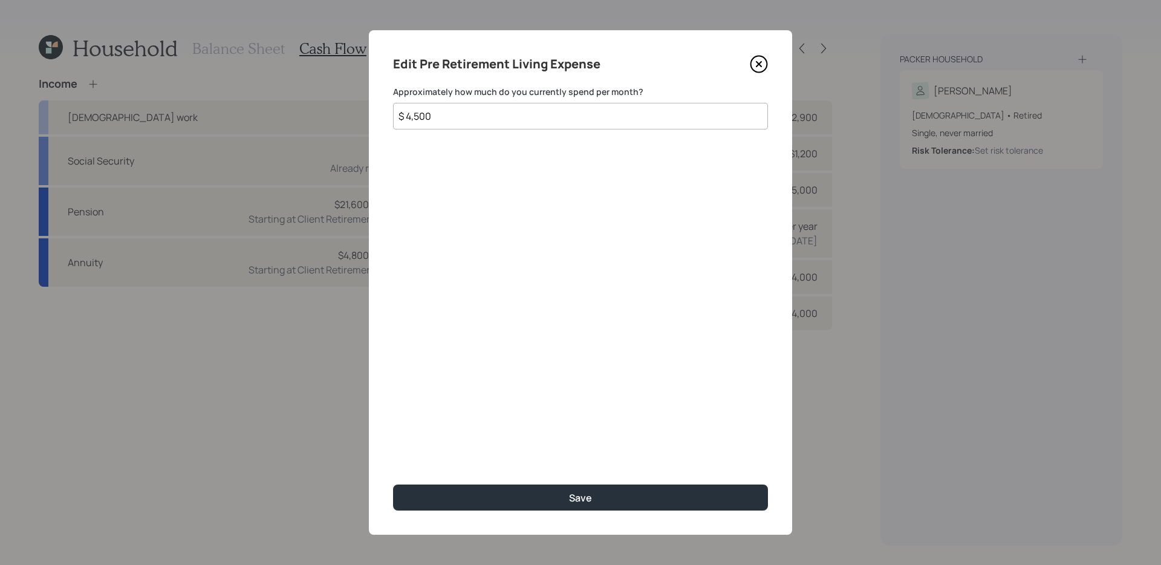
click at [598, 114] on input "$ 4,500" at bounding box center [580, 116] width 375 height 27
click at [598, 115] on input "$ 4,500" at bounding box center [580, 116] width 375 height 27
type input "$ 4,600"
click at [393, 485] on button "Save" at bounding box center [580, 498] width 375 height 26
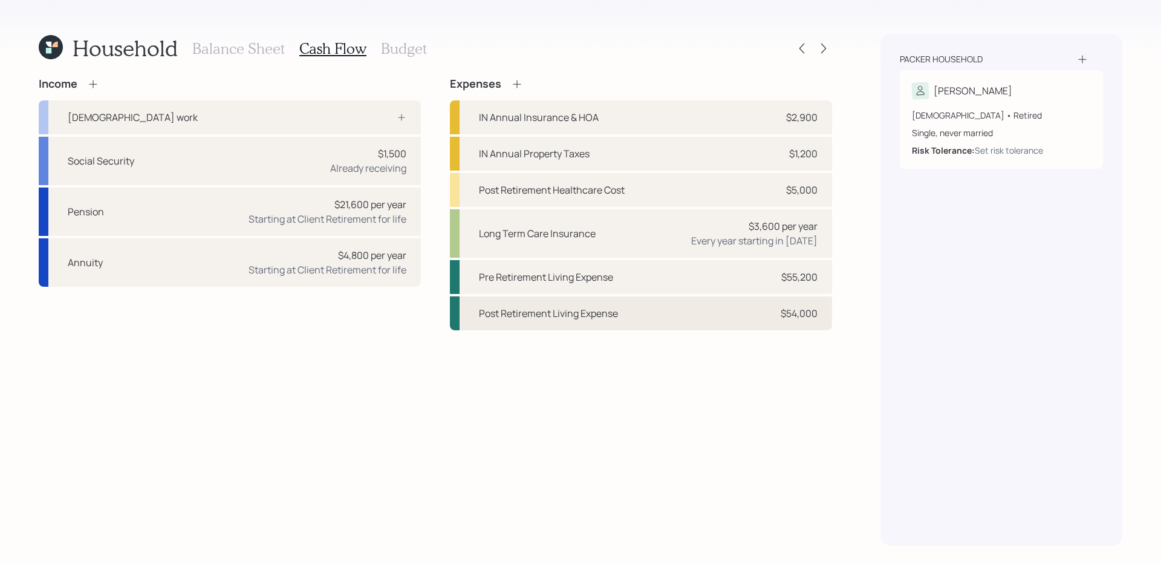
click at [638, 310] on div "Post Retirement Living Expense $54,000" at bounding box center [641, 313] width 382 height 34
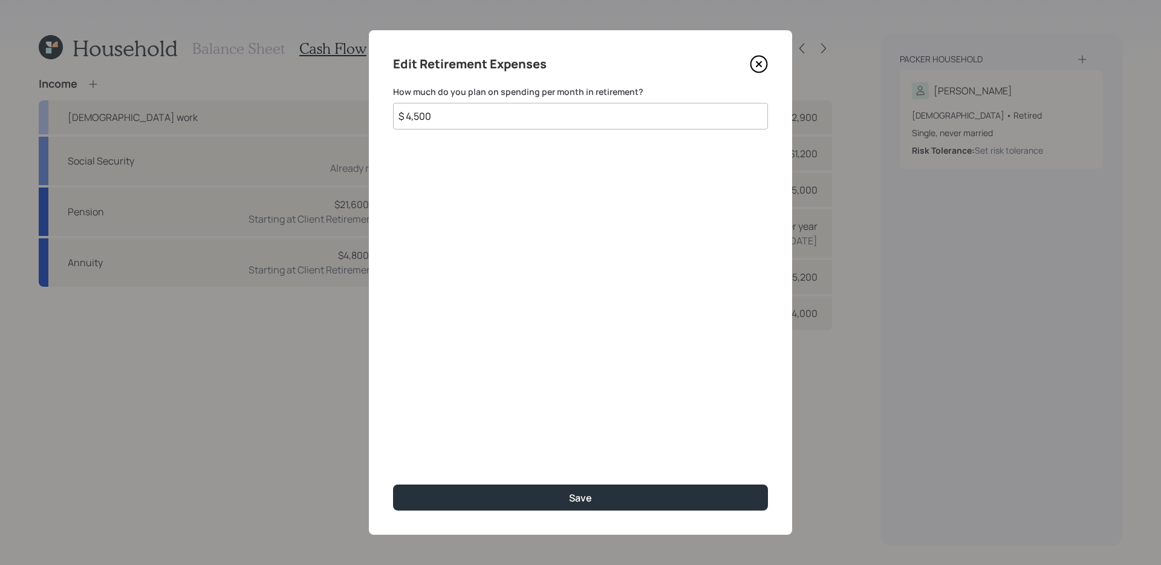
click at [593, 116] on input "$ 4,500" at bounding box center [580, 116] width 375 height 27
type input "$ 4,600"
click at [393, 485] on button "Save" at bounding box center [580, 498] width 375 height 26
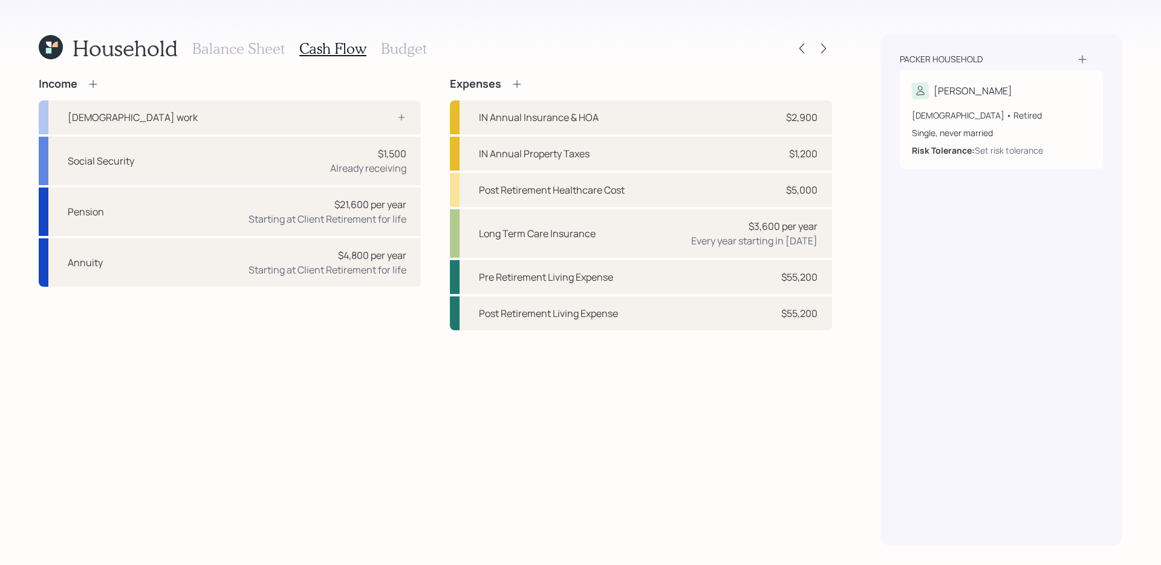
click at [402, 38] on div "Balance Sheet Cash Flow Budget" at bounding box center [309, 48] width 235 height 29
click at [397, 44] on h3 "Budget" at bounding box center [404, 49] width 46 height 18
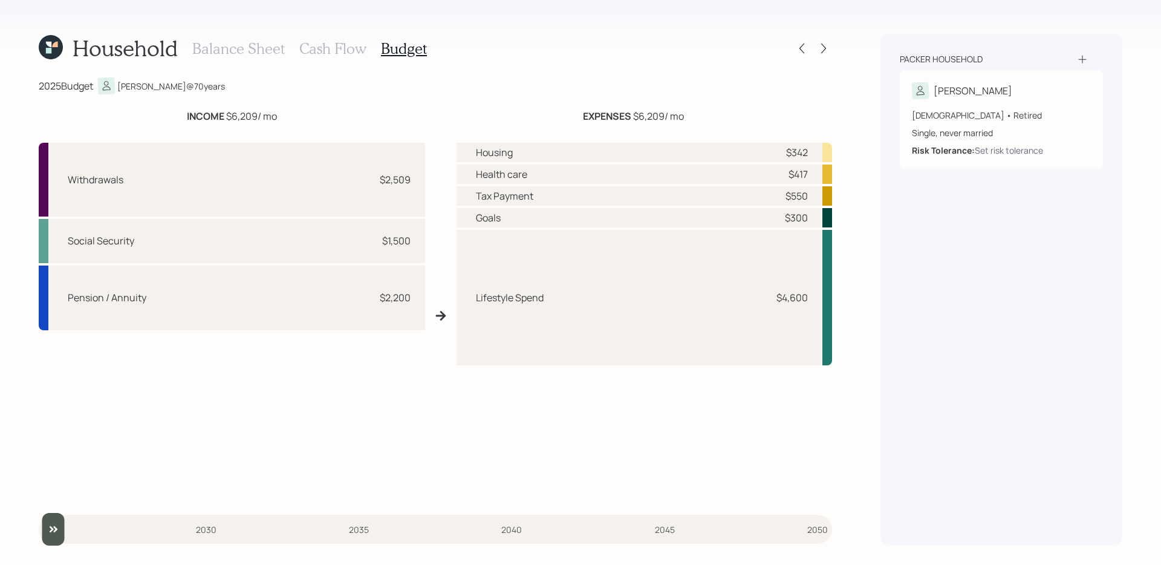
click at [336, 48] on h3 "Cash Flow" at bounding box center [332, 49] width 67 height 18
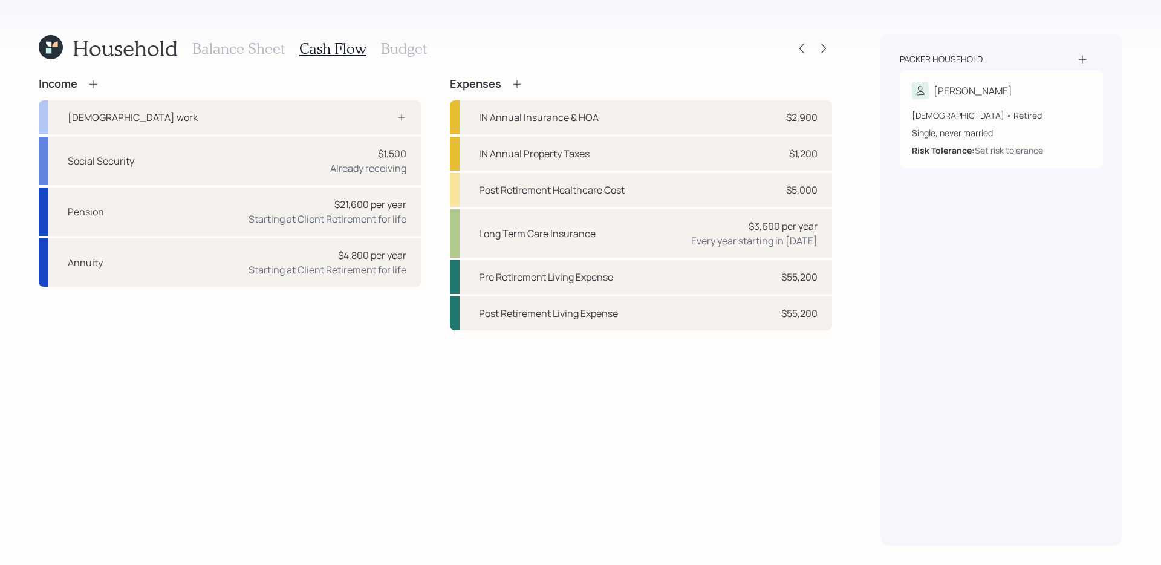
click at [235, 38] on div "Balance Sheet Cash Flow Budget" at bounding box center [309, 48] width 235 height 29
